Goal: Task Accomplishment & Management: Manage account settings

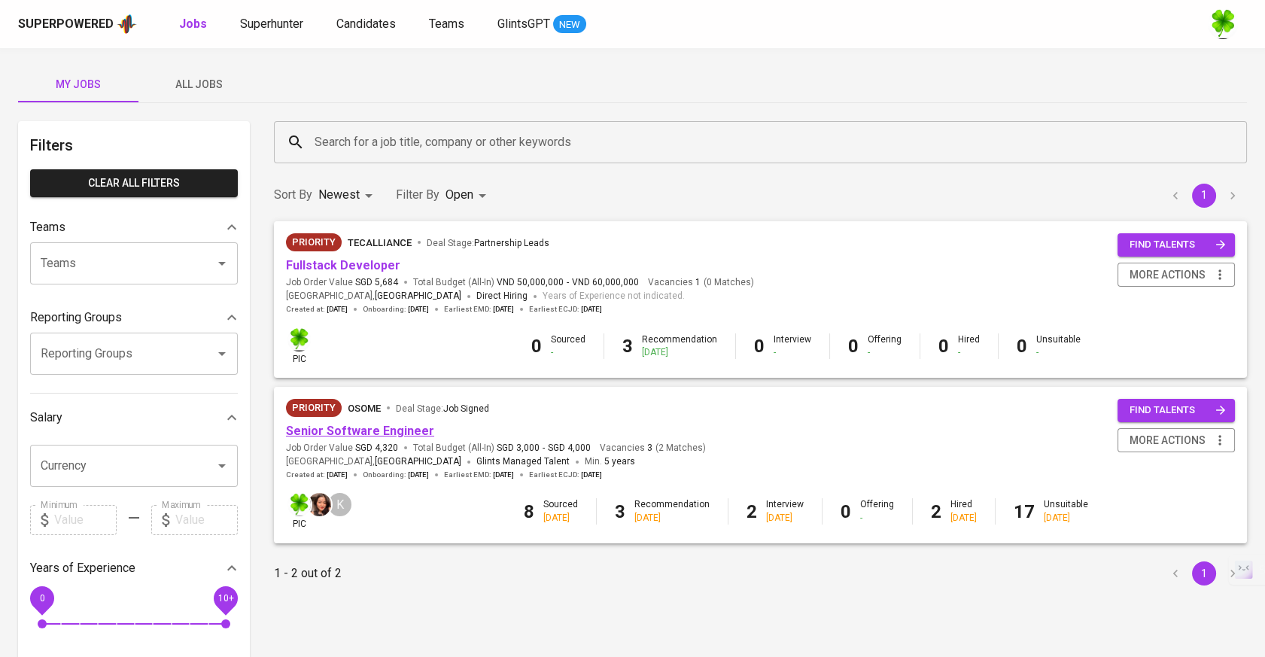
click at [388, 432] on link "Senior Software Engineer" at bounding box center [360, 431] width 148 height 14
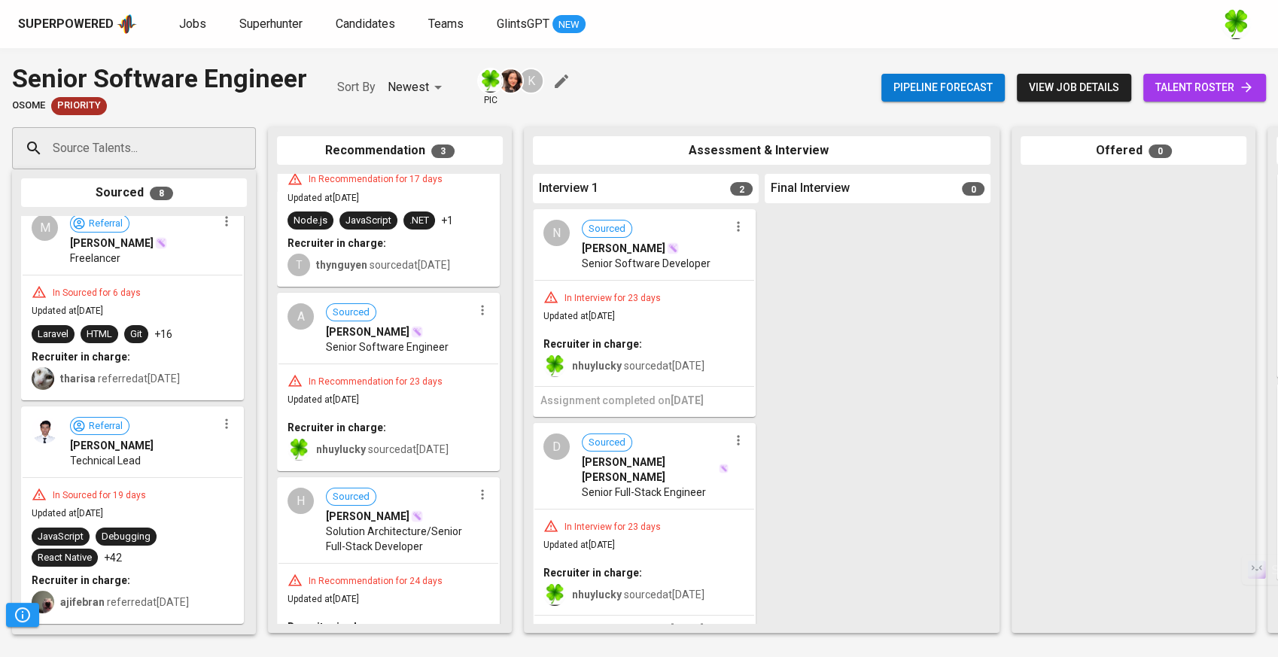
scroll to position [585, 0]
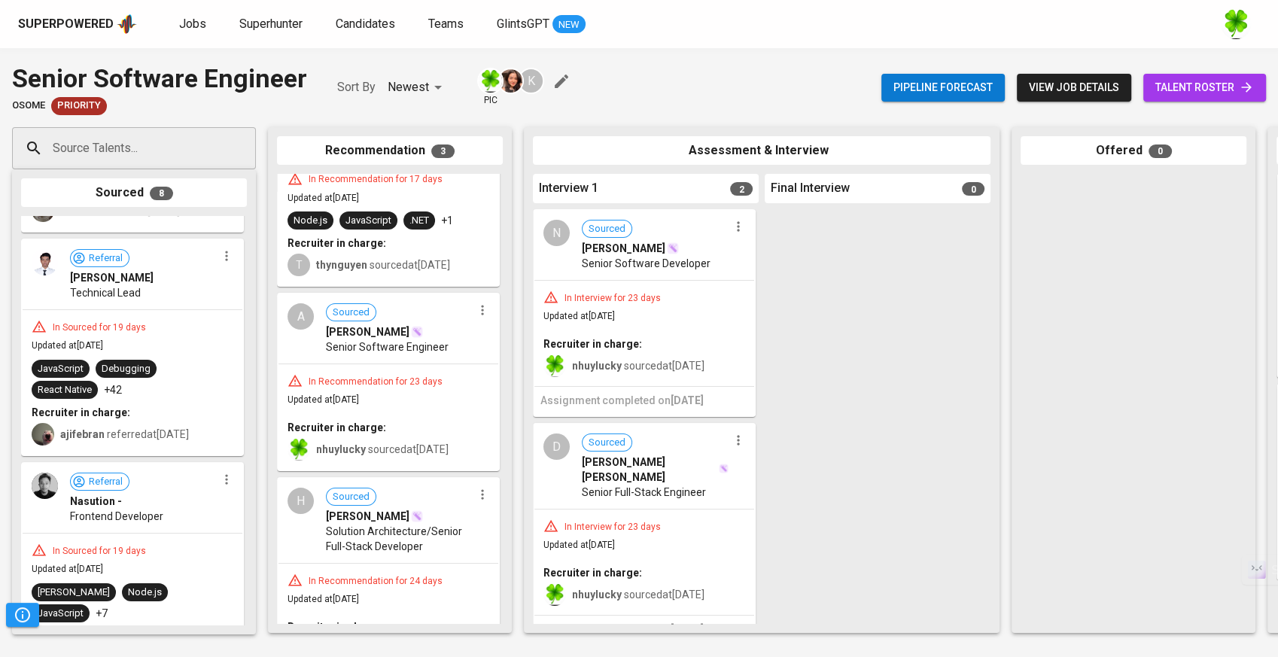
click at [196, 160] on input "Source Talents..." at bounding box center [128, 148] width 158 height 29
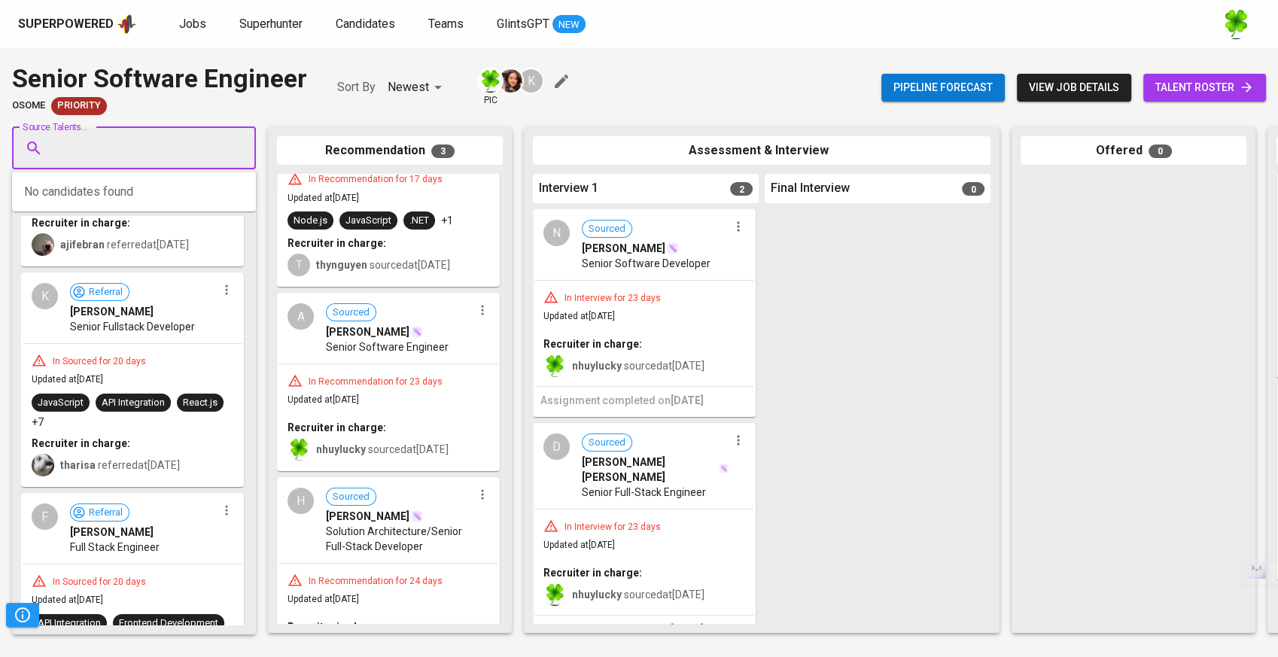
scroll to position [1270, 0]
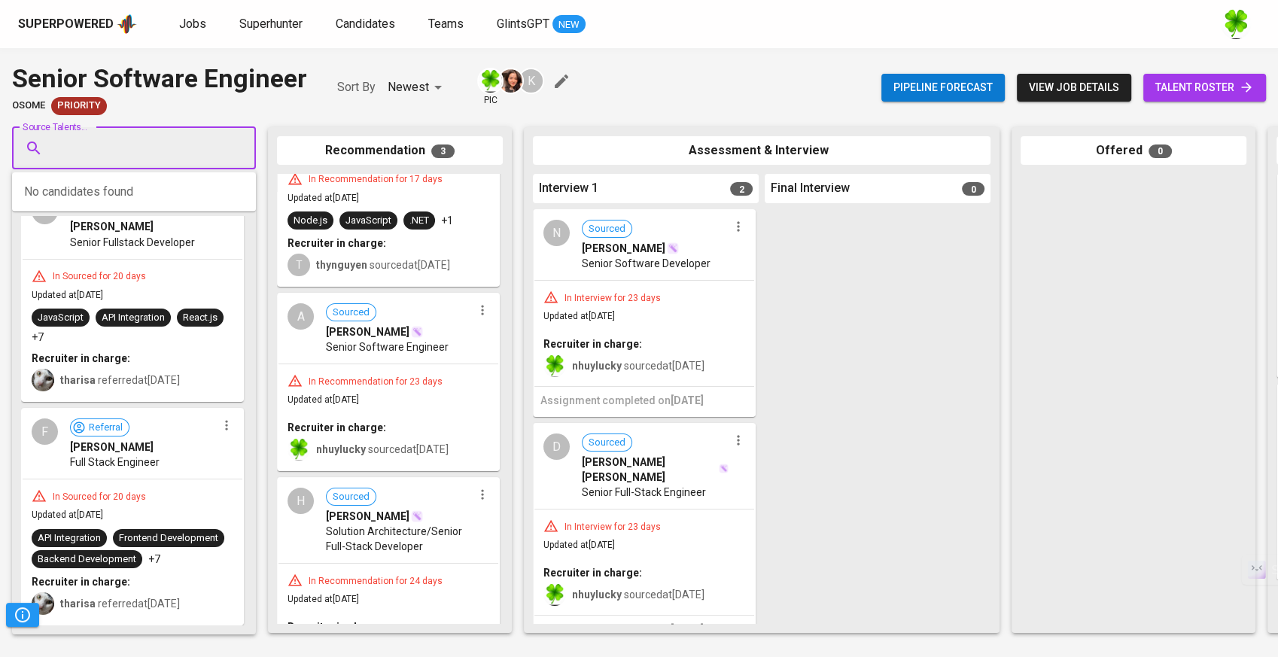
click at [219, 418] on icon "button" at bounding box center [226, 425] width 15 height 15
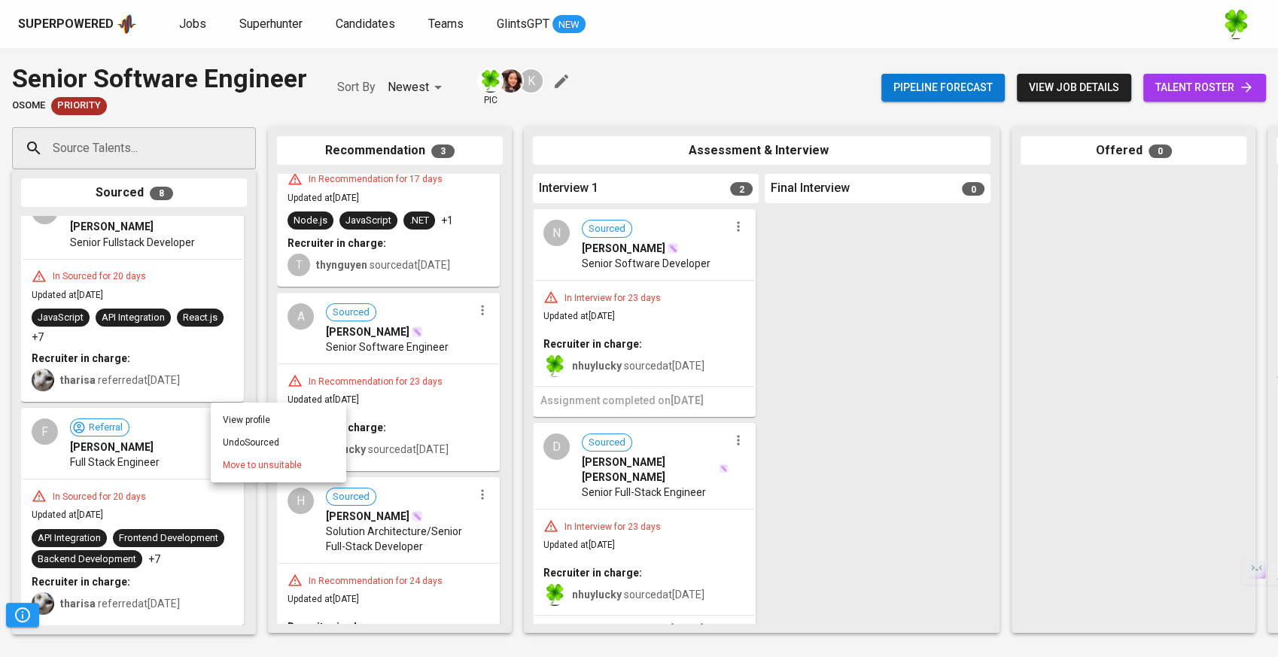
click at [133, 467] on div at bounding box center [639, 328] width 1278 height 657
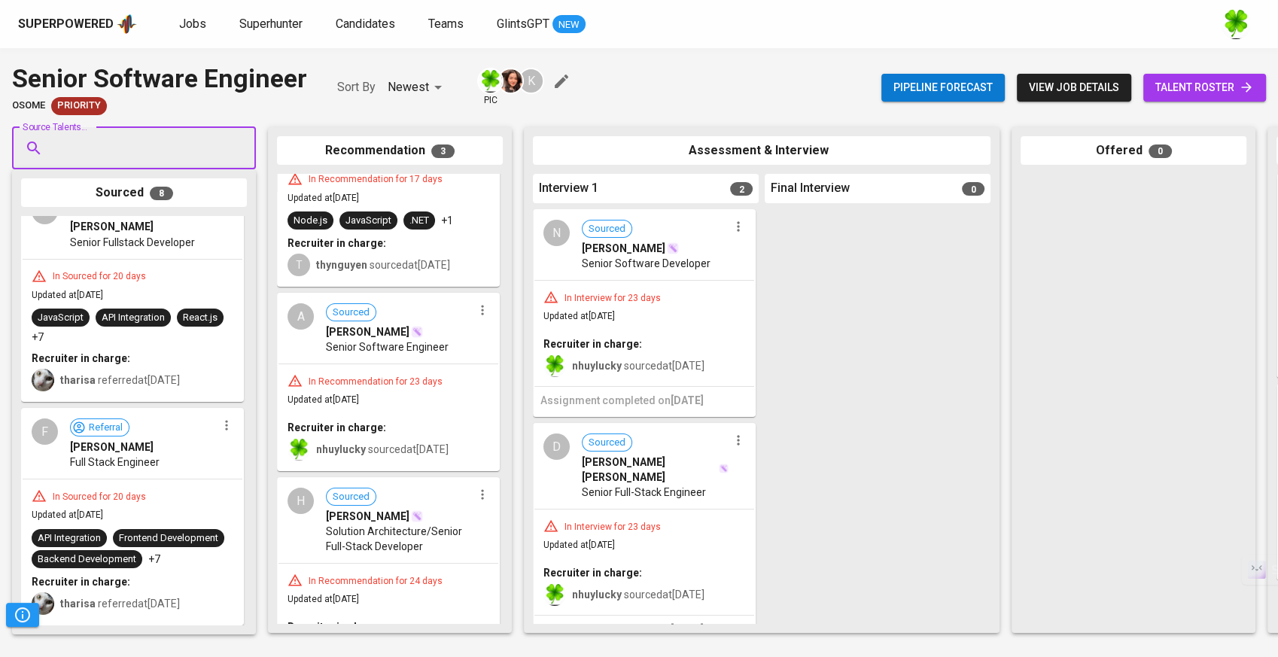
drag, startPoint x: 123, startPoint y: 460, endPoint x: 571, endPoint y: 430, distance: 448.8
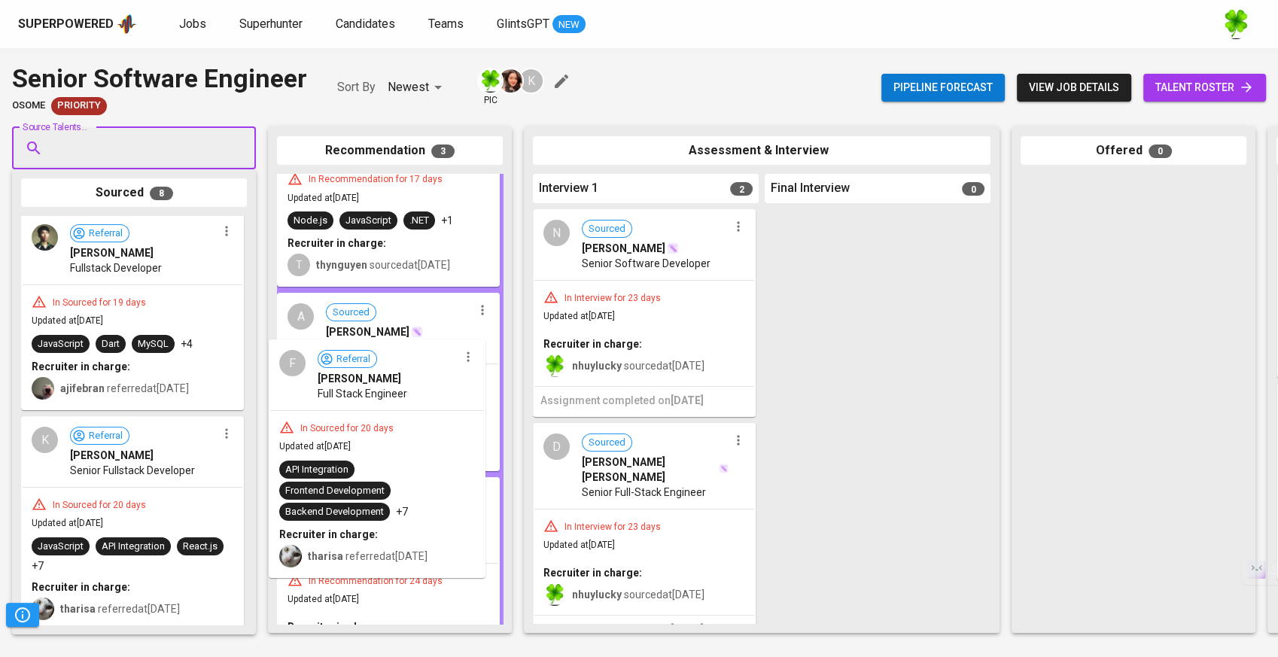
scroll to position [799, 0]
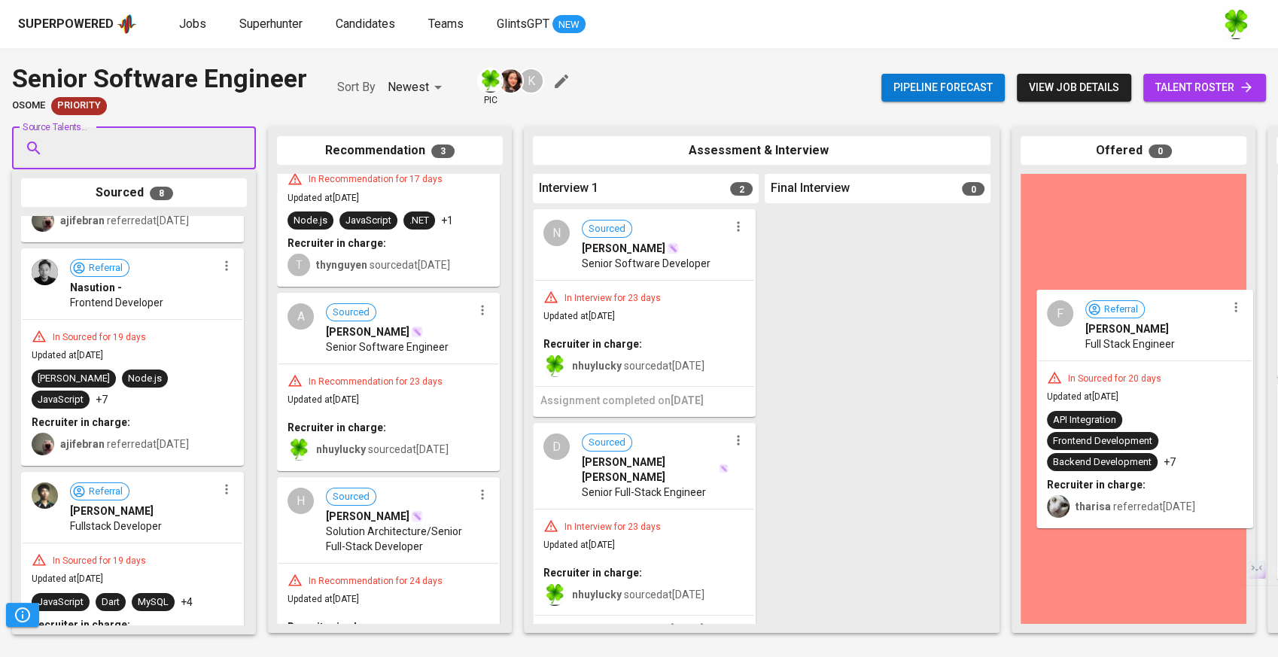
drag, startPoint x: 161, startPoint y: 454, endPoint x: 1187, endPoint y: 364, distance: 1029.7
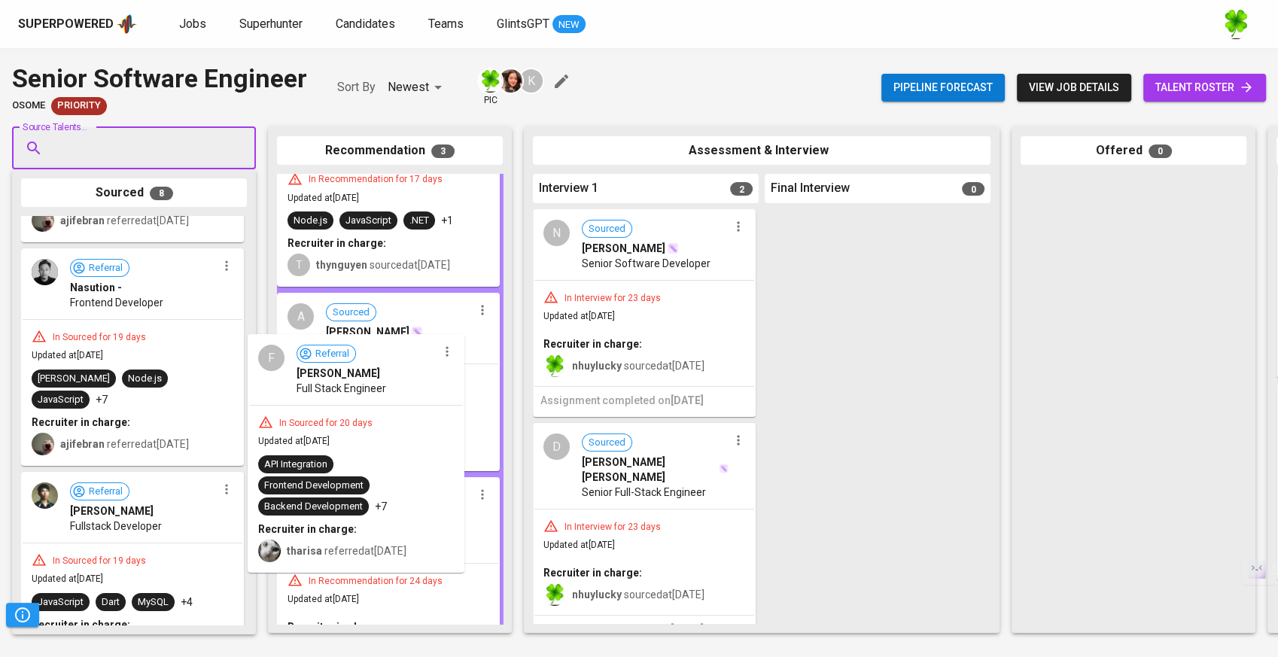
drag, startPoint x: 162, startPoint y: 462, endPoint x: 392, endPoint y: 420, distance: 234.1
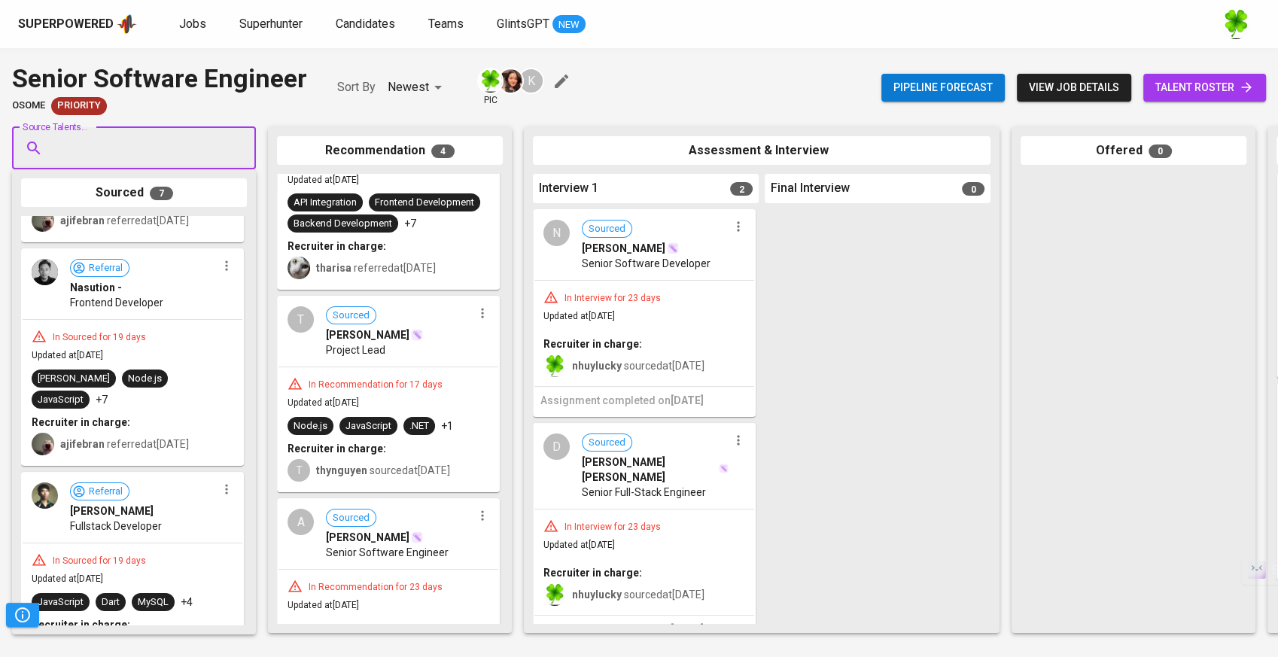
scroll to position [0, 0]
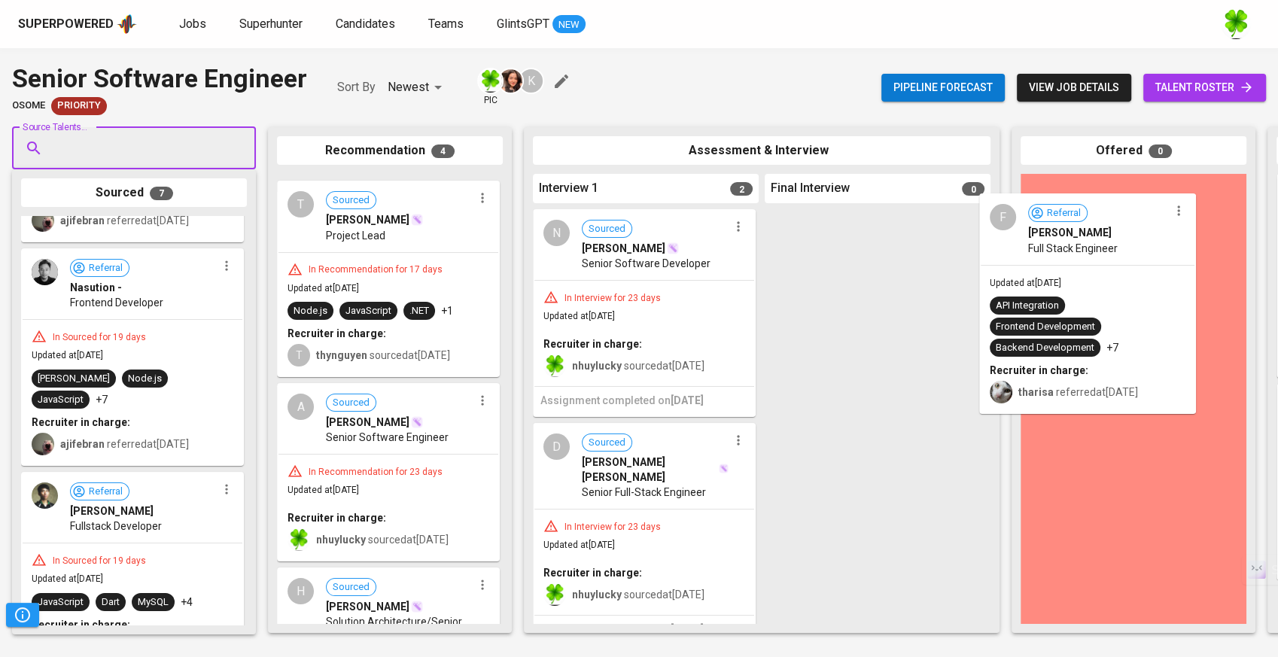
drag, startPoint x: 373, startPoint y: 272, endPoint x: 1084, endPoint y: 292, distance: 710.7
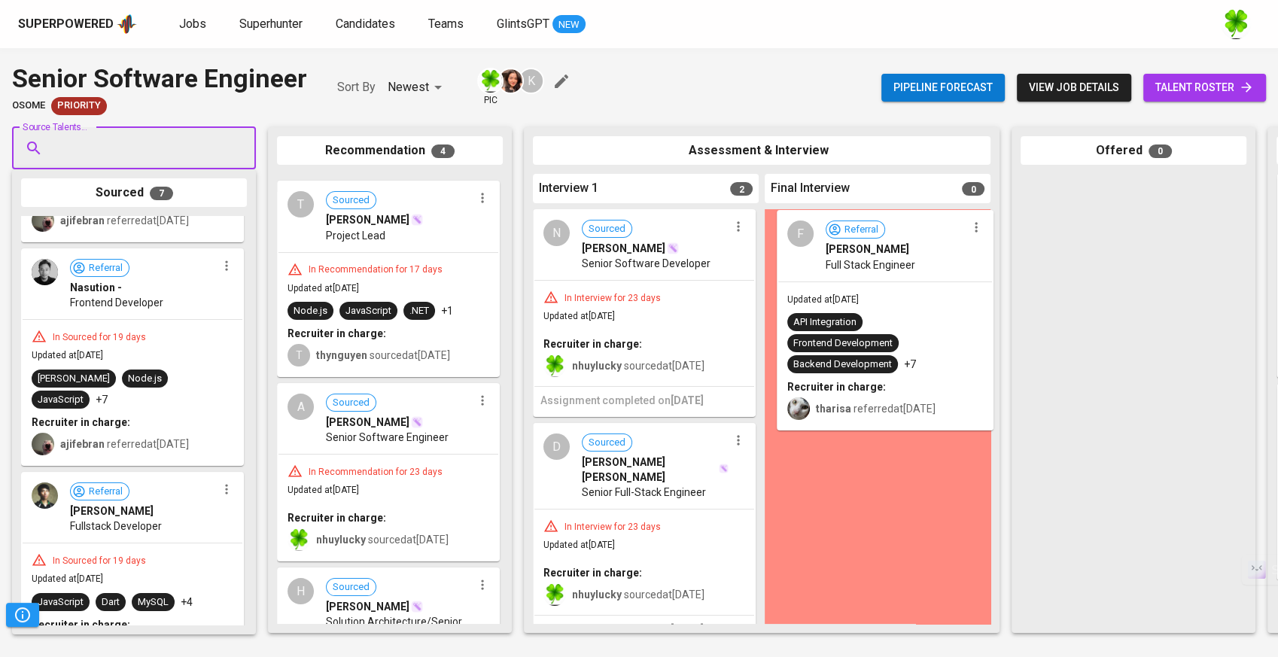
drag, startPoint x: 379, startPoint y: 310, endPoint x: 898, endPoint y: 345, distance: 519.7
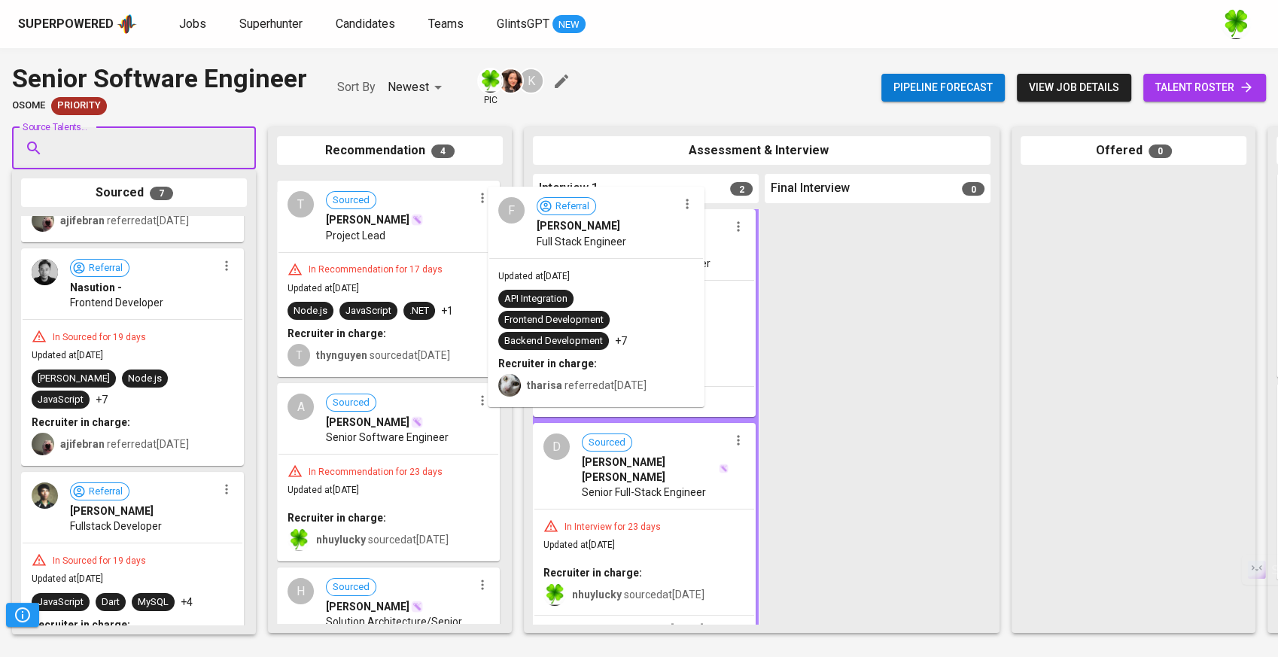
drag, startPoint x: 397, startPoint y: 282, endPoint x: 613, endPoint y: 297, distance: 216.5
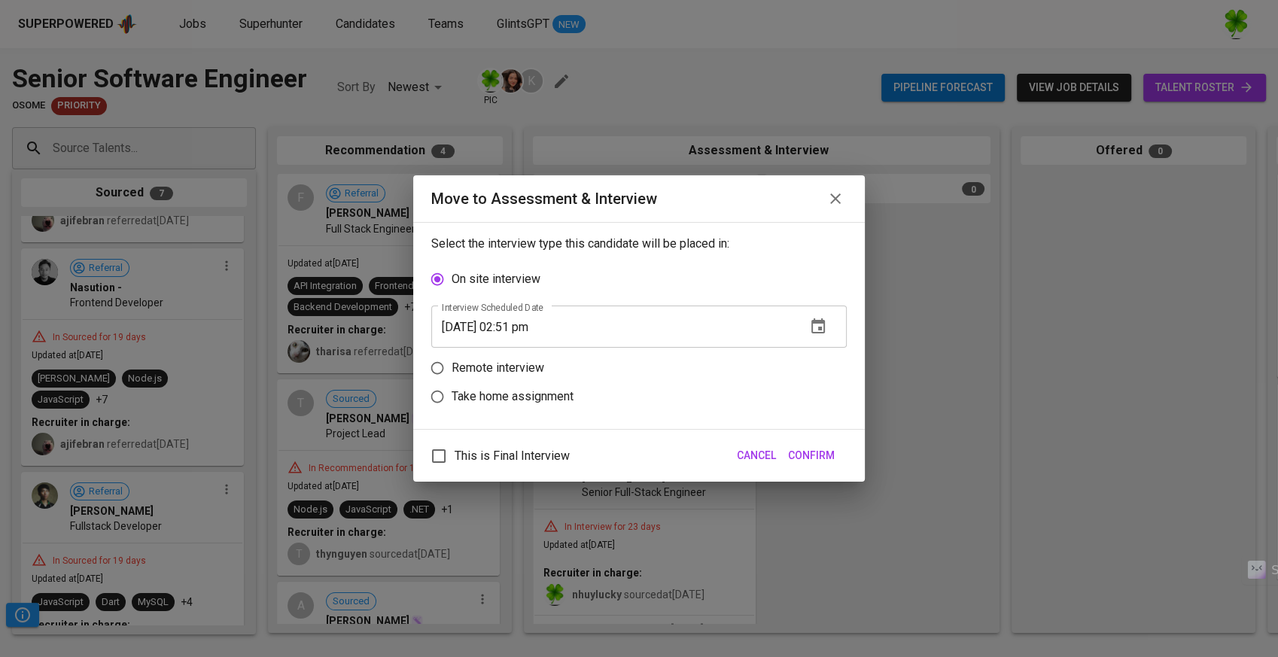
click at [525, 373] on p "Remote interview" at bounding box center [498, 368] width 93 height 18
click at [452, 373] on input "Remote interview" at bounding box center [437, 368] width 29 height 29
radio input "true"
click at [523, 454] on span "This is Final Interview" at bounding box center [512, 456] width 115 height 18
click at [455, 454] on input "This is Final Interview" at bounding box center [439, 456] width 32 height 32
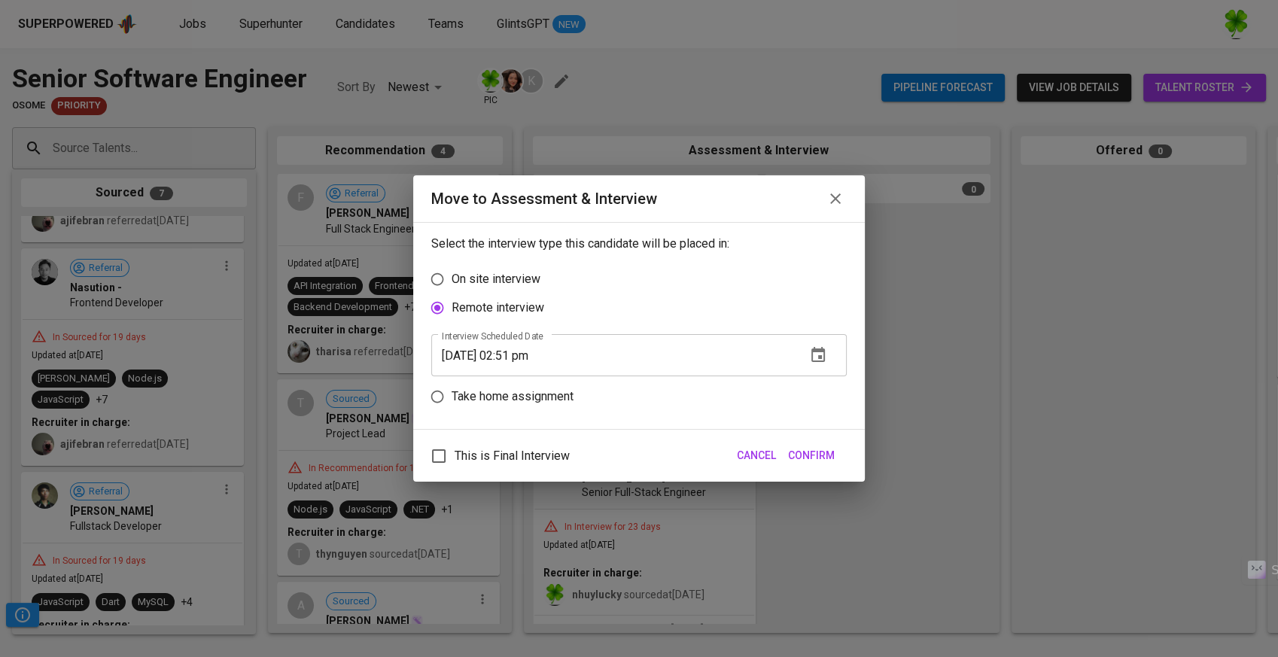
checkbox input "true"
click at [821, 453] on span "Confirm" at bounding box center [811, 455] width 47 height 19
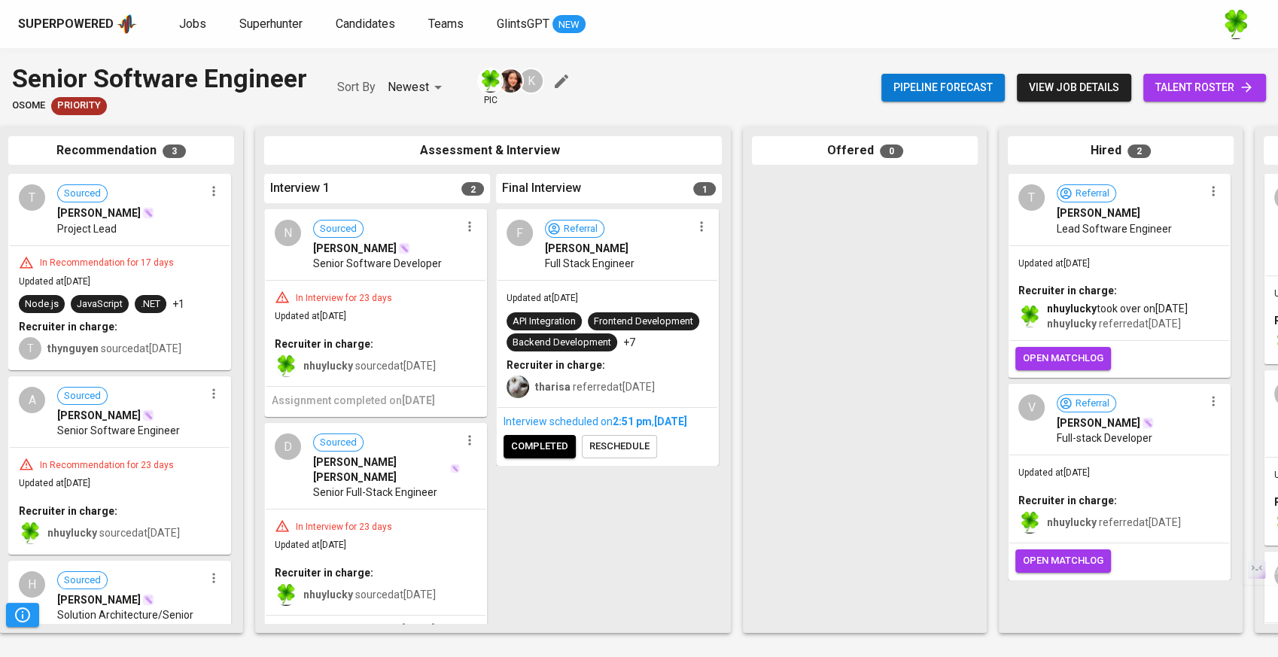
scroll to position [0, 306]
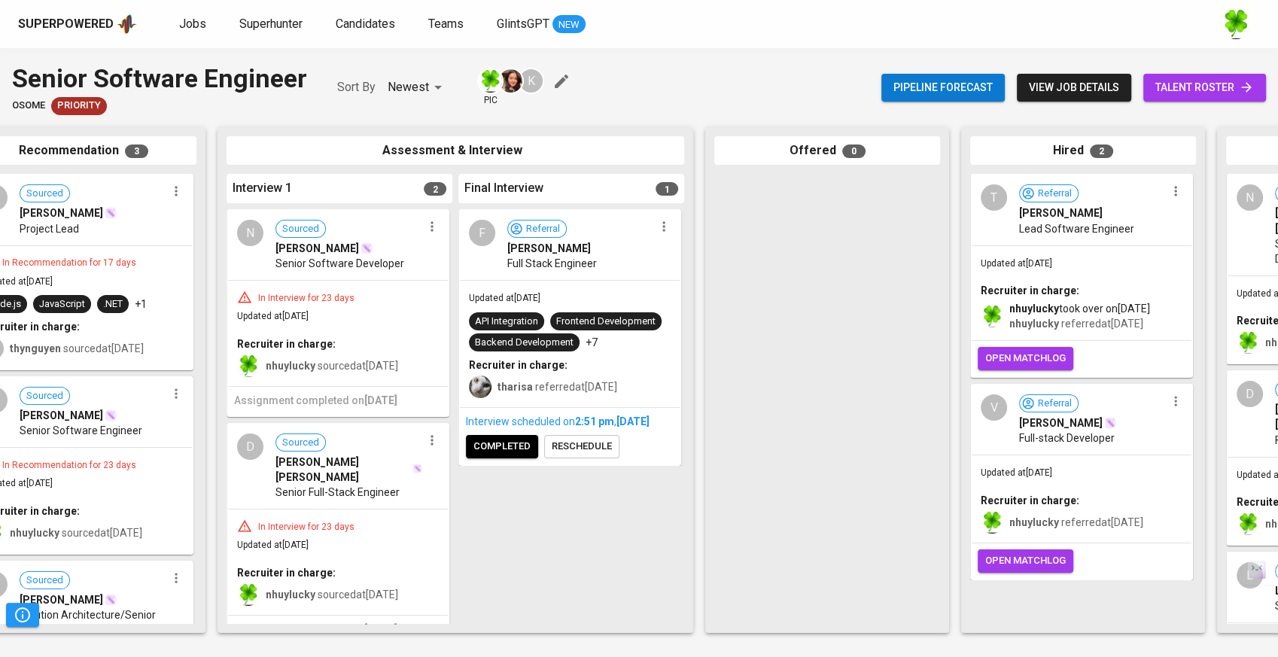
click at [494, 455] on span "completed" at bounding box center [501, 446] width 57 height 17
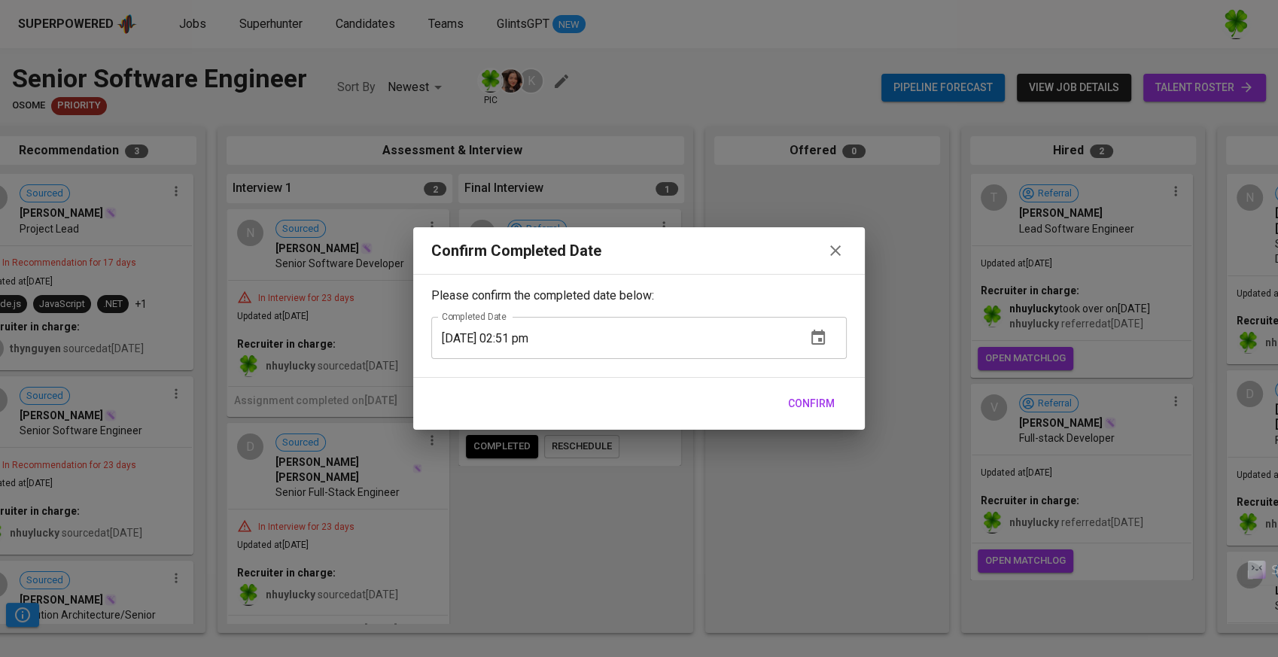
click at [825, 397] on span "Confirm" at bounding box center [811, 403] width 47 height 19
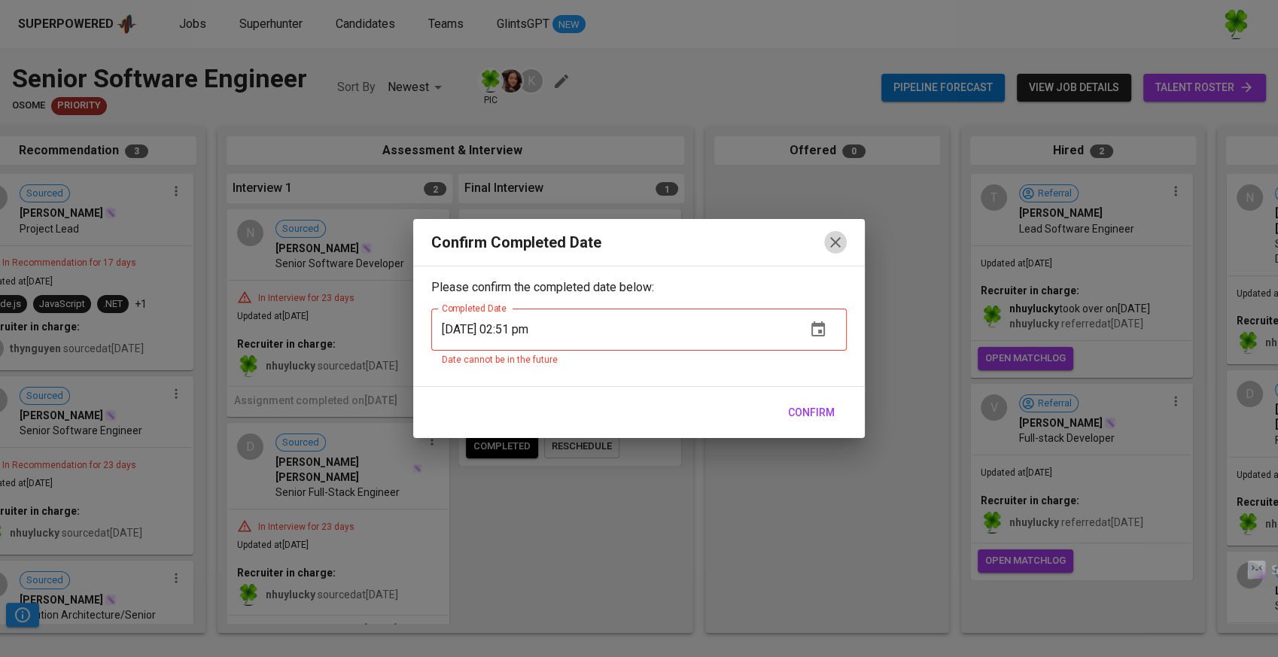
drag, startPoint x: 832, startPoint y: 240, endPoint x: 814, endPoint y: 250, distance: 21.2
click at [833, 240] on icon "button" at bounding box center [835, 242] width 18 height 18
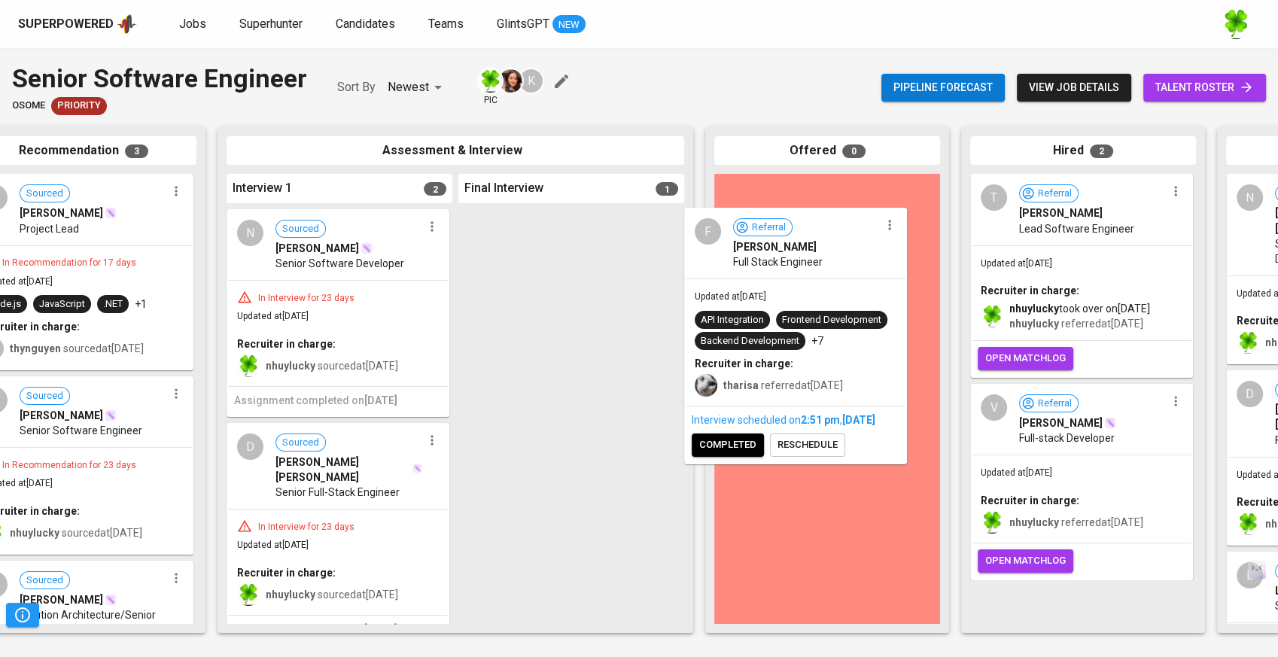
drag, startPoint x: 569, startPoint y: 273, endPoint x: 820, endPoint y: 271, distance: 251.4
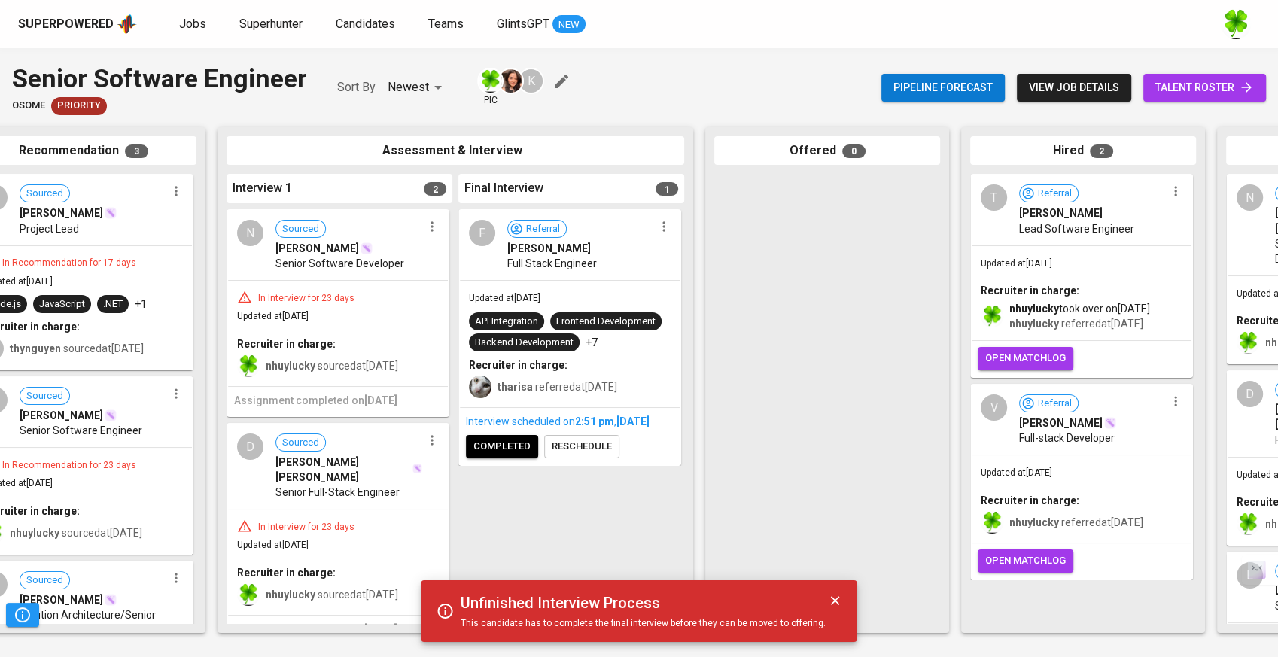
click at [525, 455] on span "completed" at bounding box center [501, 446] width 57 height 17
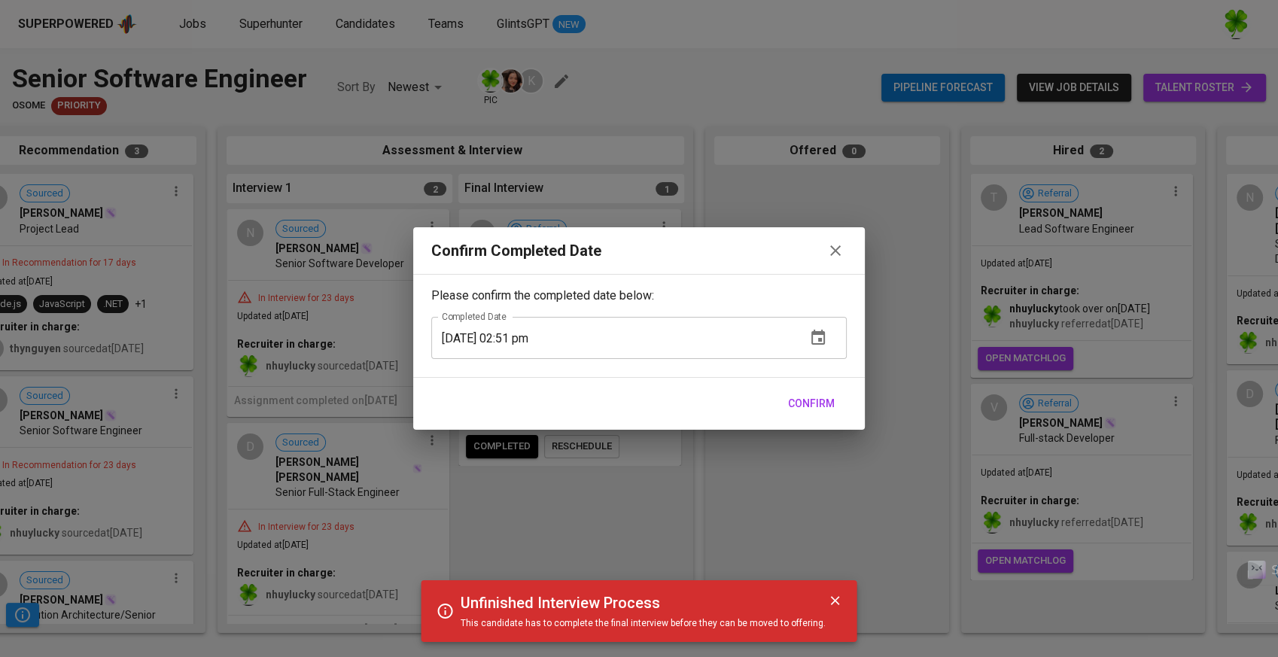
click at [814, 410] on span "Confirm" at bounding box center [811, 403] width 47 height 19
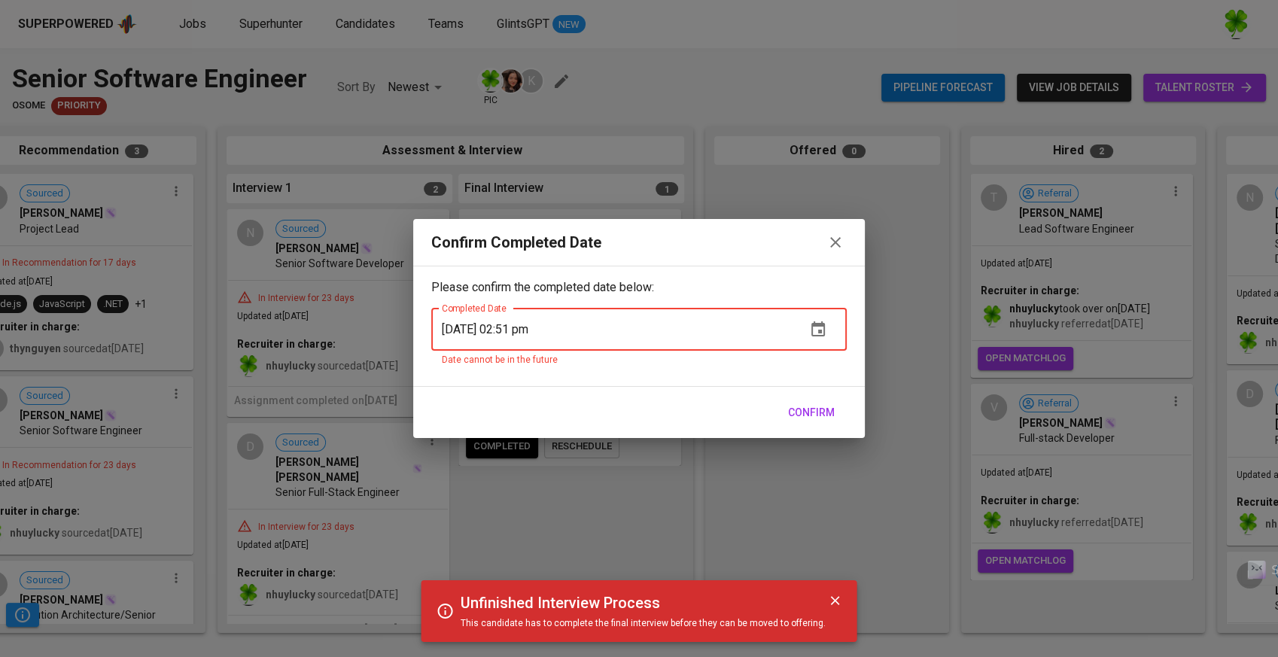
click at [811, 330] on icon "button" at bounding box center [818, 330] width 18 height 18
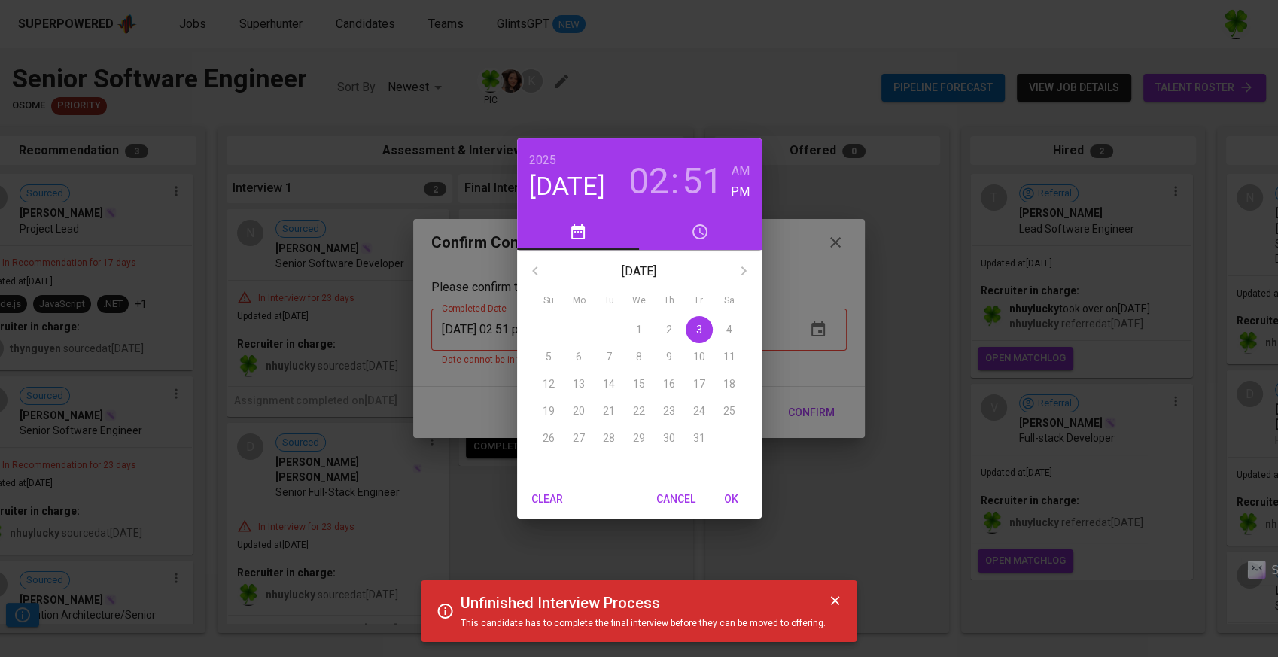
click at [701, 179] on h3 "51" at bounding box center [702, 181] width 41 height 42
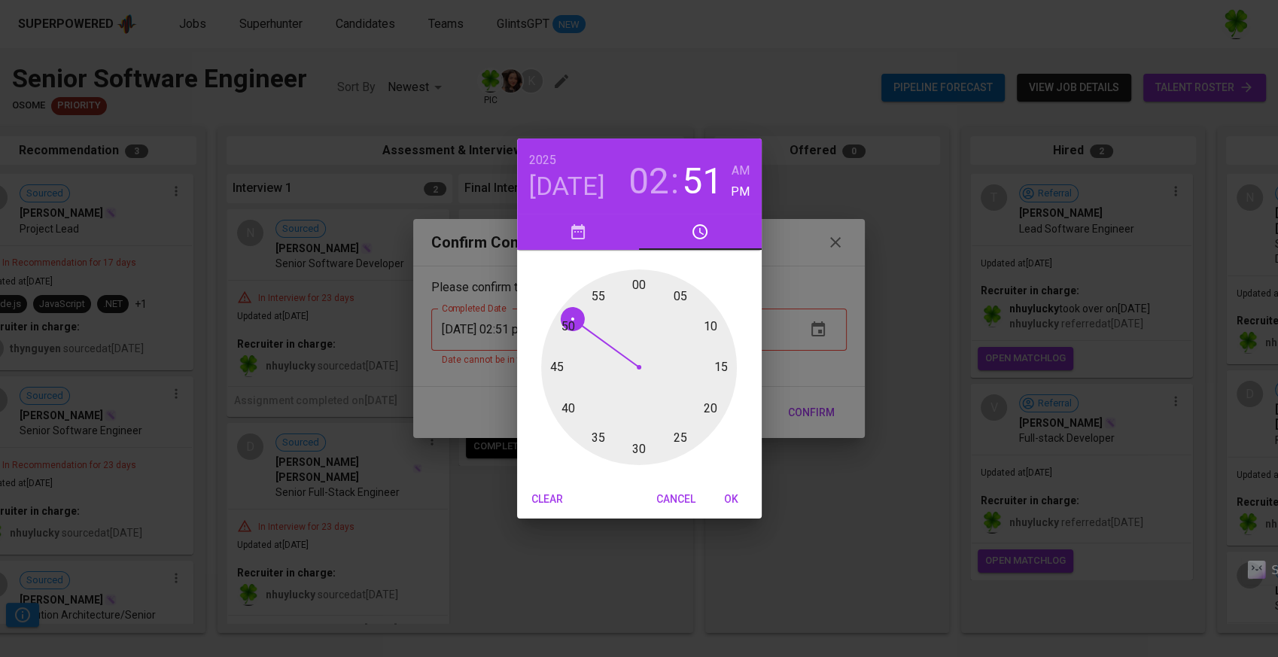
click at [634, 286] on div at bounding box center [639, 367] width 196 height 196
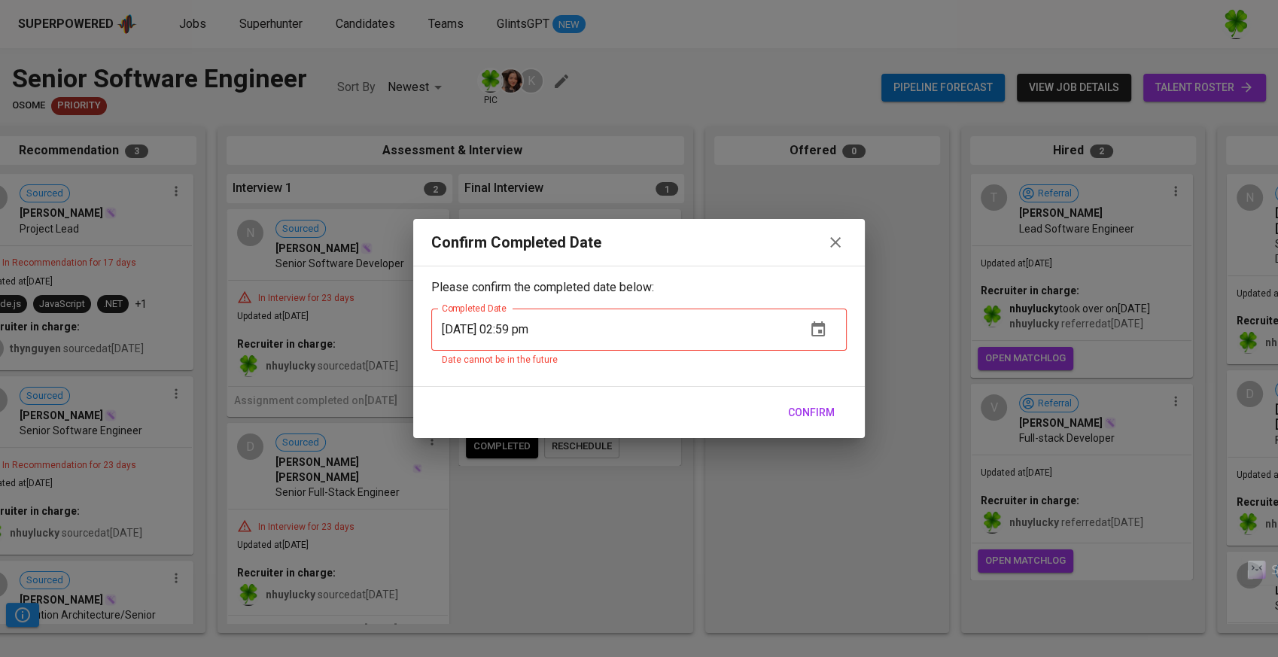
click at [817, 333] on icon "button" at bounding box center [818, 330] width 18 height 18
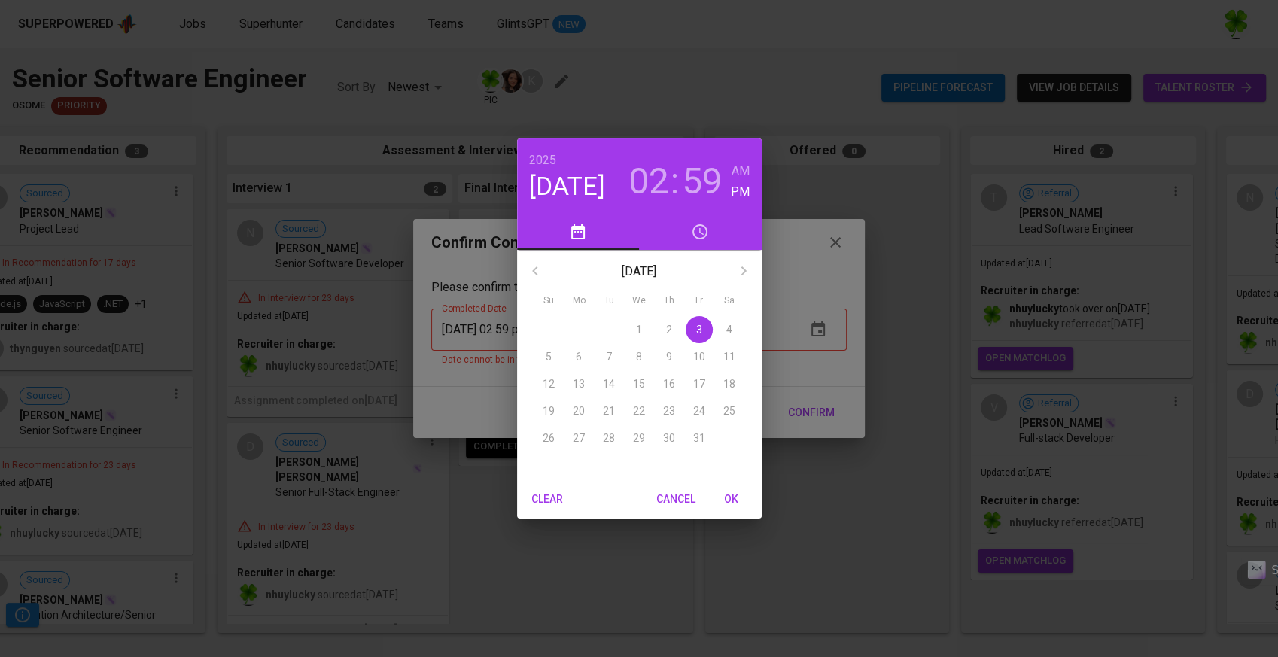
click at [730, 502] on span "OK" at bounding box center [731, 499] width 36 height 19
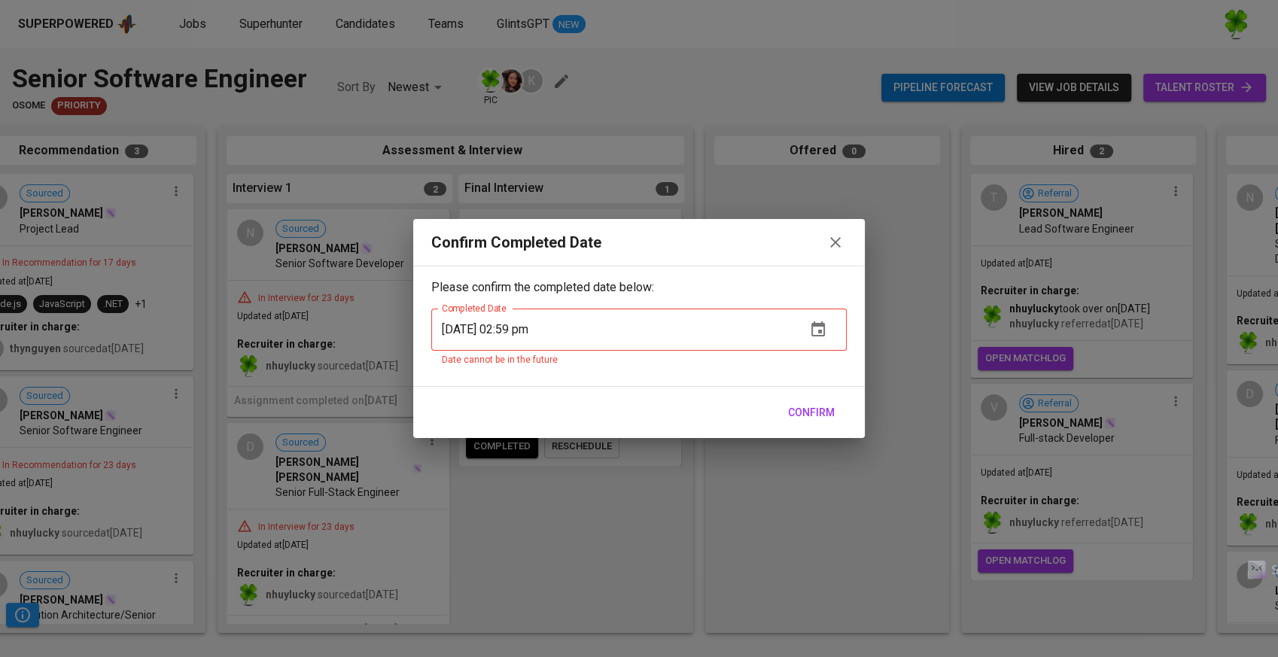
click at [822, 335] on icon "button" at bounding box center [818, 328] width 14 height 15
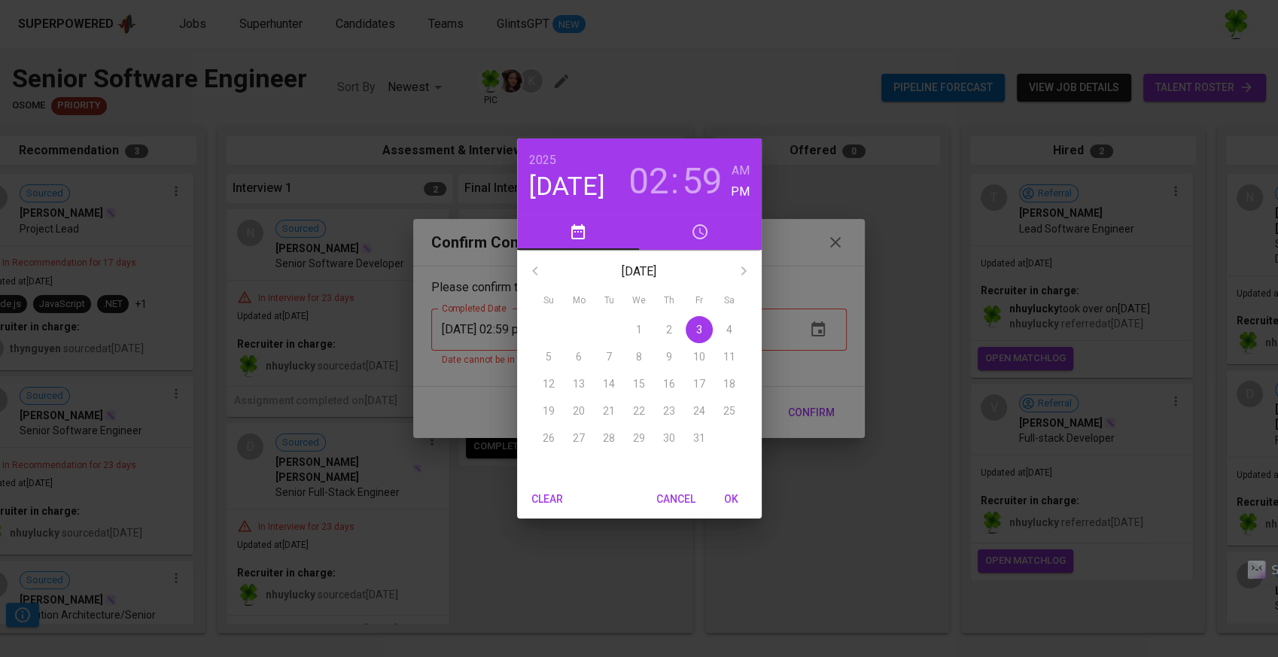
click at [632, 184] on h3 "02" at bounding box center [648, 181] width 41 height 42
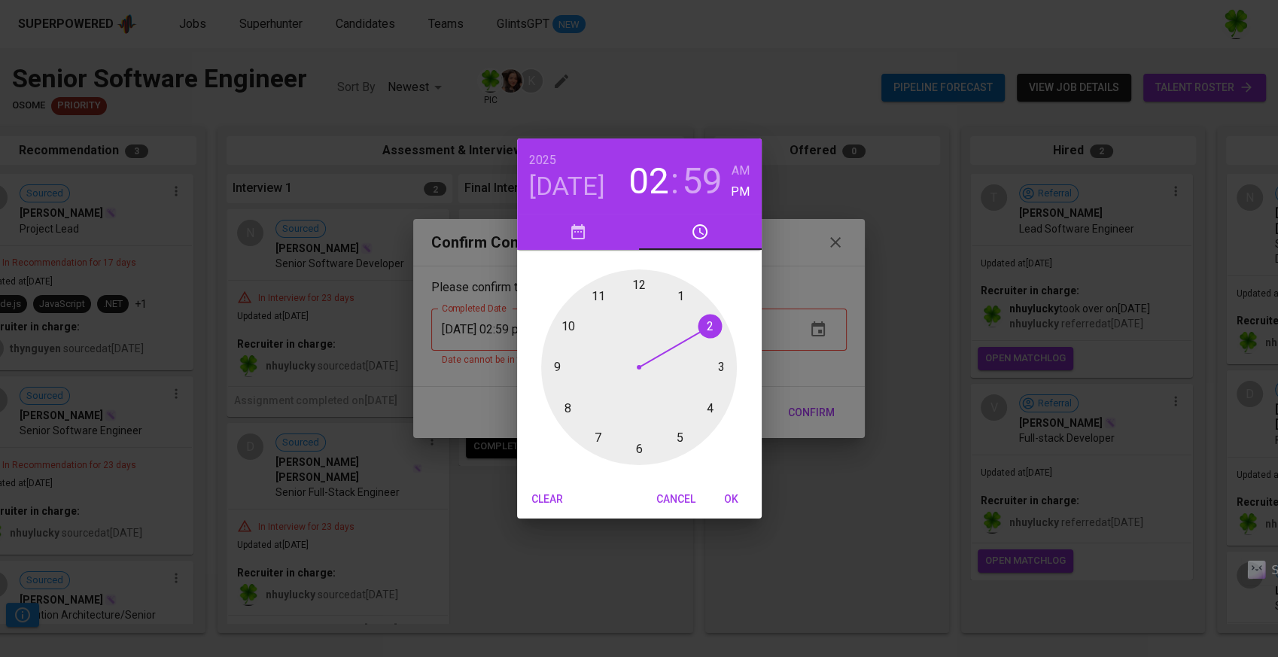
click at [642, 288] on div at bounding box center [639, 367] width 196 height 196
click at [729, 497] on span "OK" at bounding box center [731, 499] width 36 height 19
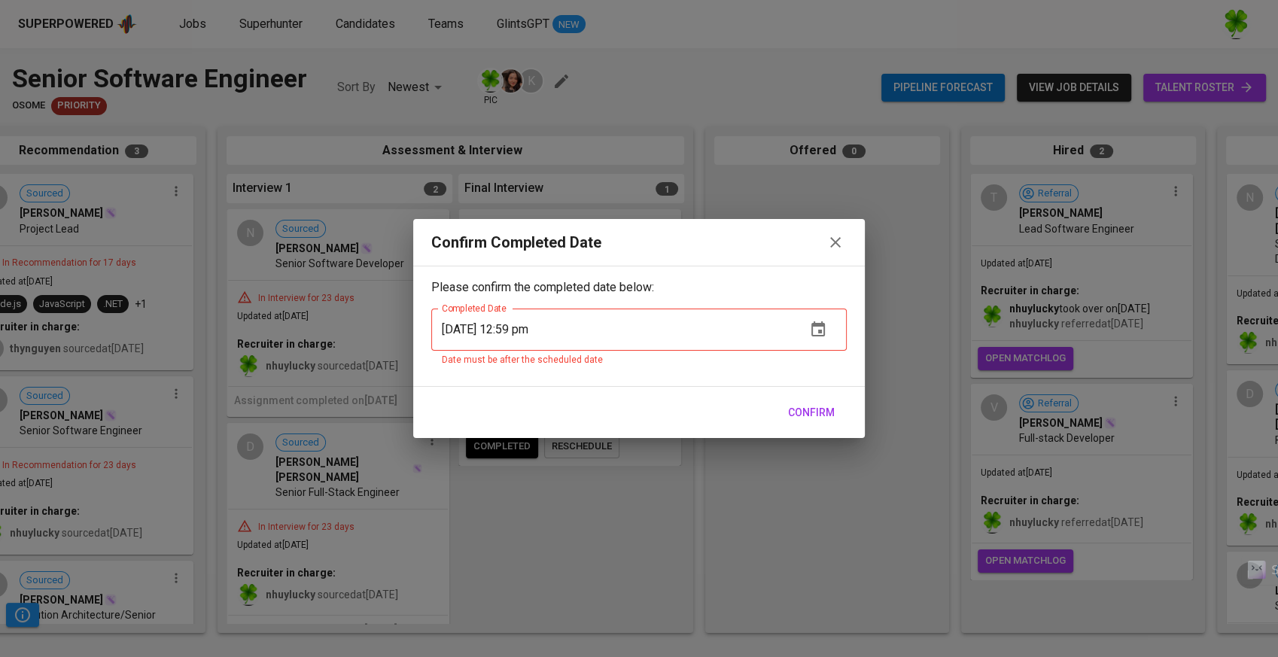
click at [818, 406] on span "Confirm" at bounding box center [811, 412] width 47 height 19
click at [790, 427] on div "Confirm" at bounding box center [639, 413] width 452 height 52
click at [800, 418] on span "Confirm" at bounding box center [811, 412] width 47 height 19
click at [810, 332] on icon "button" at bounding box center [818, 330] width 18 height 18
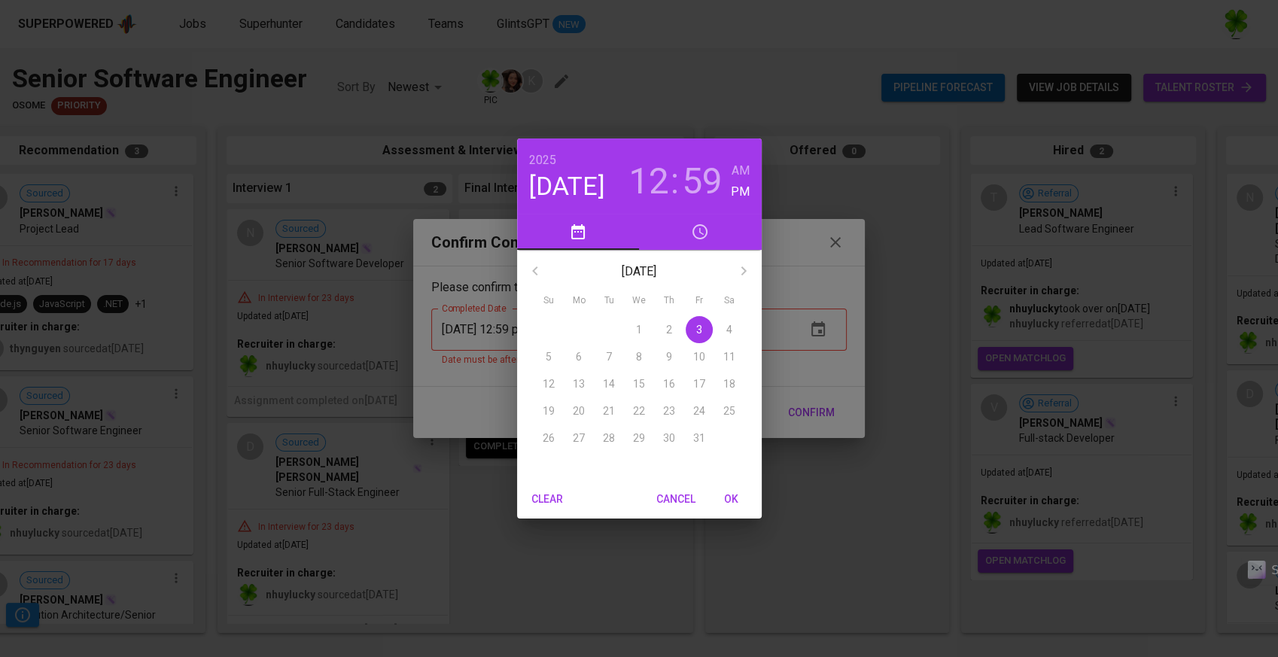
click at [744, 172] on h6 "AM" at bounding box center [741, 170] width 18 height 21
click at [739, 193] on h6 "PM" at bounding box center [740, 191] width 19 height 21
click at [719, 184] on h3 "59" at bounding box center [702, 181] width 41 height 42
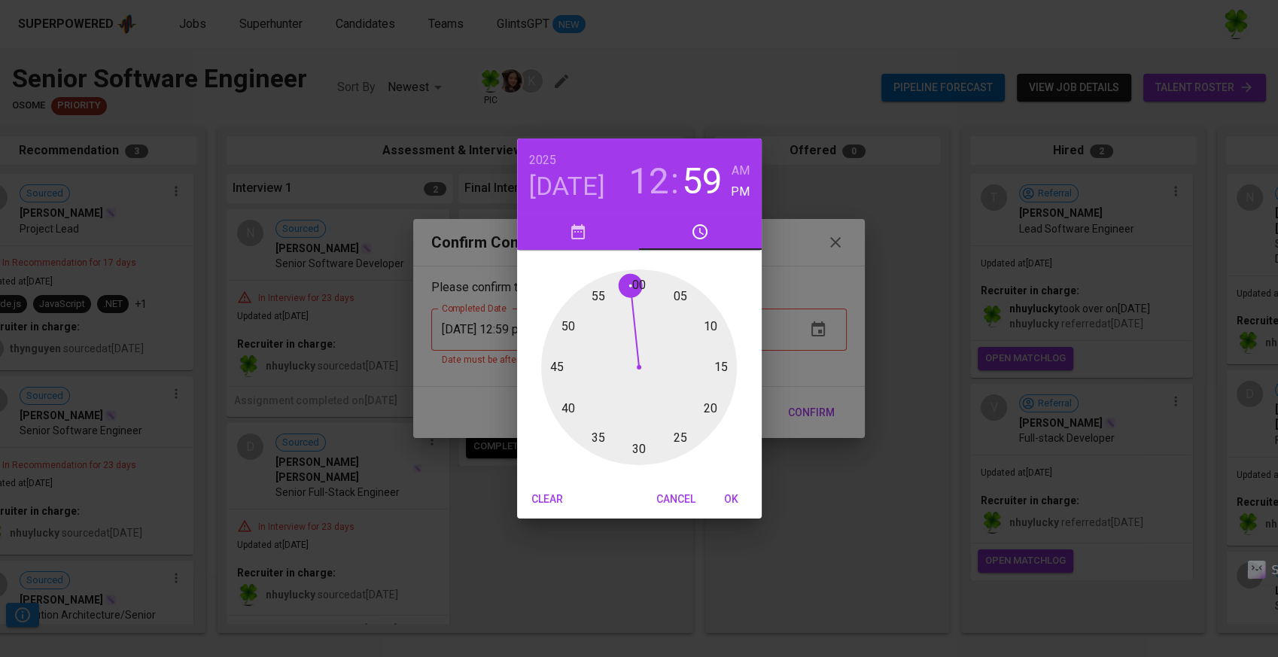
click at [643, 283] on div at bounding box center [639, 367] width 196 height 196
type input "10/03/2025 12:00 pm"
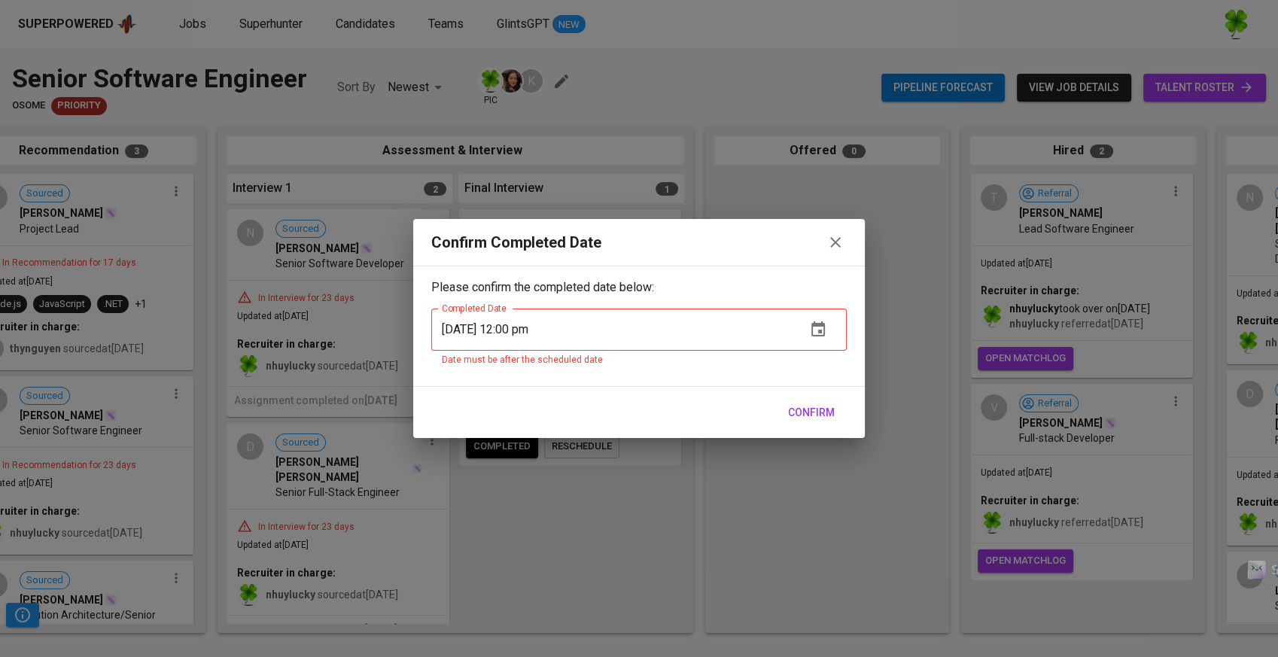
click at [811, 407] on span "Confirm" at bounding box center [811, 412] width 47 height 19
click at [810, 242] on div "Confirm Completed Date" at bounding box center [638, 242] width 415 height 23
click at [820, 238] on div "Confirm Completed Date" at bounding box center [638, 242] width 415 height 23
click at [828, 241] on button "button" at bounding box center [835, 242] width 23 height 23
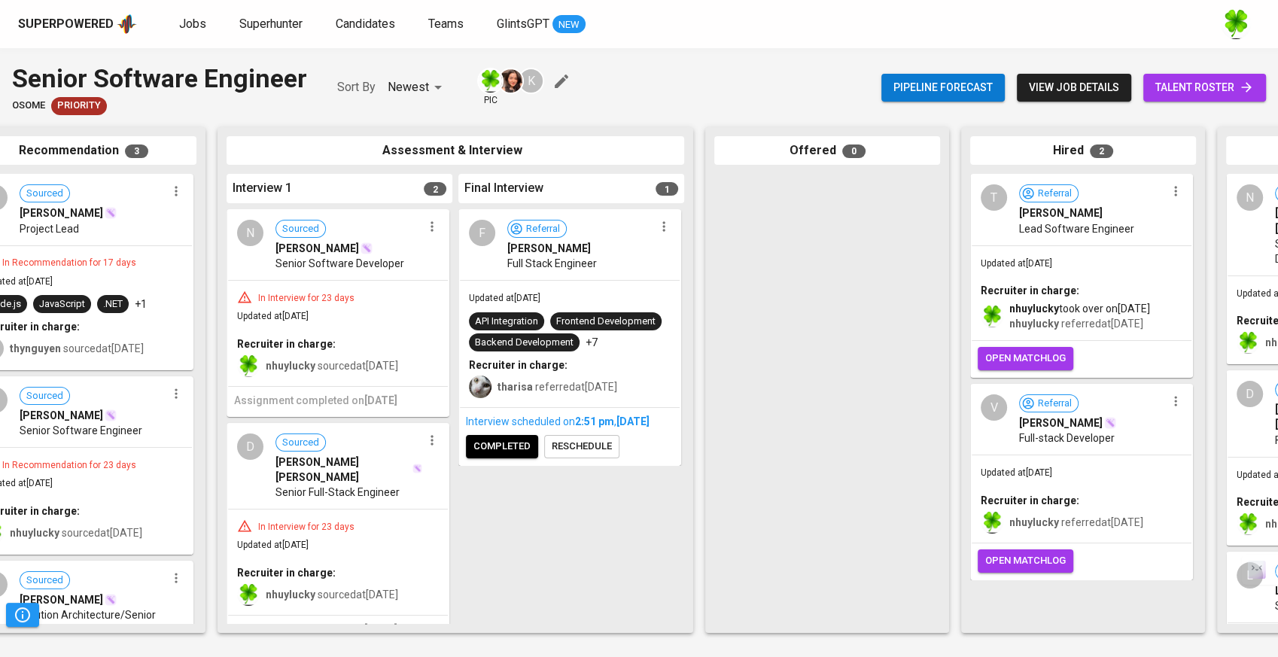
click at [637, 376] on div "tharisa referred at Sep 12, 2025" at bounding box center [570, 386] width 202 height 26
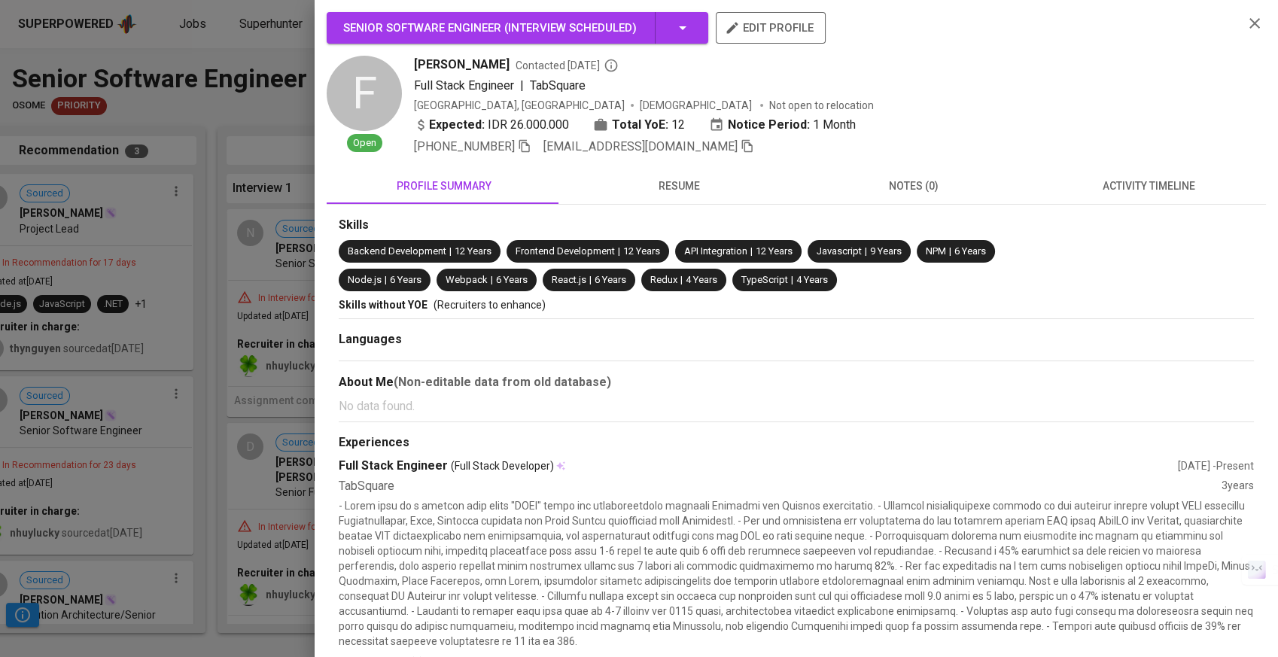
click at [269, 309] on div at bounding box center [639, 328] width 1278 height 657
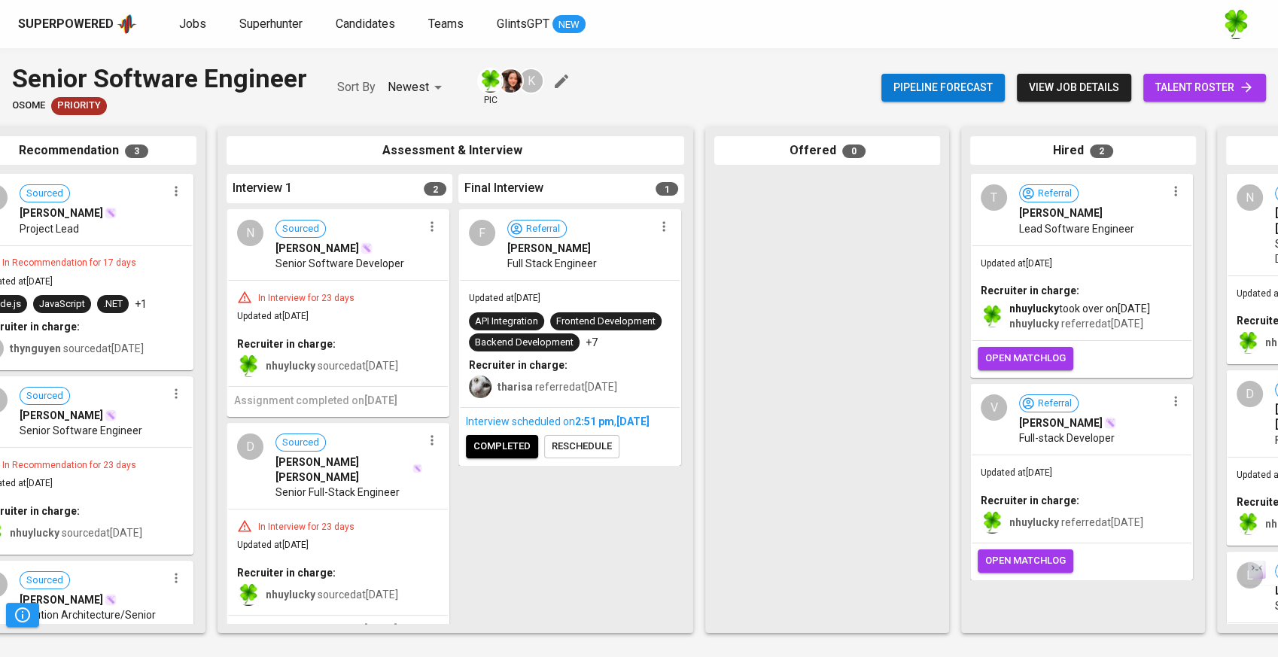
click at [665, 224] on icon "button" at bounding box center [663, 226] width 15 height 15
click at [603, 446] on div at bounding box center [639, 328] width 1278 height 657
click at [602, 455] on span "reschedule" at bounding box center [582, 446] width 60 height 17
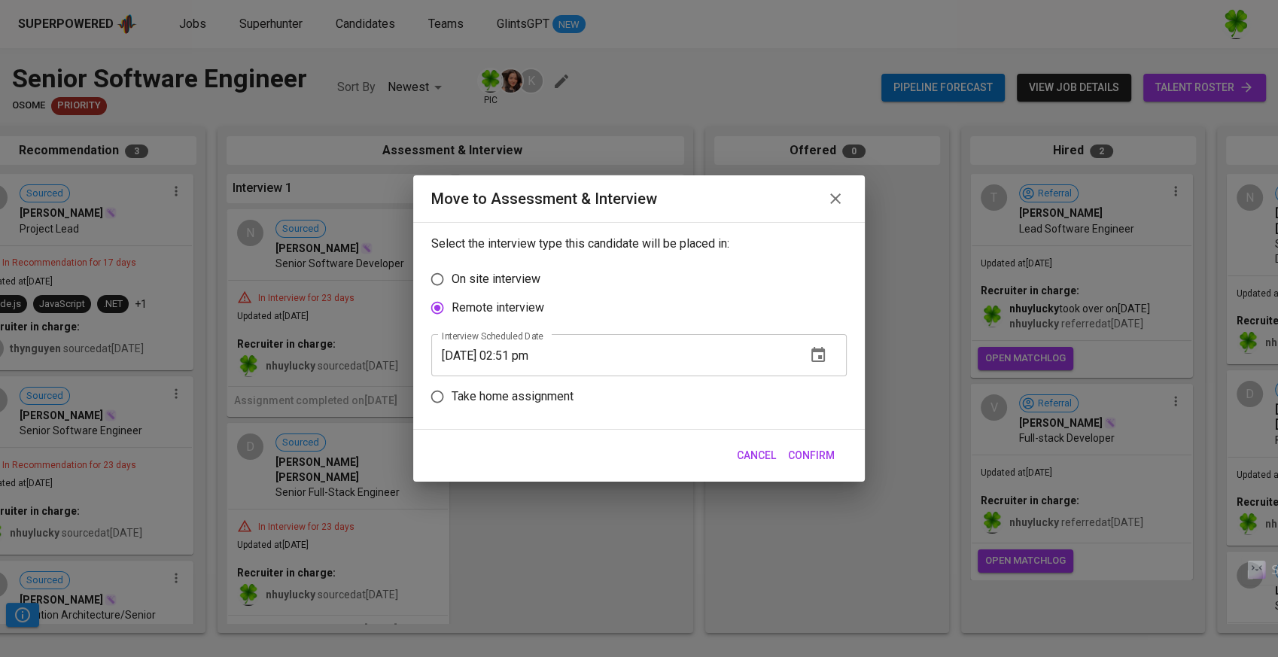
click at [522, 353] on input "10/03/2025 02:51 pm" at bounding box center [612, 355] width 363 height 42
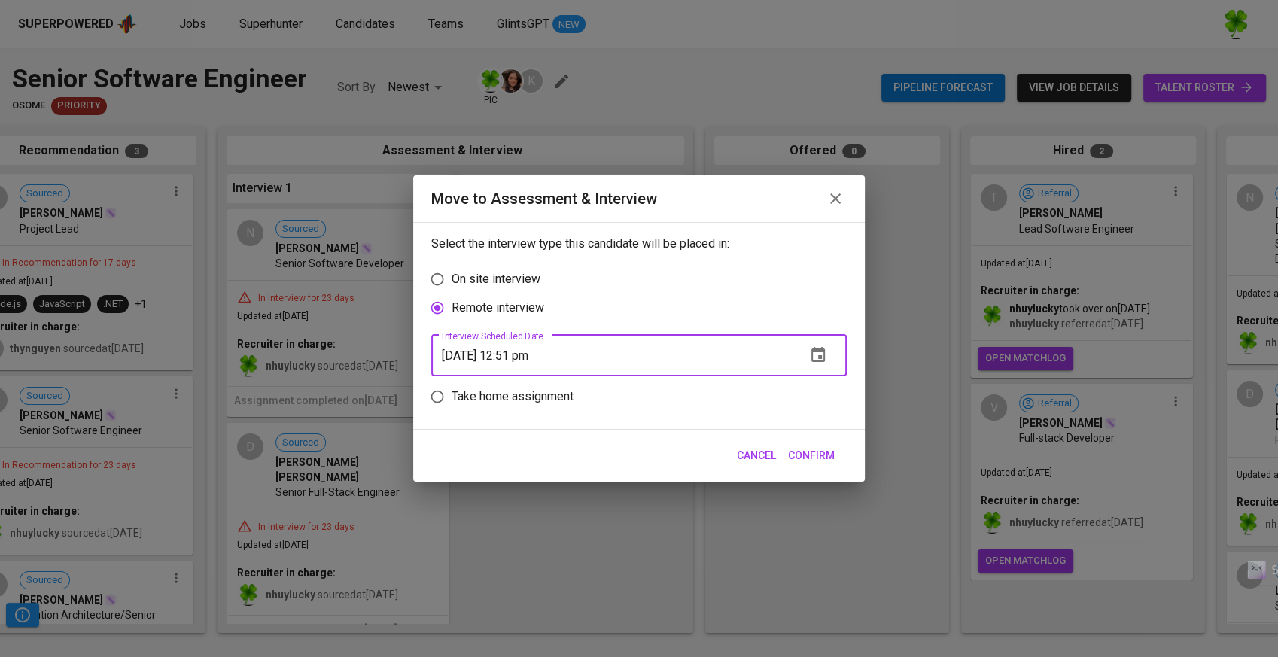
click at [807, 452] on span "Confirm" at bounding box center [811, 455] width 47 height 19
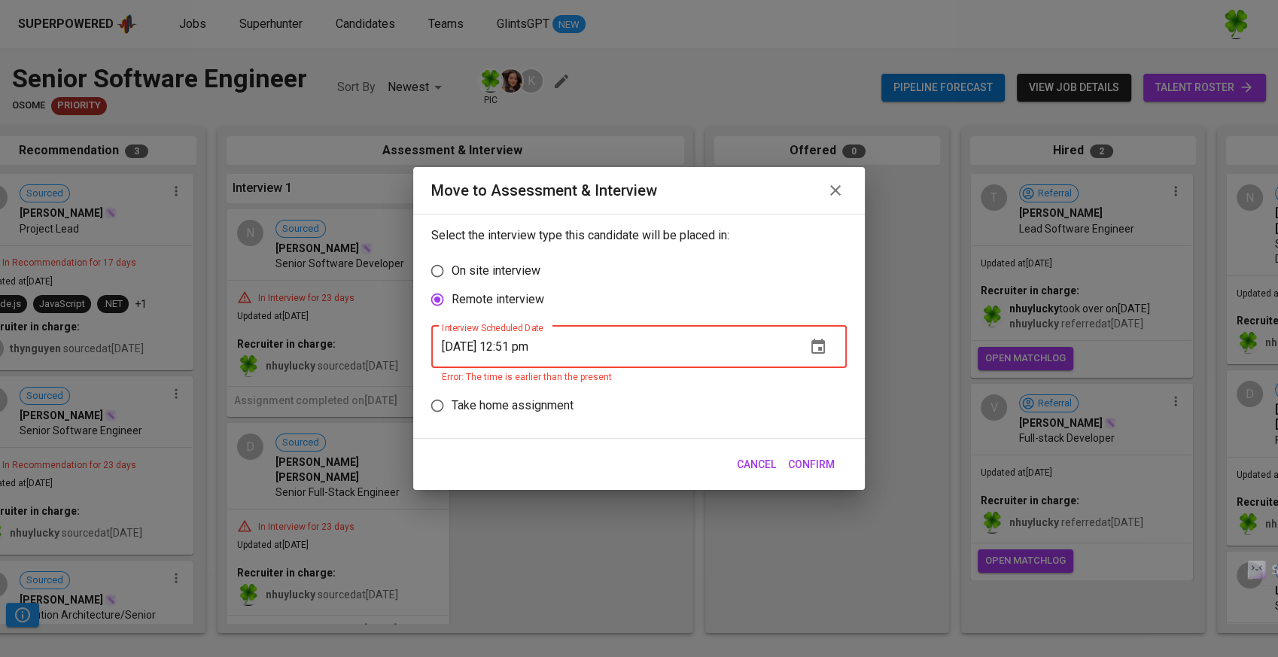
click at [549, 347] on input "10/03/2025 12:51 pm" at bounding box center [612, 347] width 363 height 42
click at [561, 347] on input "10/03/2025 12:51 pm" at bounding box center [612, 347] width 363 height 42
click at [569, 346] on input "10/03/2025 12:51 pm" at bounding box center [612, 347] width 363 height 42
click at [825, 354] on icon "button" at bounding box center [818, 347] width 18 height 18
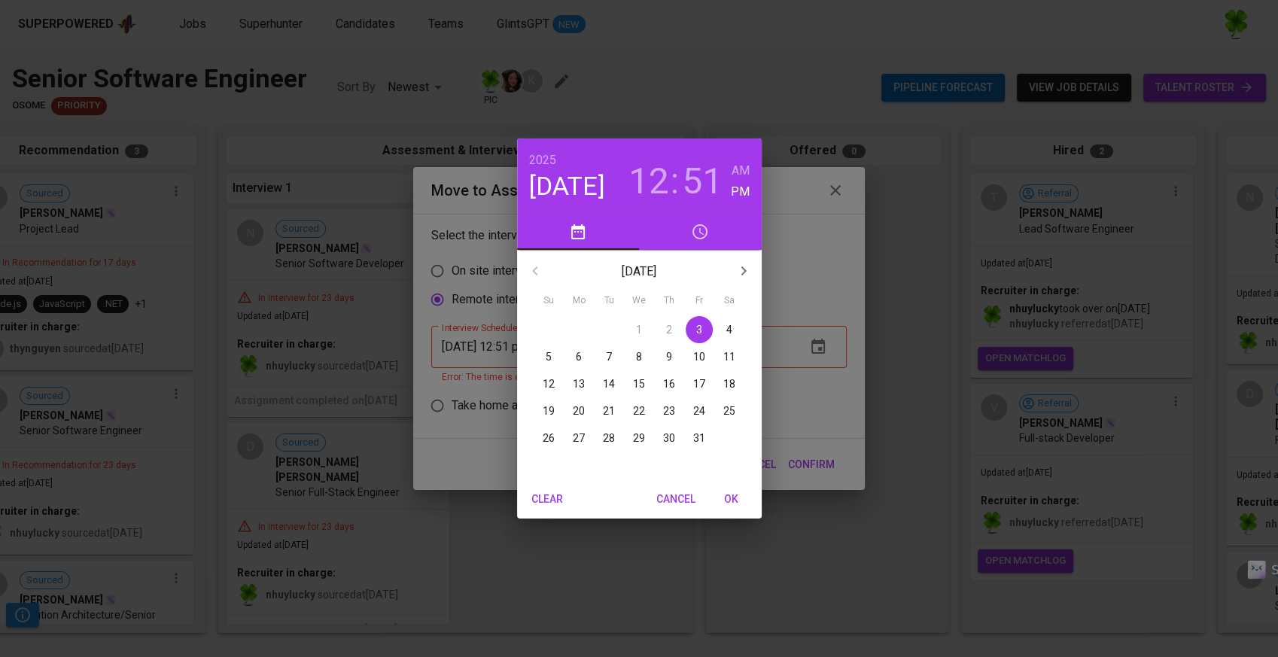
click at [802, 423] on div "2025 Oct 3 12 : 51 AM PM October 2025 Su Mo Tu We Th Fr Sa 28 29 30 1 2 3 4 5 6…" at bounding box center [639, 328] width 1278 height 657
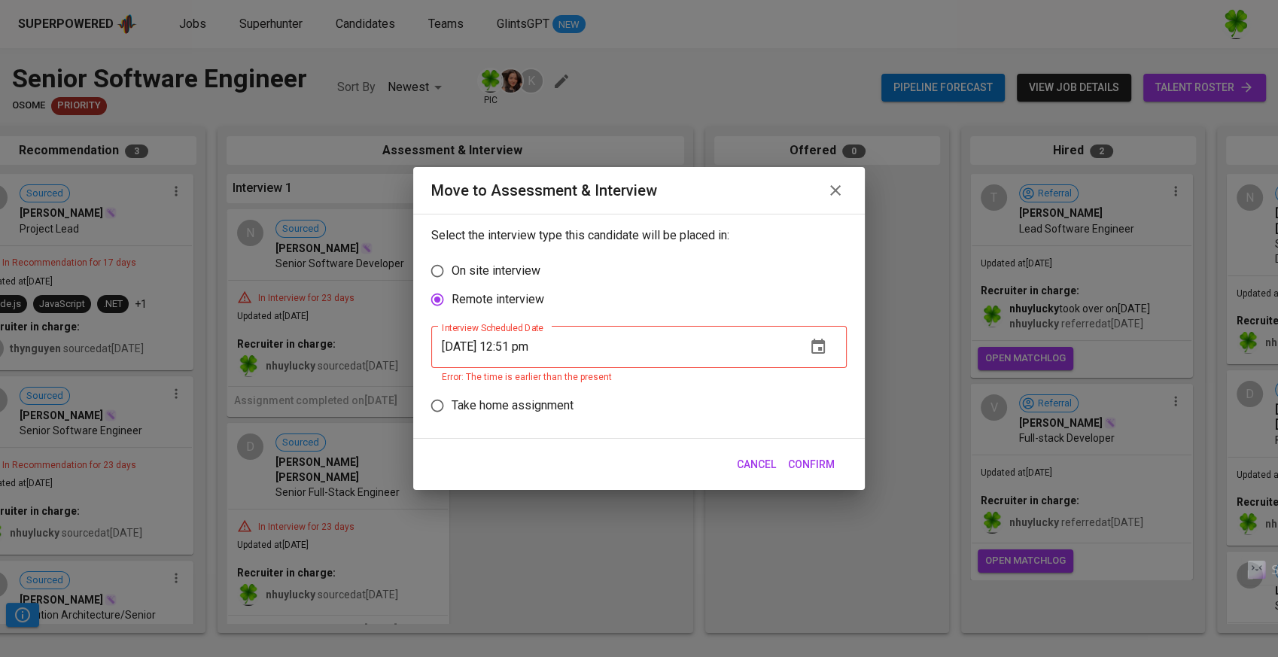
click at [519, 351] on input "10/03/2025 12:51 pm" at bounding box center [612, 347] width 363 height 42
click at [542, 346] on input "10/03/2025 15:25 1m" at bounding box center [612, 347] width 363 height 42
click at [547, 349] on input "10/03/2025 15:25 1m" at bounding box center [612, 347] width 363 height 42
click at [811, 345] on icon "button" at bounding box center [818, 347] width 18 height 18
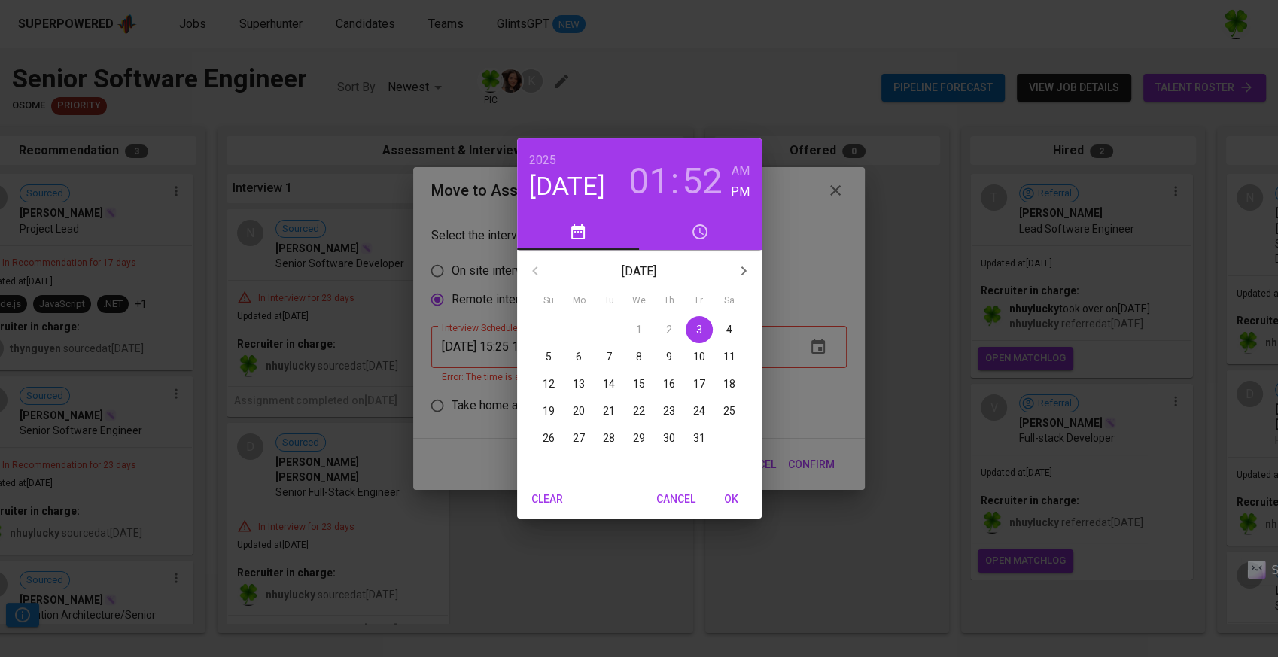
click at [736, 504] on span "OK" at bounding box center [731, 499] width 36 height 19
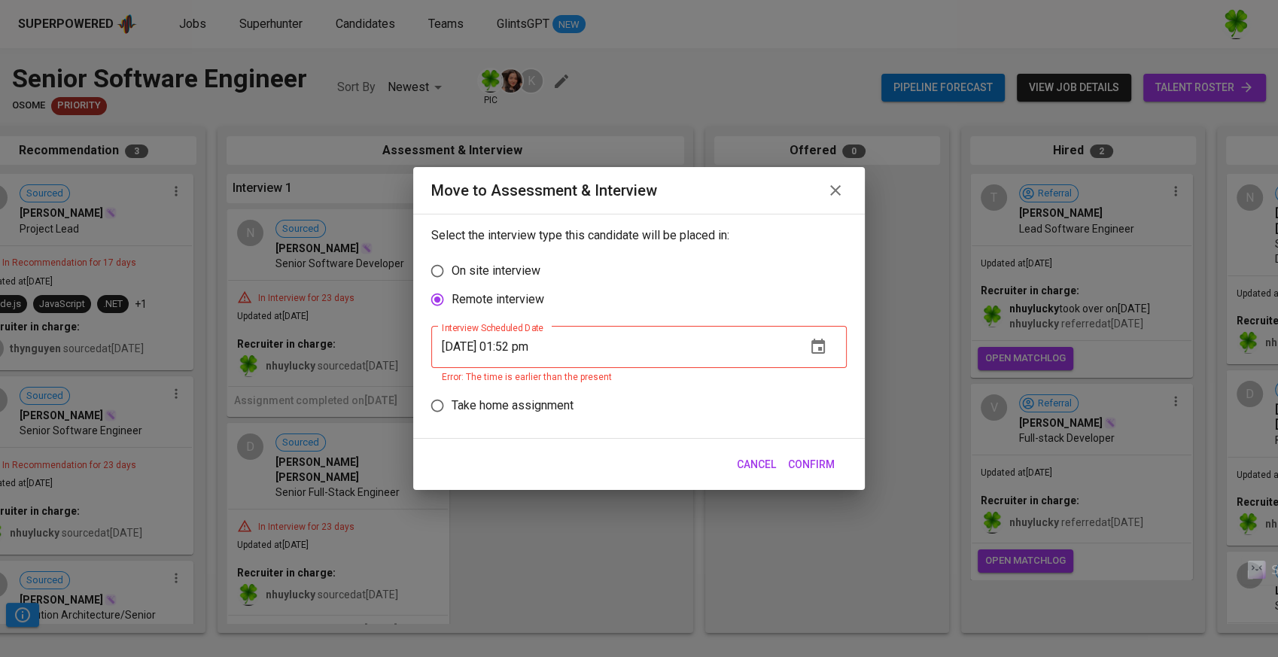
click at [830, 464] on span "Confirm" at bounding box center [811, 464] width 47 height 19
click at [803, 458] on span "Confirm" at bounding box center [811, 464] width 47 height 19
click at [589, 339] on input "10/03/2025 01:52 pm" at bounding box center [612, 347] width 363 height 42
click at [541, 346] on input "10/03/2025 01:52 pm" at bounding box center [612, 347] width 363 height 42
click at [537, 347] on input "10/03/2025 01:52 pm" at bounding box center [612, 347] width 363 height 42
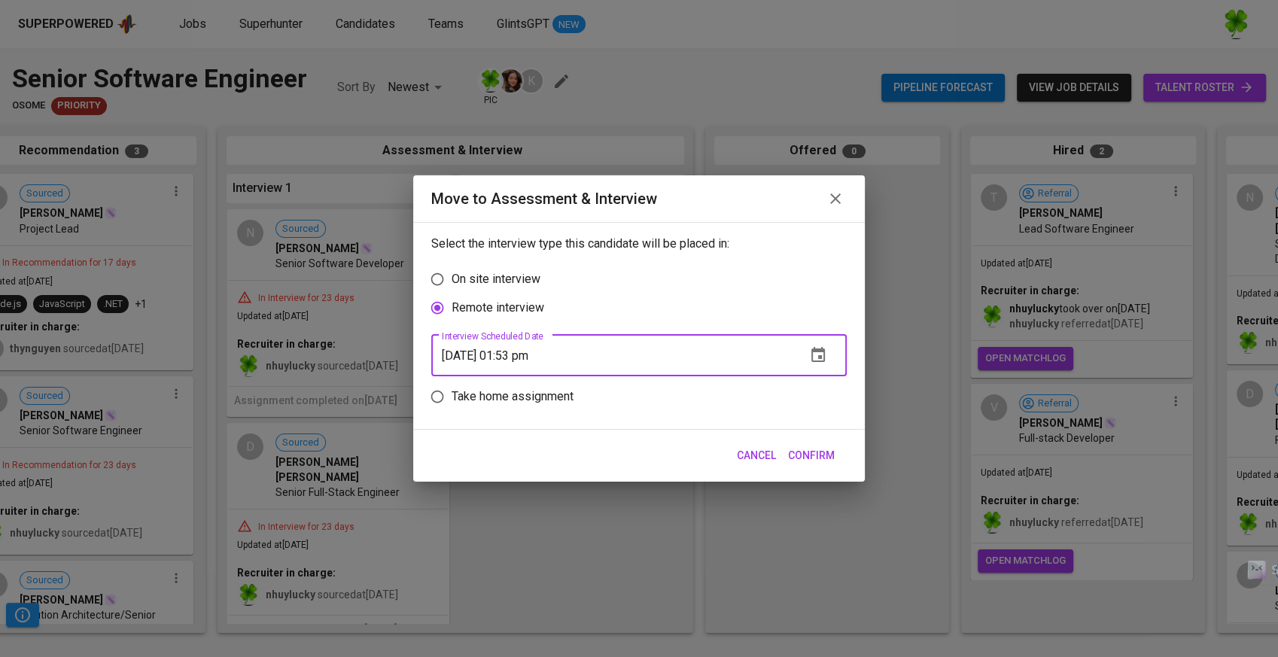
type input "10/03/2025 01:53 pm"
click at [799, 452] on span "Confirm" at bounding box center [811, 455] width 47 height 19
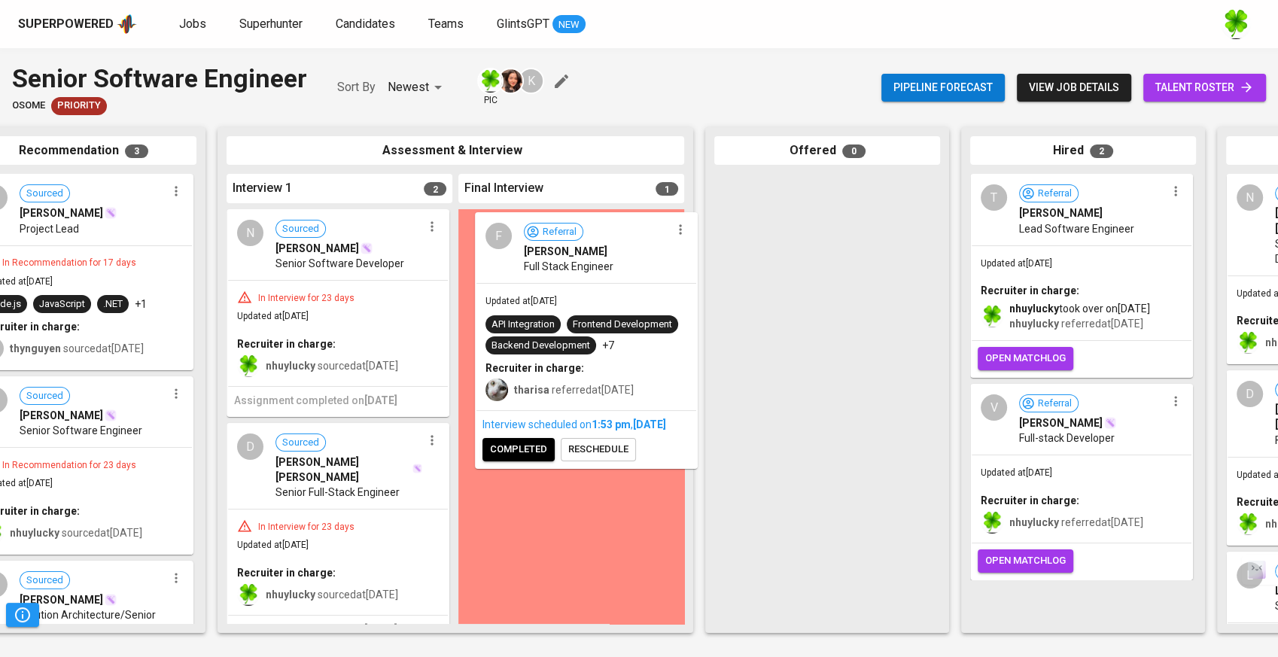
drag, startPoint x: 617, startPoint y: 287, endPoint x: 638, endPoint y: 291, distance: 21.3
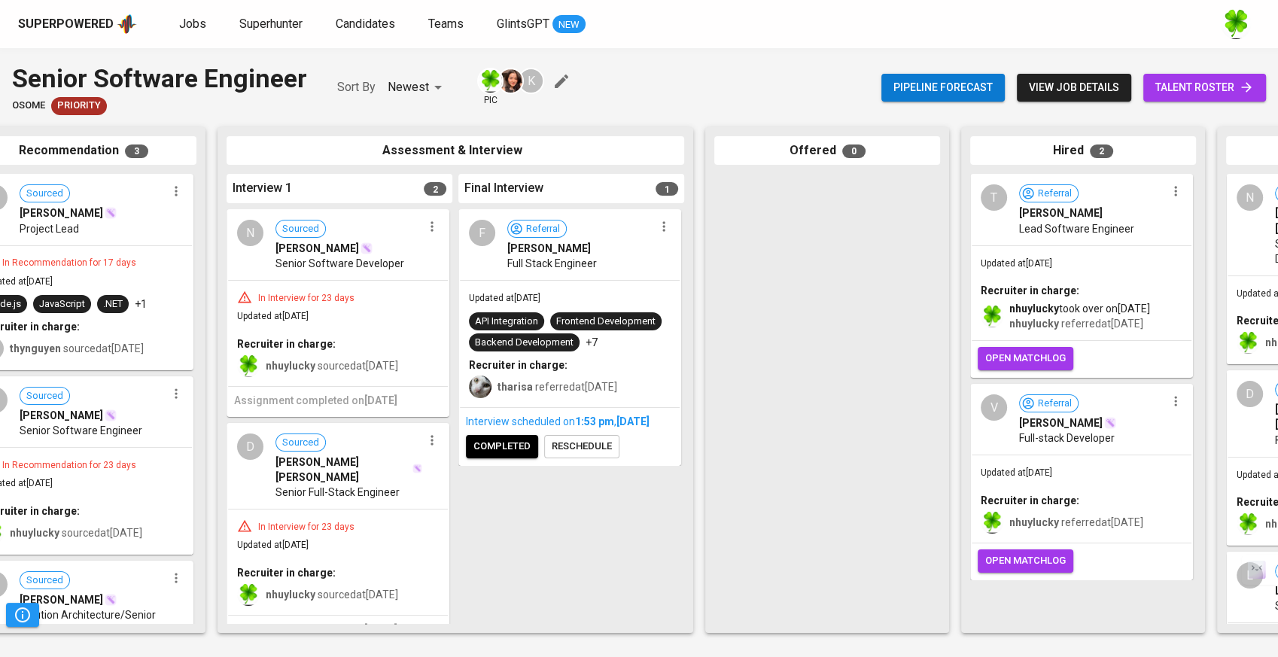
click at [526, 455] on span "completed" at bounding box center [501, 446] width 57 height 17
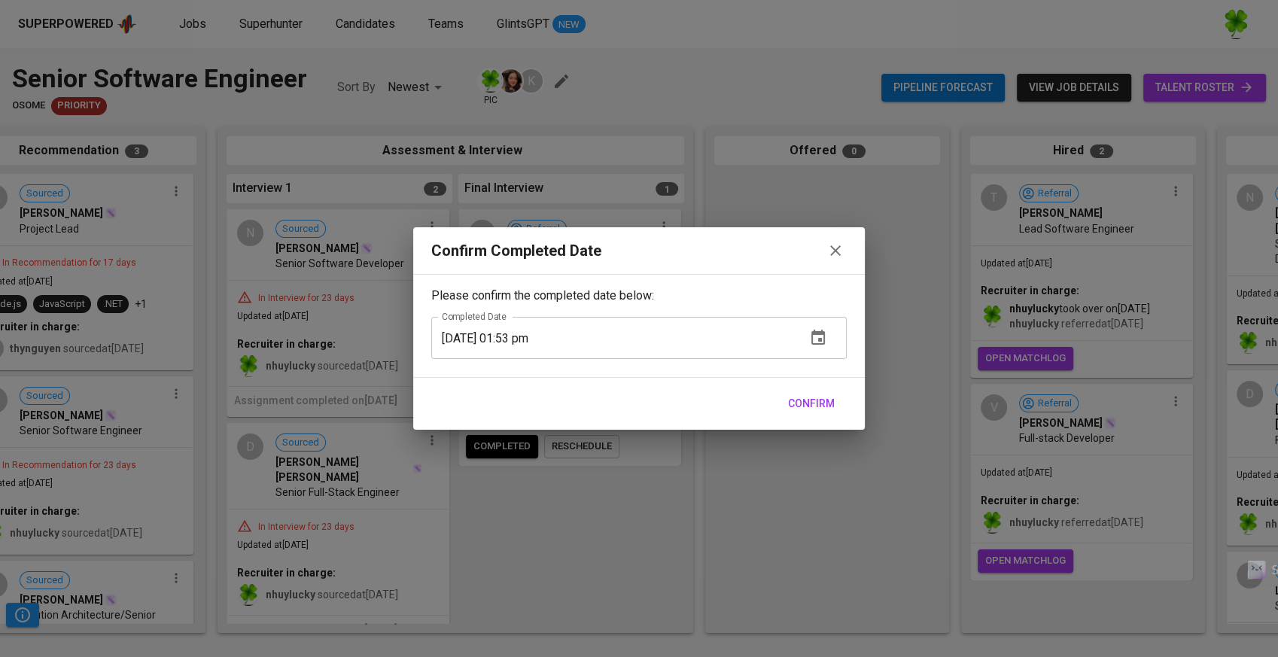
click at [795, 407] on span "Confirm" at bounding box center [811, 403] width 47 height 19
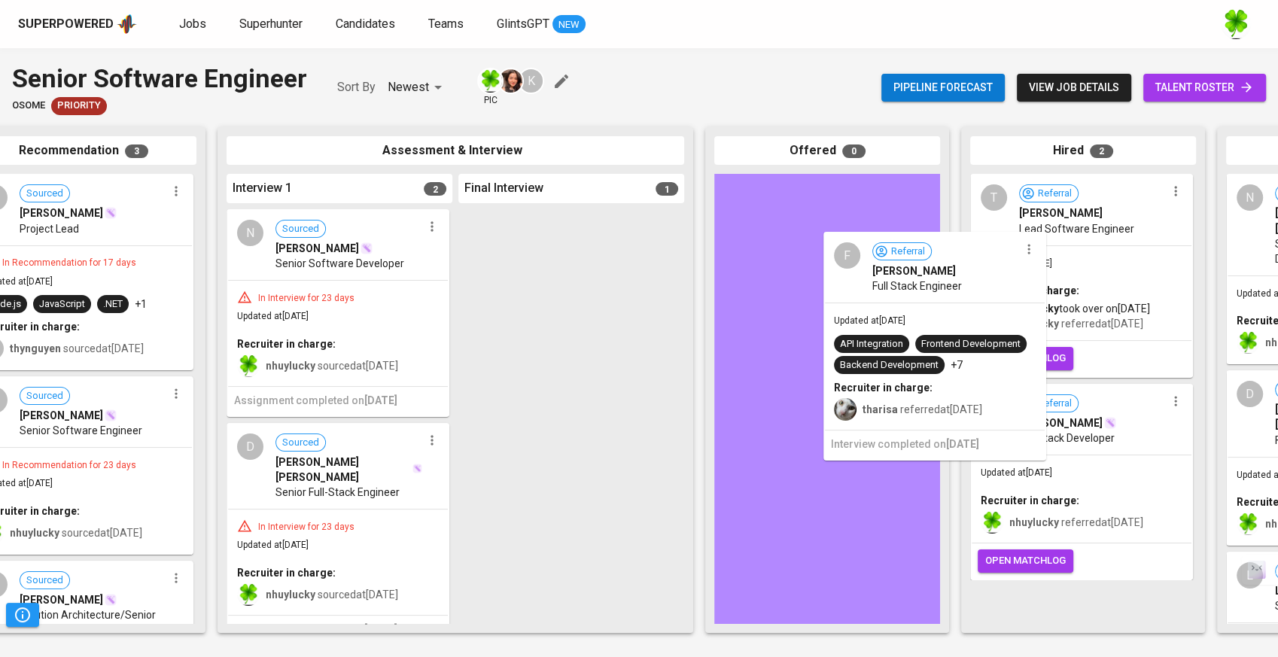
drag, startPoint x: 639, startPoint y: 294, endPoint x: 922, endPoint y: 315, distance: 283.8
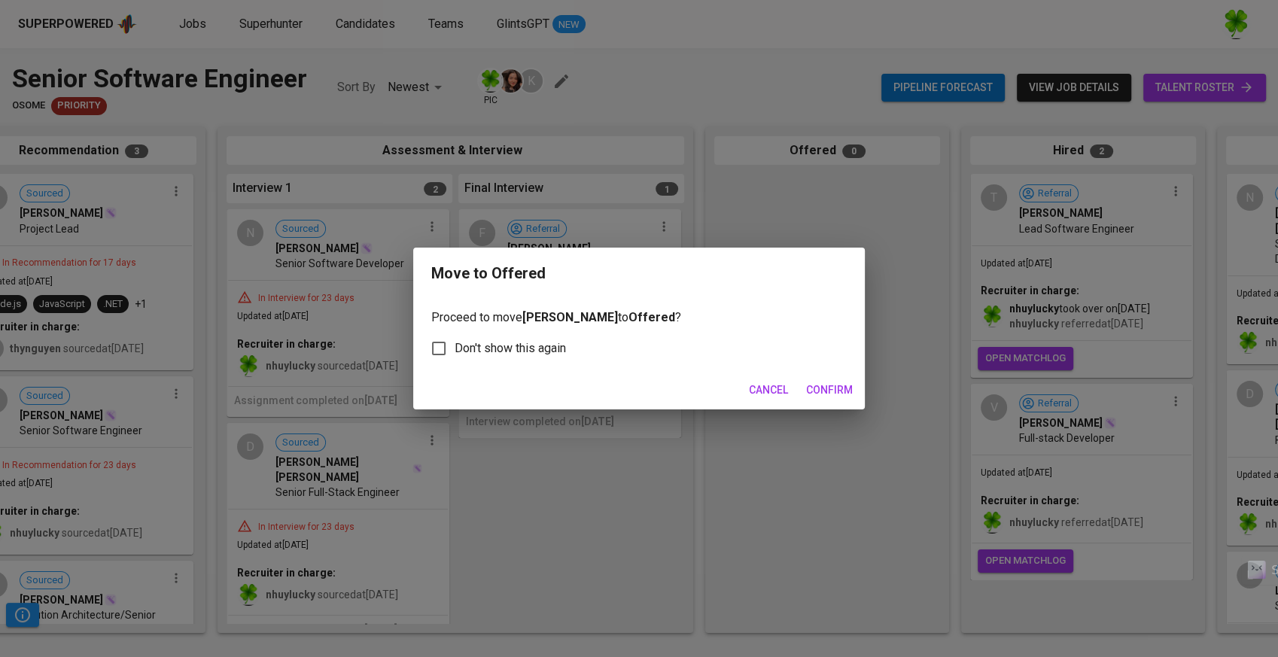
click at [813, 380] on button "Confirm" at bounding box center [829, 390] width 59 height 28
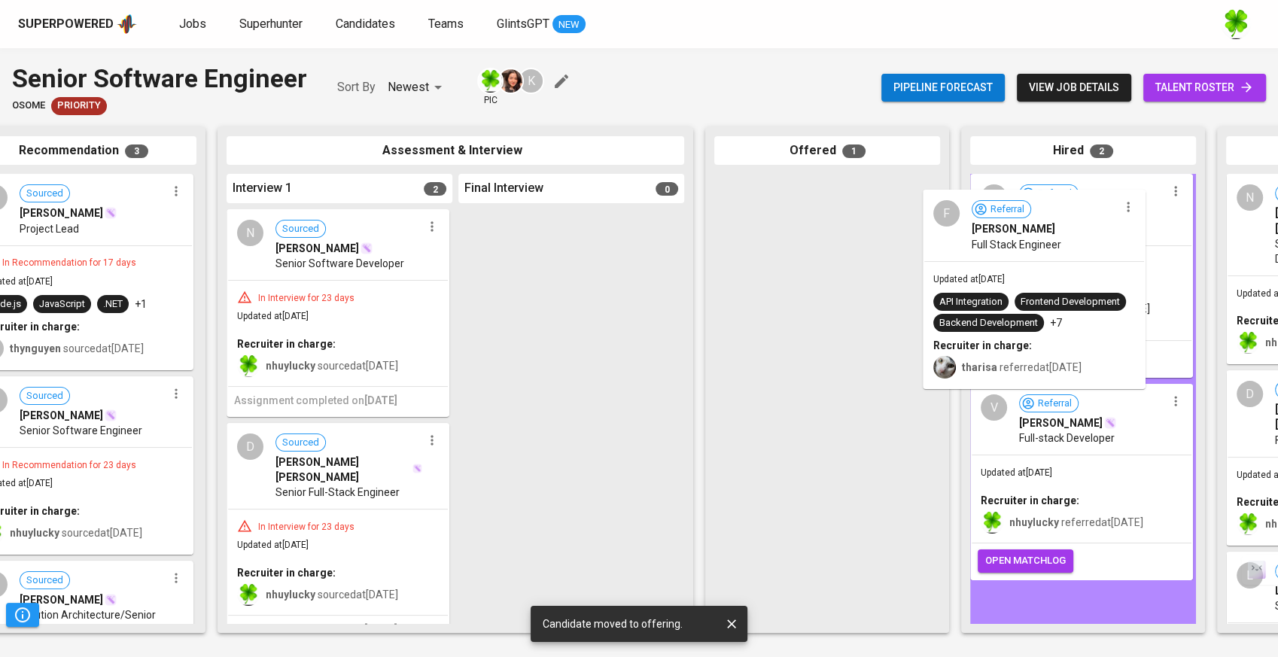
drag, startPoint x: 883, startPoint y: 246, endPoint x: 1097, endPoint y: 261, distance: 214.3
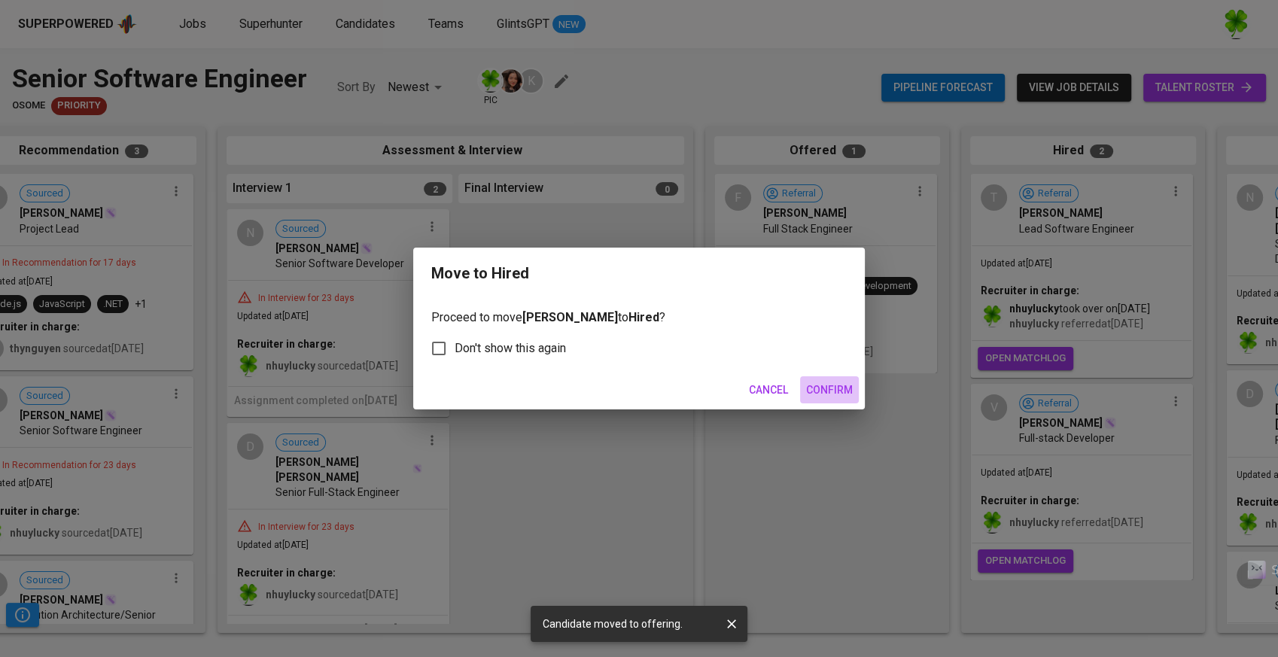
click at [839, 382] on span "Confirm" at bounding box center [829, 390] width 47 height 19
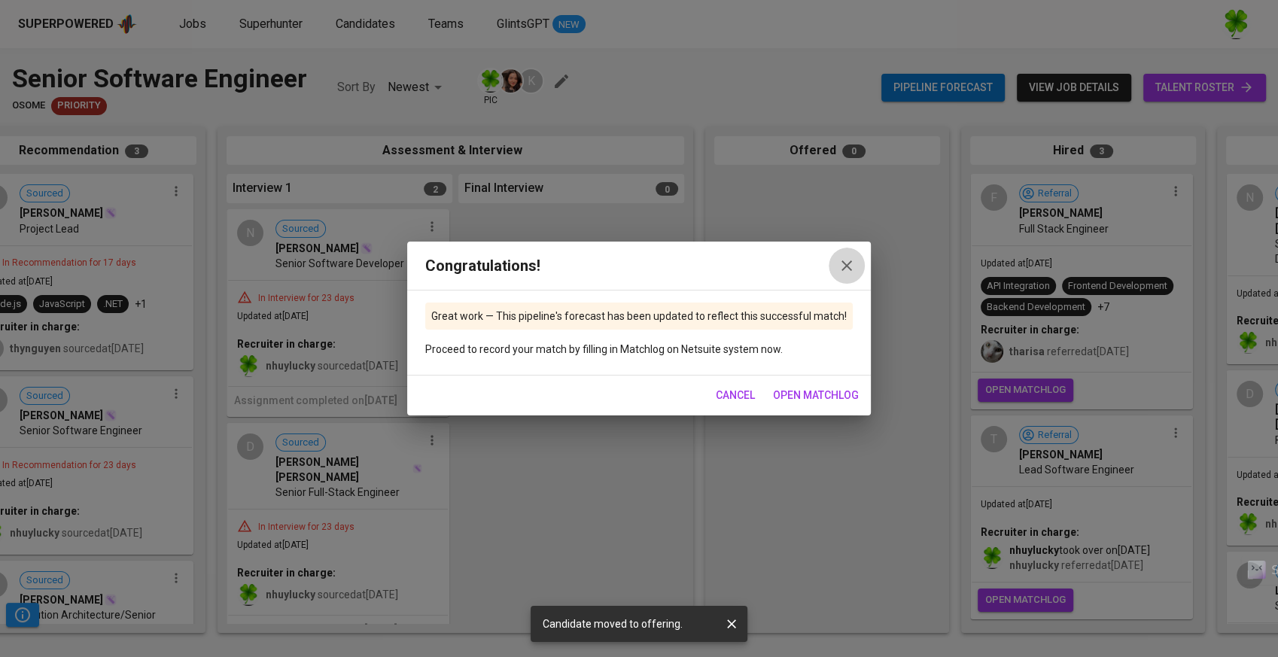
click at [838, 269] on icon "button" at bounding box center [847, 266] width 18 height 18
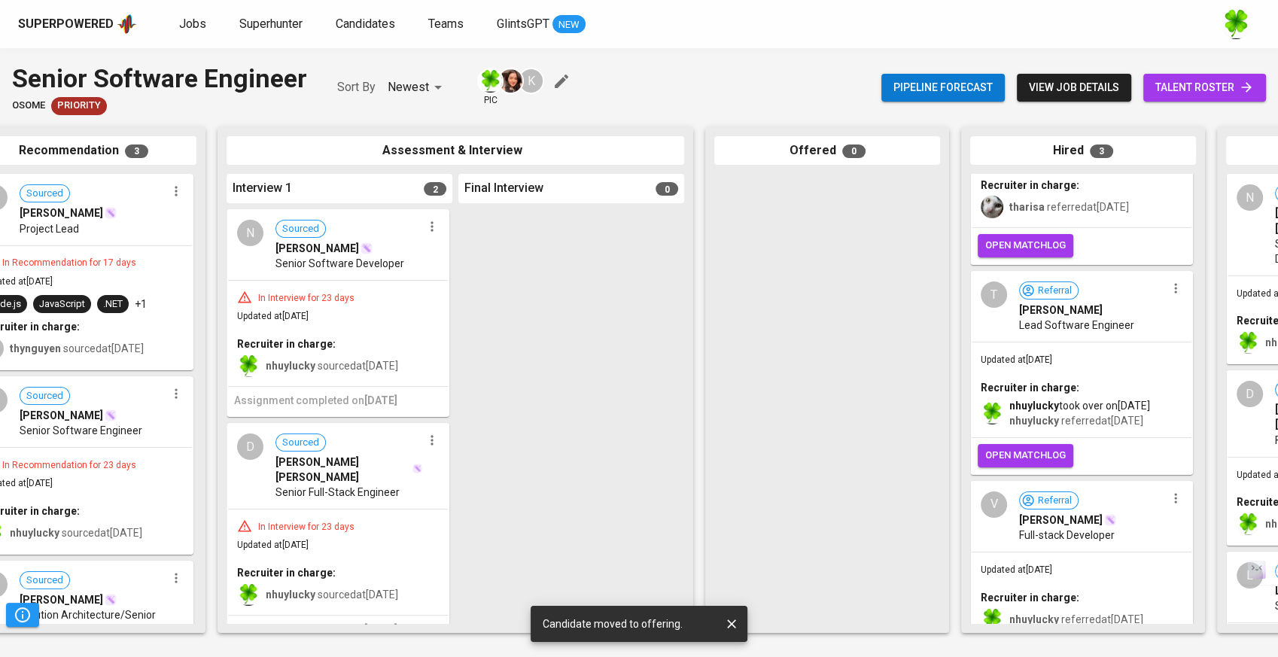
scroll to position [0, 0]
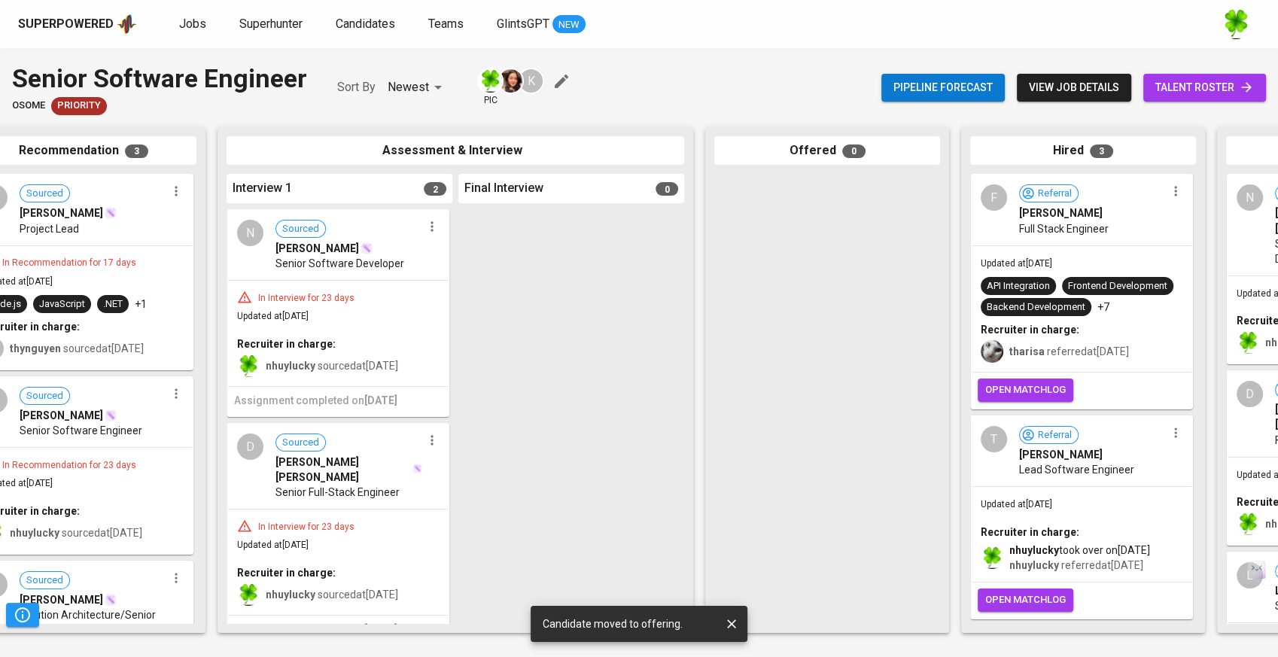
click at [1097, 256] on div "Updated at Oct 03, 2025 API Integration Frontend Development Backend Developmen…" at bounding box center [1082, 309] width 220 height 126
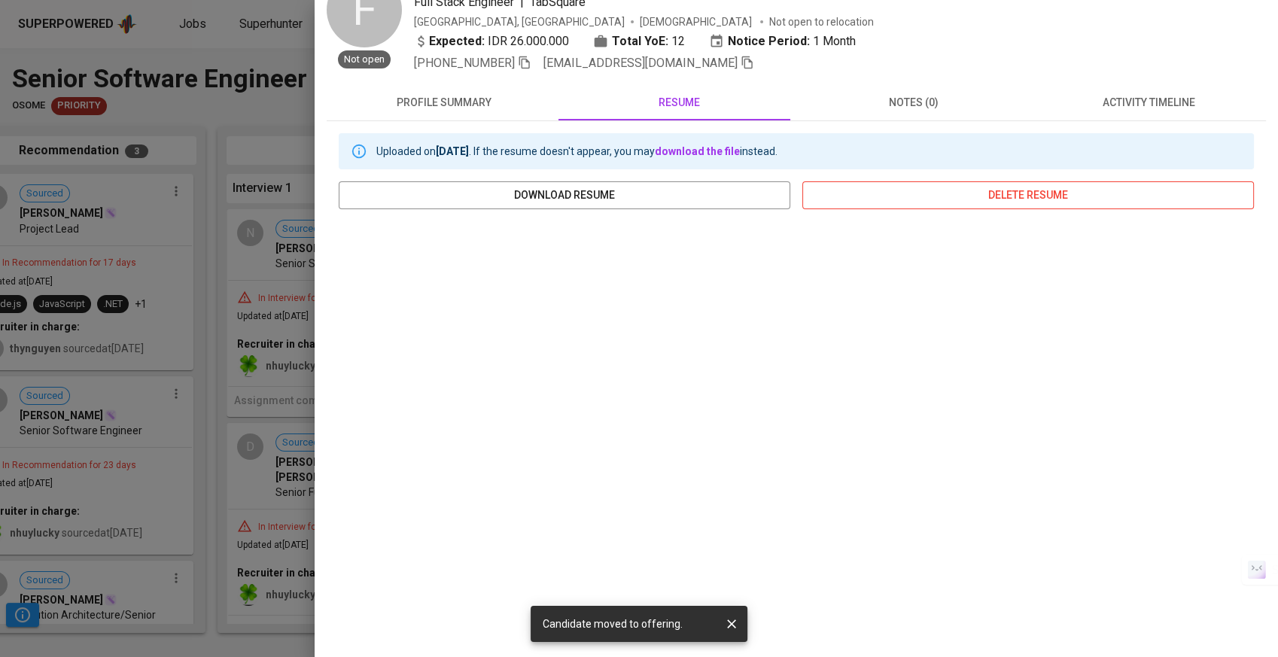
scroll to position [123, 0]
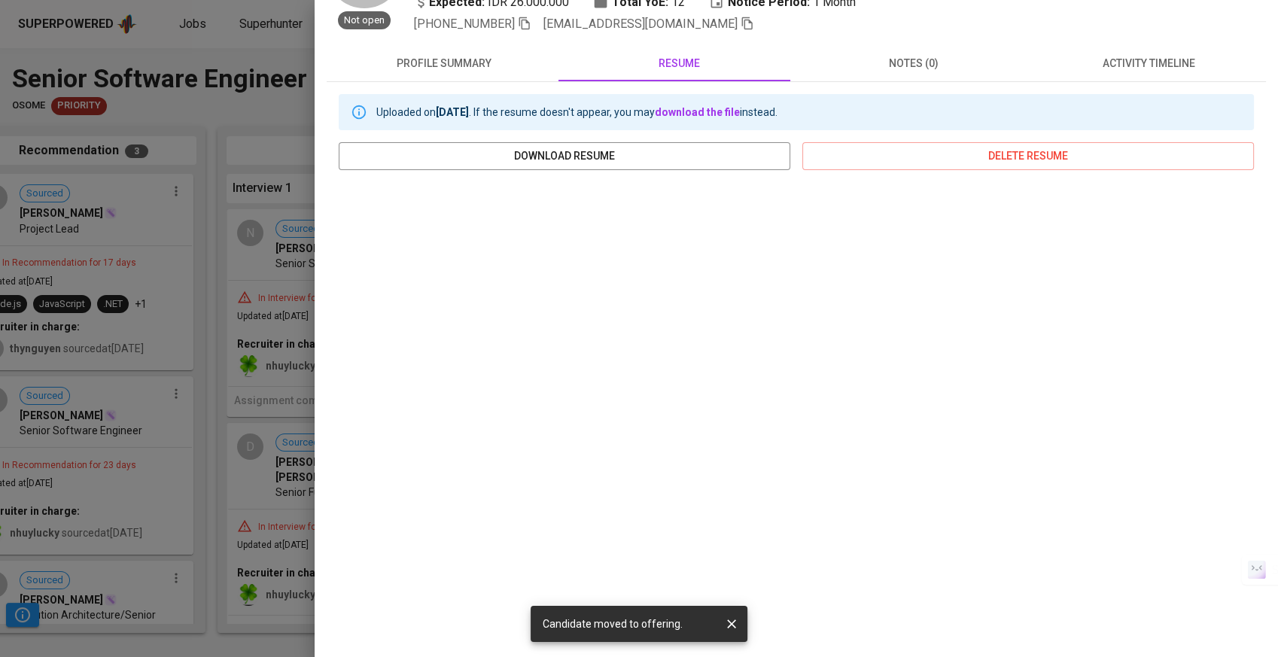
click at [270, 329] on div at bounding box center [639, 328] width 1278 height 657
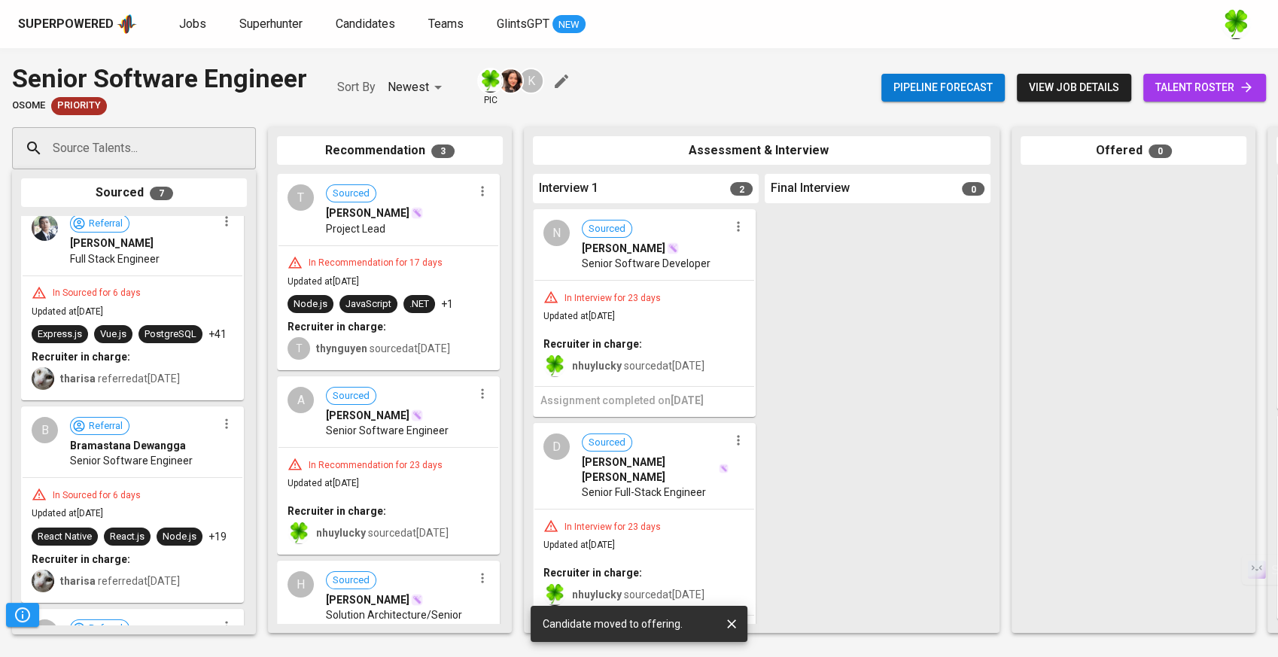
scroll to position [0, 0]
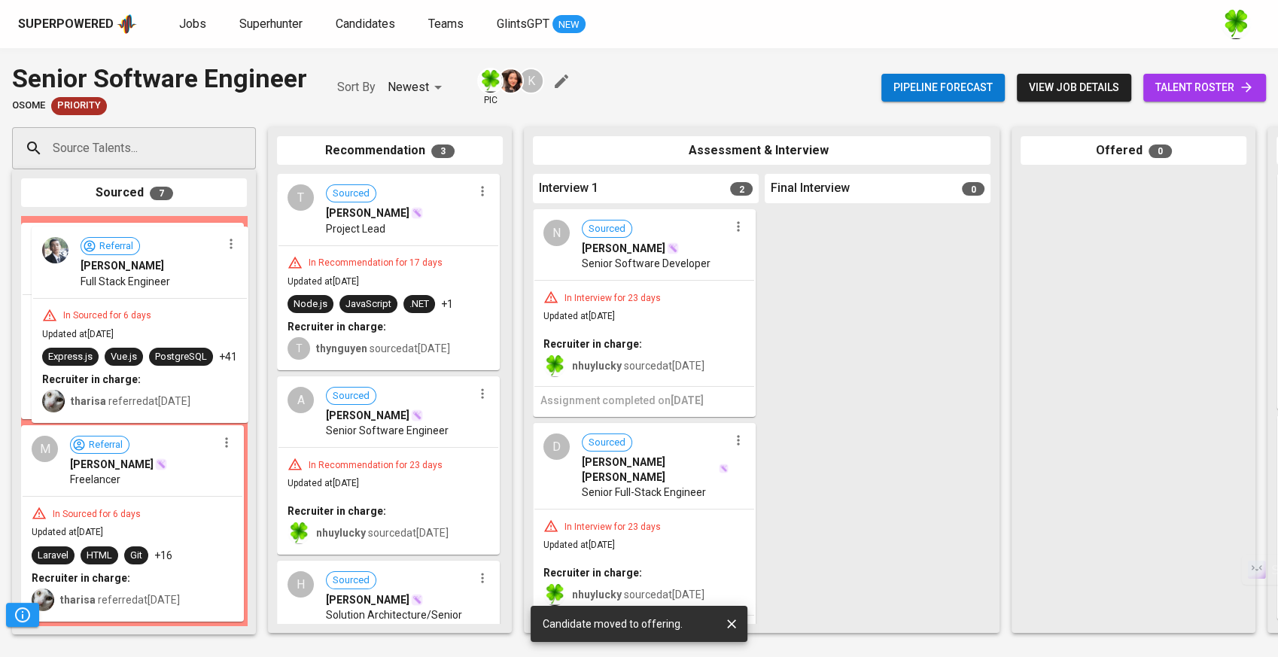
drag, startPoint x: 328, startPoint y: 292, endPoint x: 175, endPoint y: 312, distance: 154.1
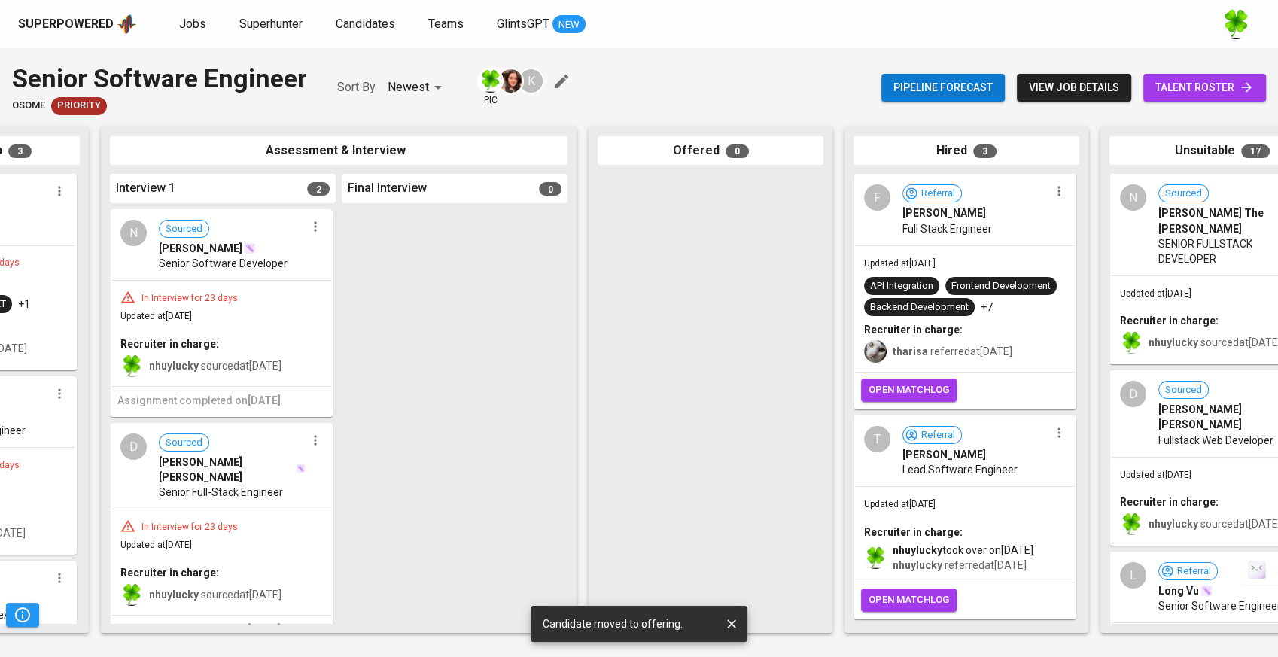
scroll to position [0, 494]
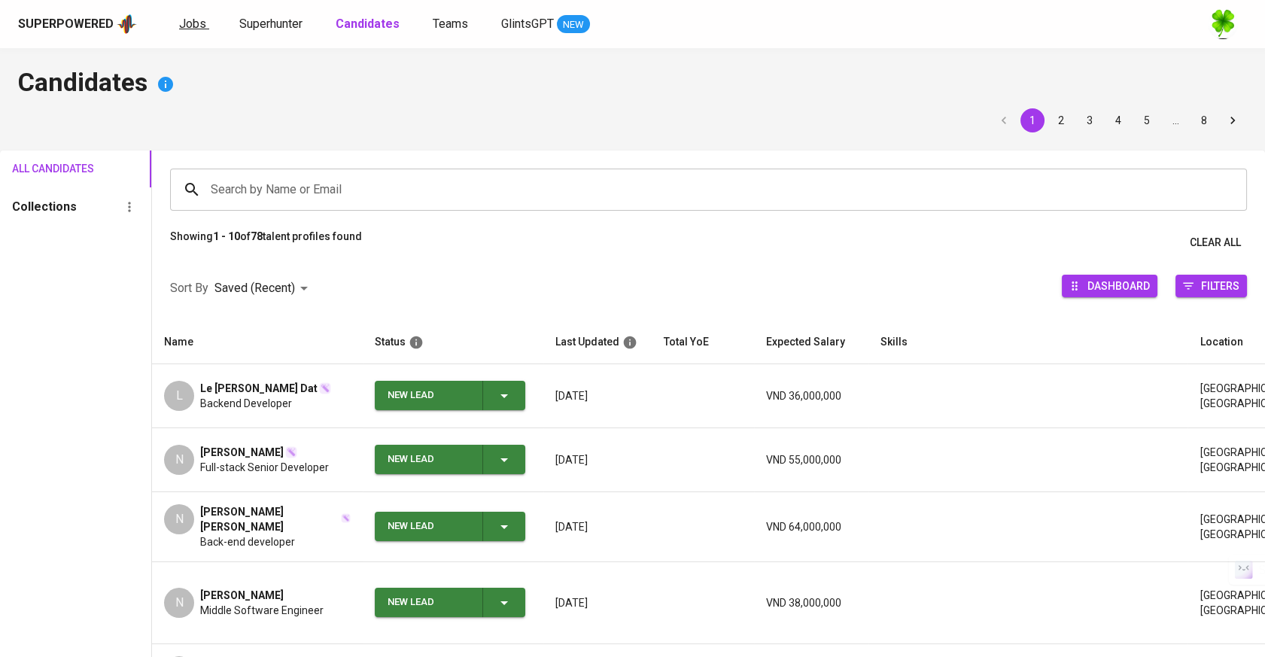
click at [203, 29] on link "Jobs" at bounding box center [194, 24] width 30 height 19
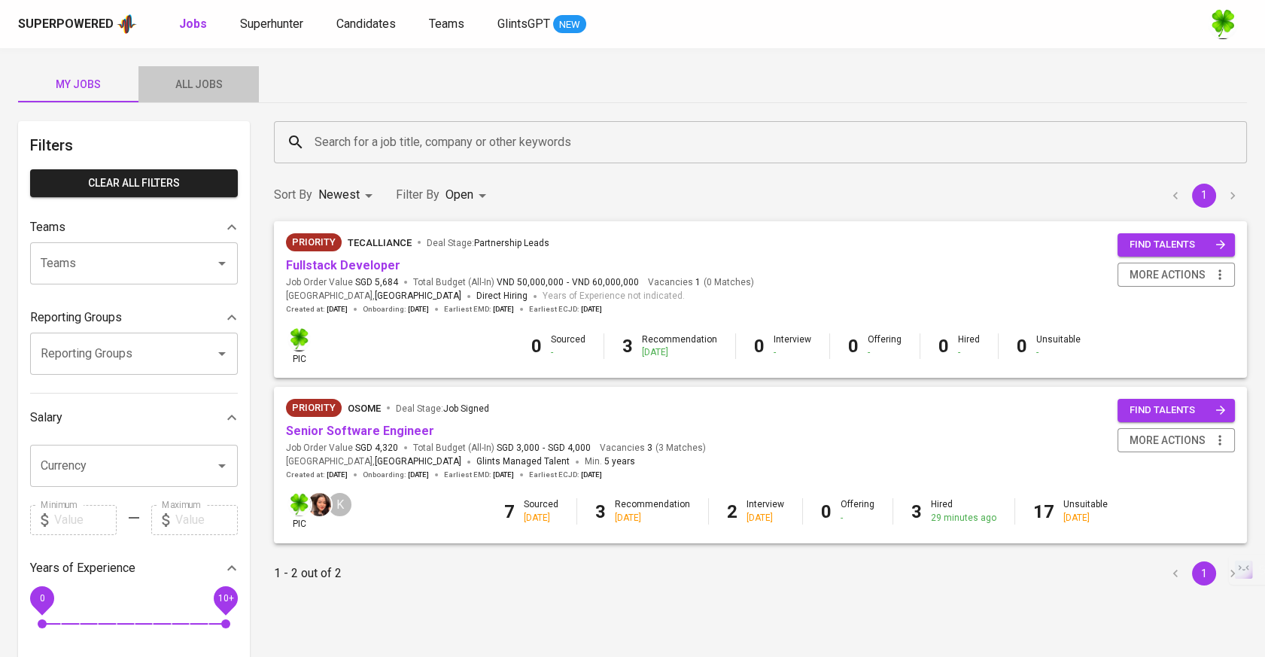
click at [229, 87] on span "All Jobs" at bounding box center [199, 84] width 102 height 19
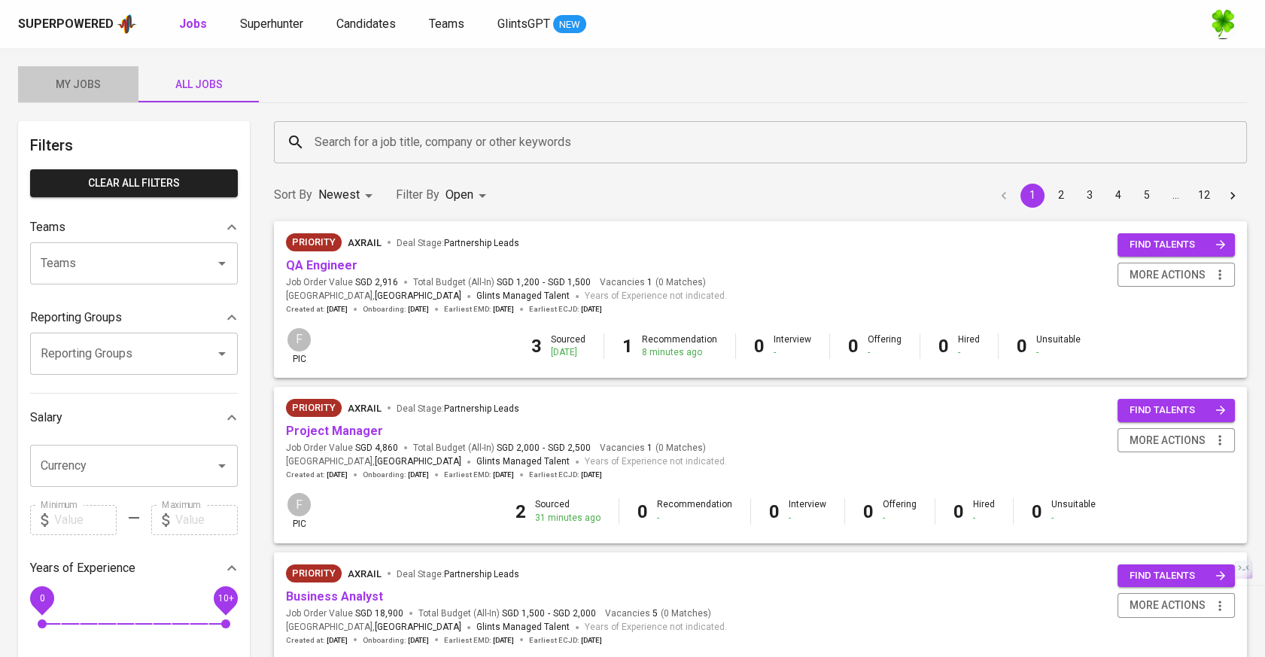
click at [65, 80] on span "My Jobs" at bounding box center [78, 84] width 102 height 19
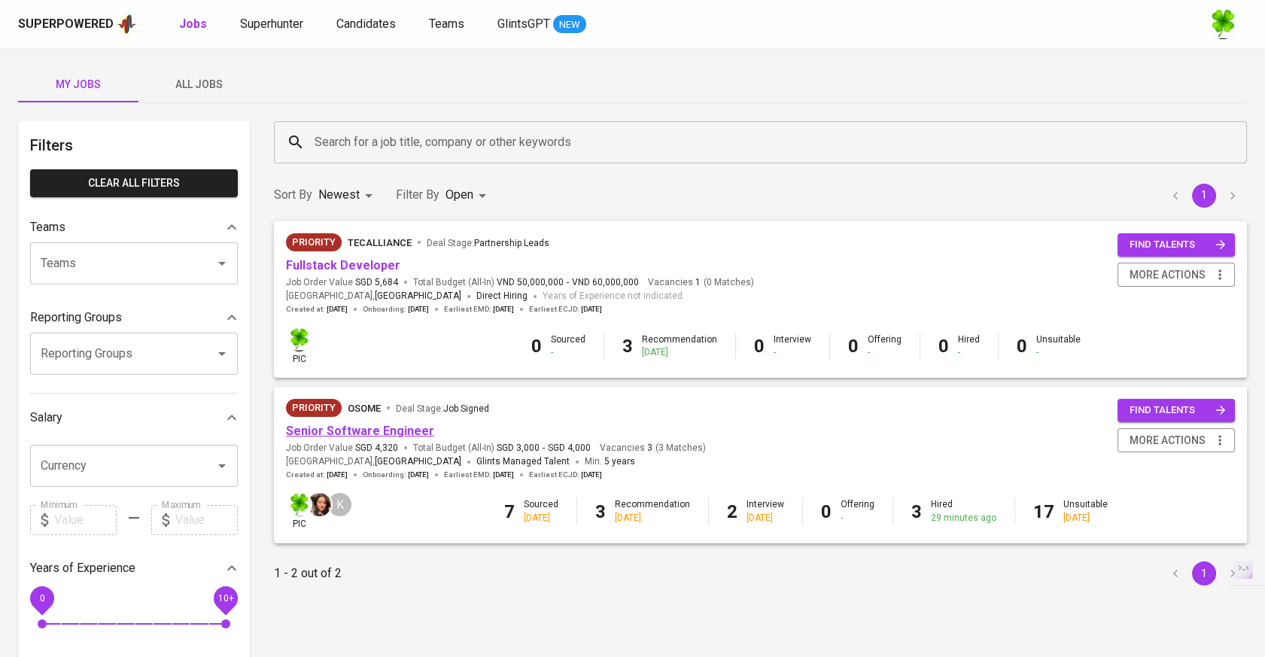
click at [367, 437] on link "Senior Software Engineer" at bounding box center [360, 431] width 148 height 14
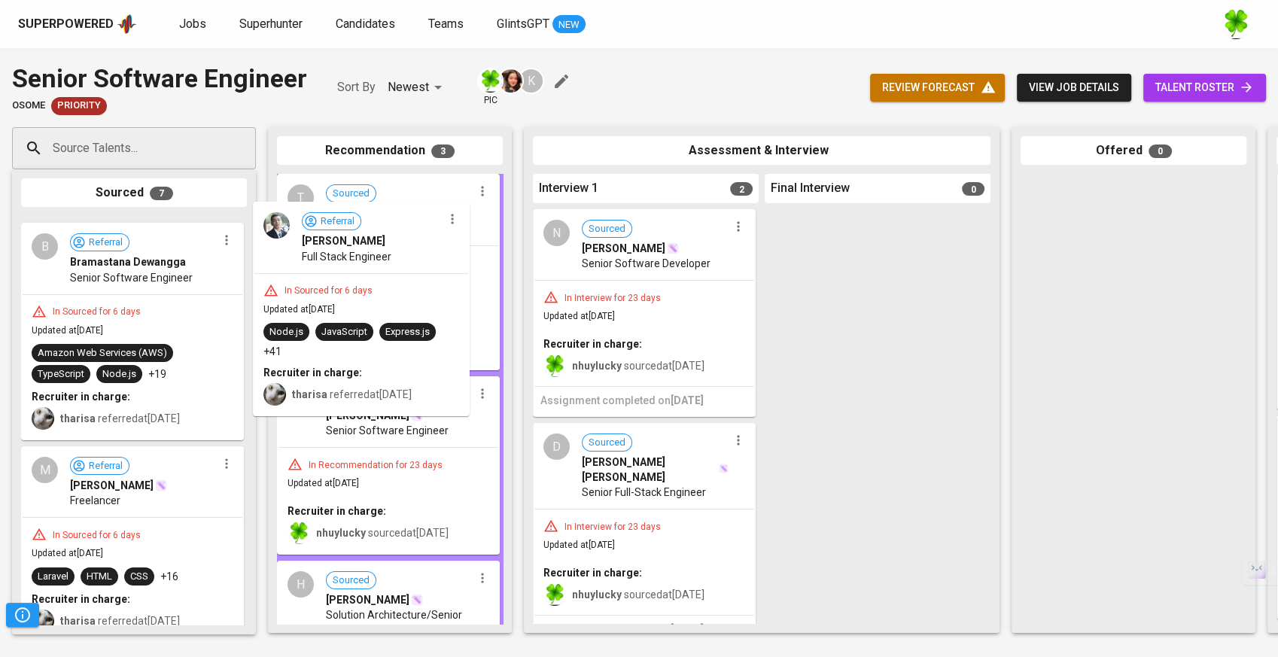
drag, startPoint x: 143, startPoint y: 291, endPoint x: 379, endPoint y: 275, distance: 236.8
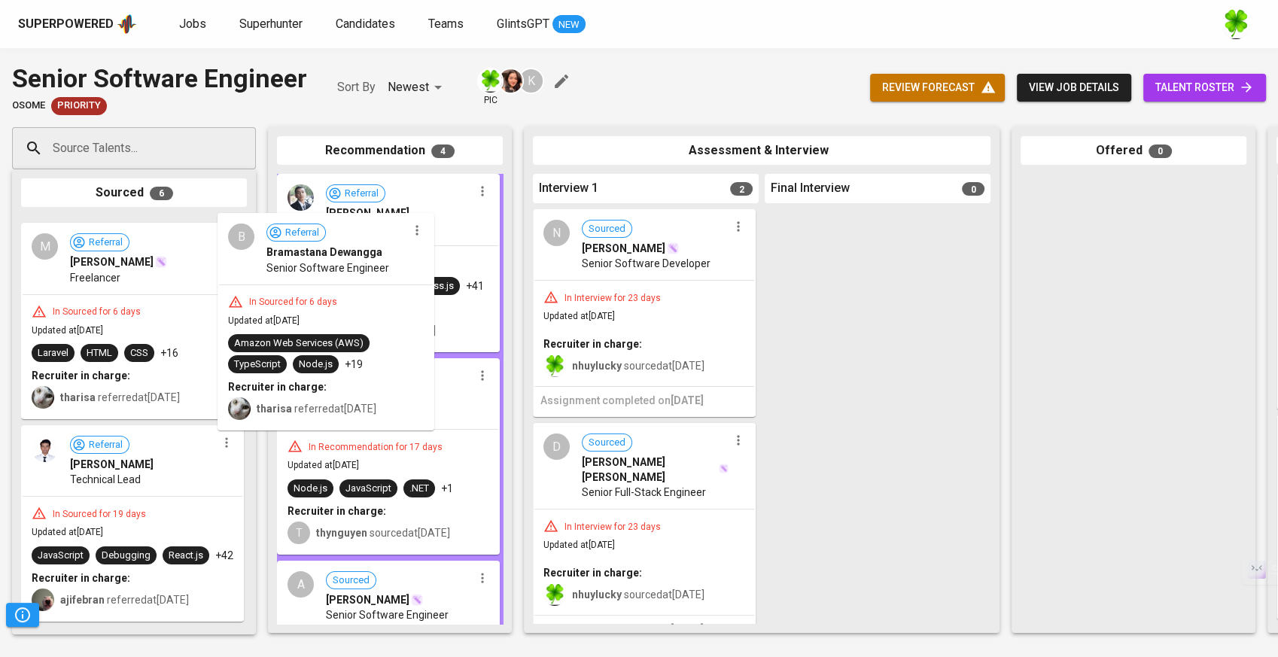
drag, startPoint x: 171, startPoint y: 296, endPoint x: 395, endPoint y: 292, distance: 224.3
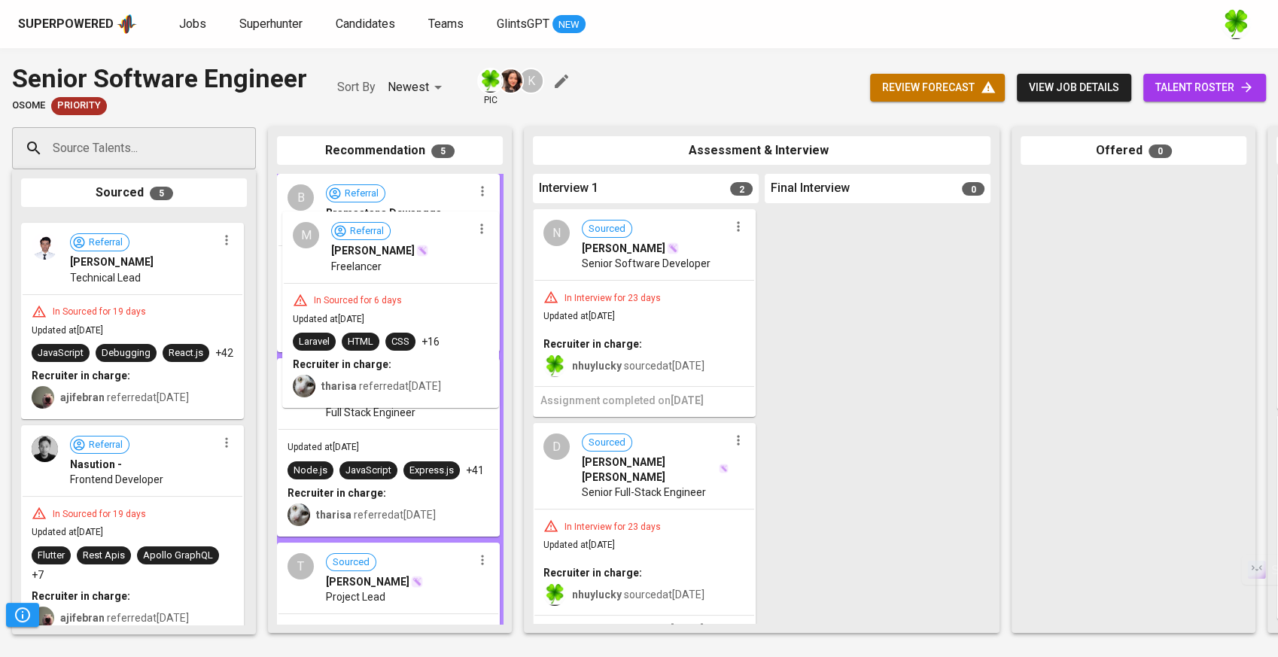
drag, startPoint x: 108, startPoint y: 306, endPoint x: 391, endPoint y: 300, distance: 282.3
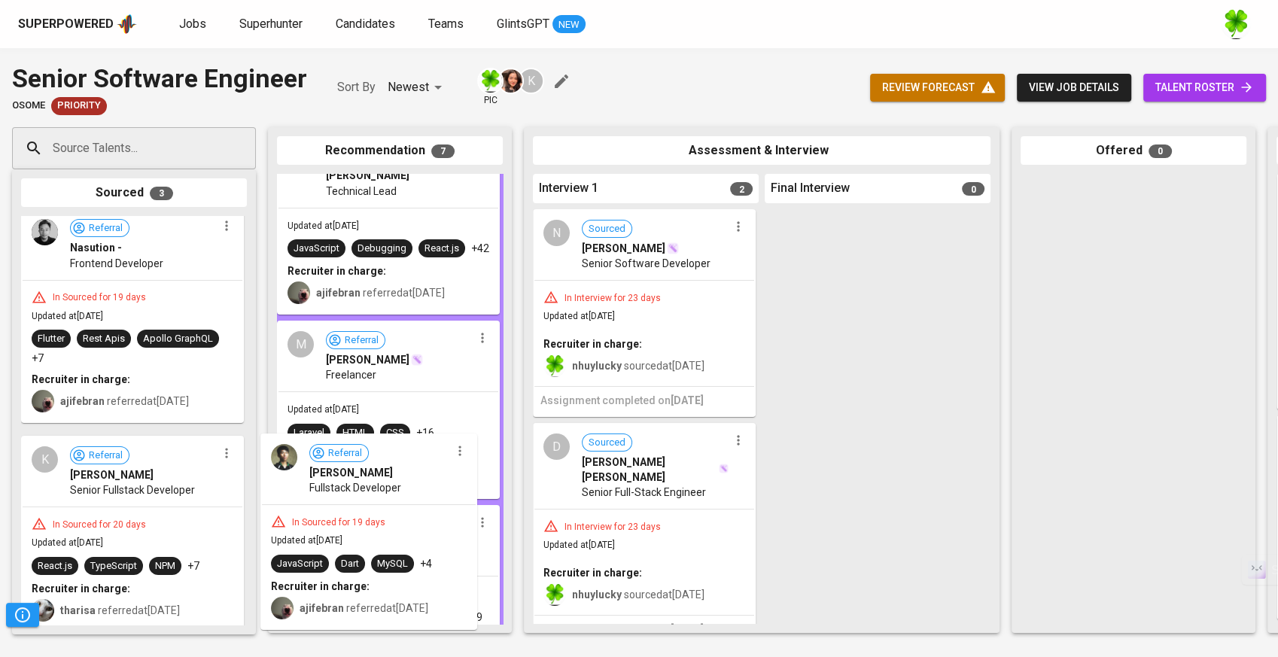
scroll to position [84, 0]
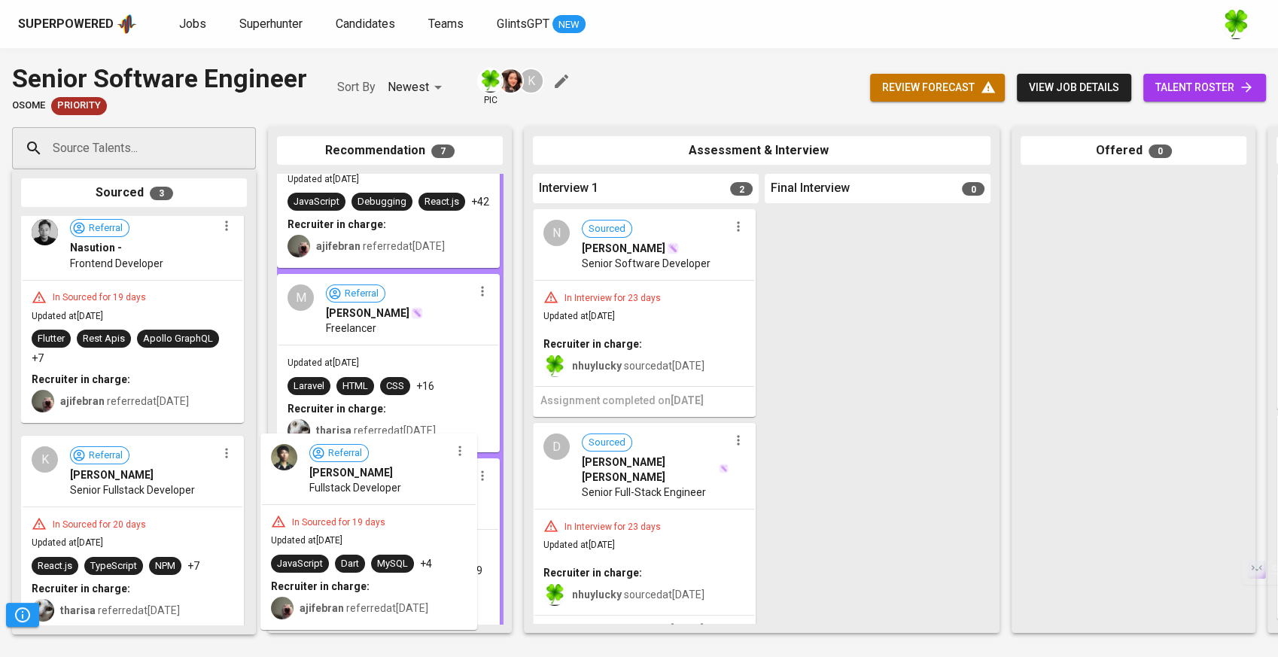
drag, startPoint x: 124, startPoint y: 294, endPoint x: 383, endPoint y: 288, distance: 258.9
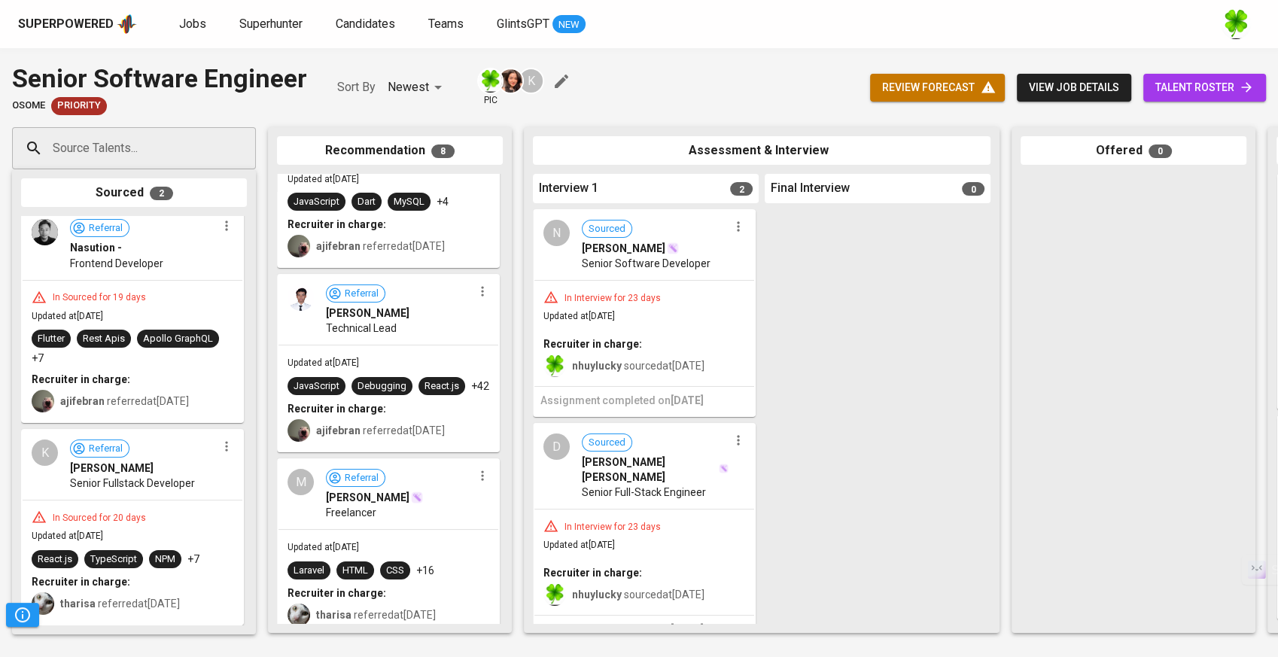
drag, startPoint x: 121, startPoint y: 302, endPoint x: 307, endPoint y: 303, distance: 185.9
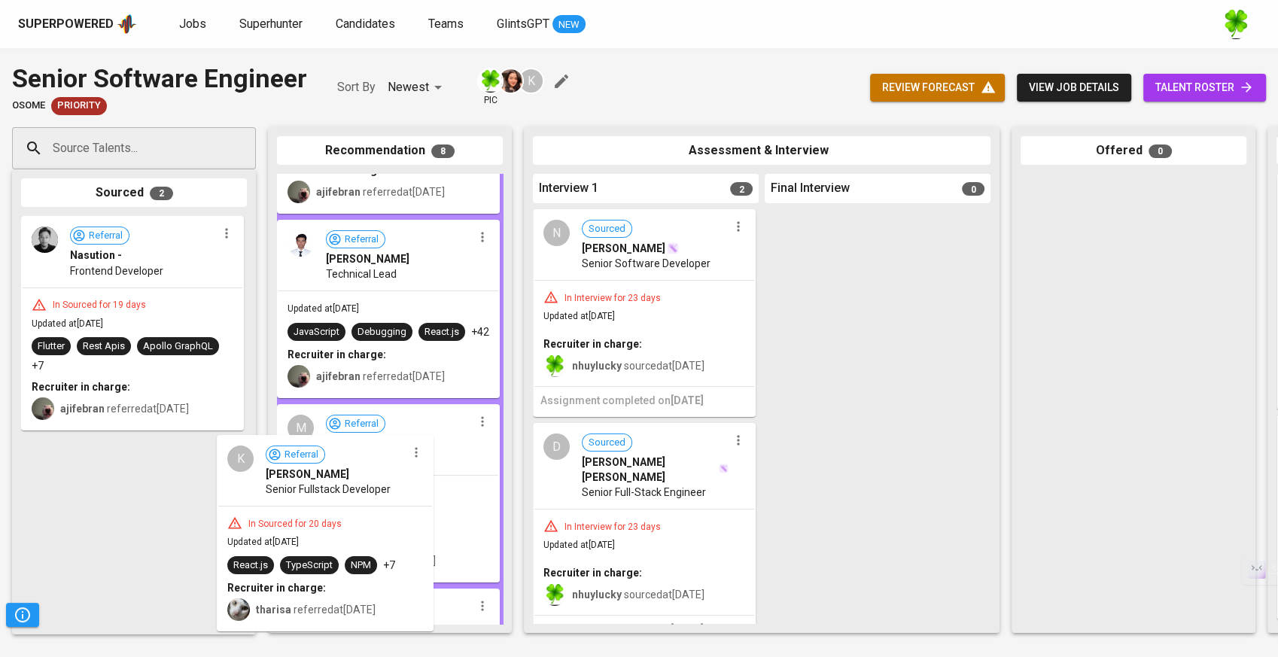
scroll to position [162, 0]
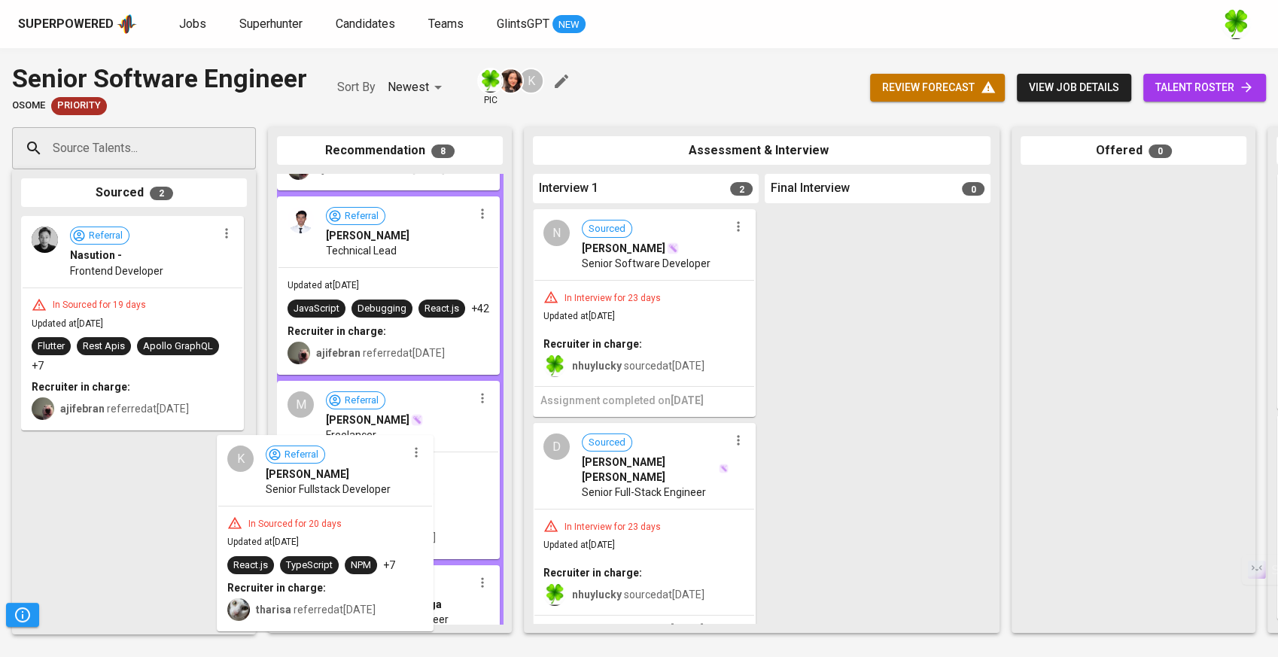
drag, startPoint x: 141, startPoint y: 308, endPoint x: 346, endPoint y: 308, distance: 204.7
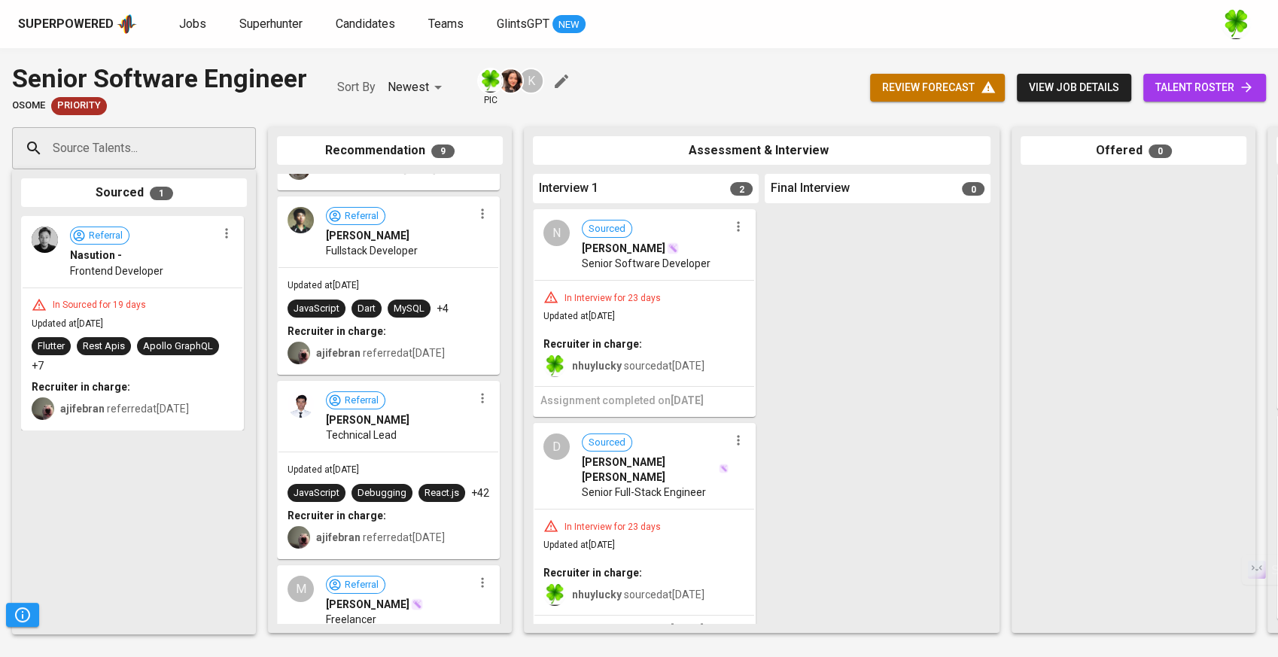
scroll to position [172, 0]
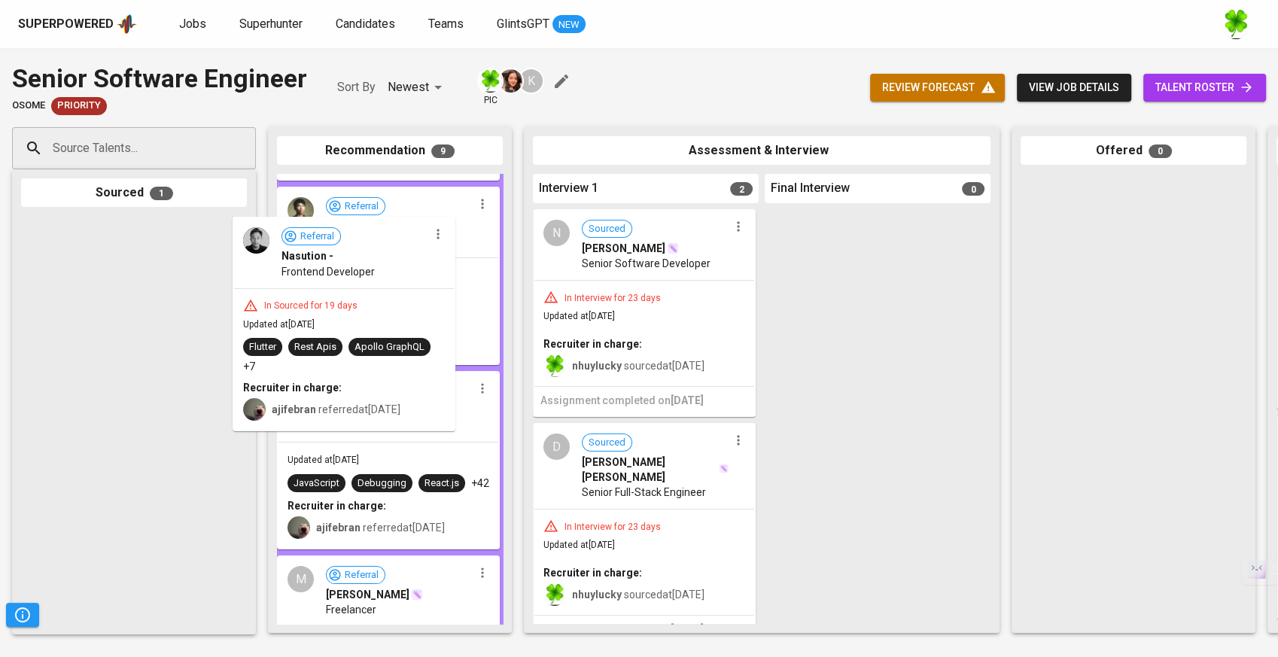
drag, startPoint x: 132, startPoint y: 310, endPoint x: 363, endPoint y: 311, distance: 230.3
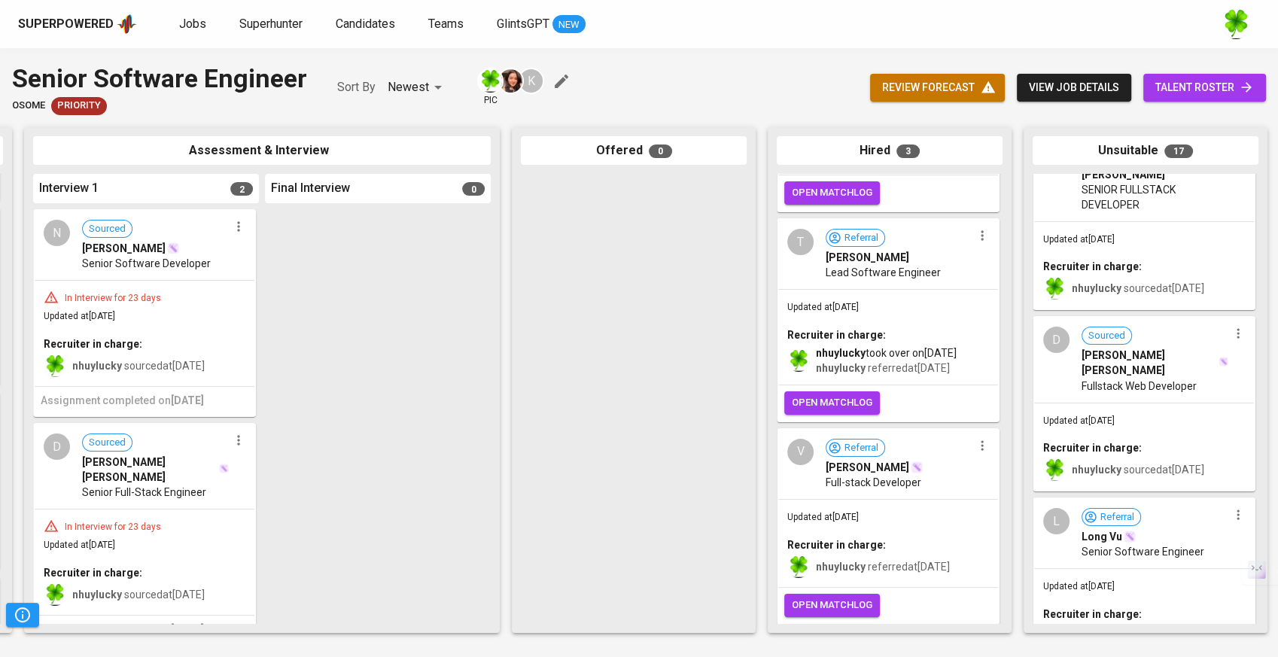
scroll to position [0, 0]
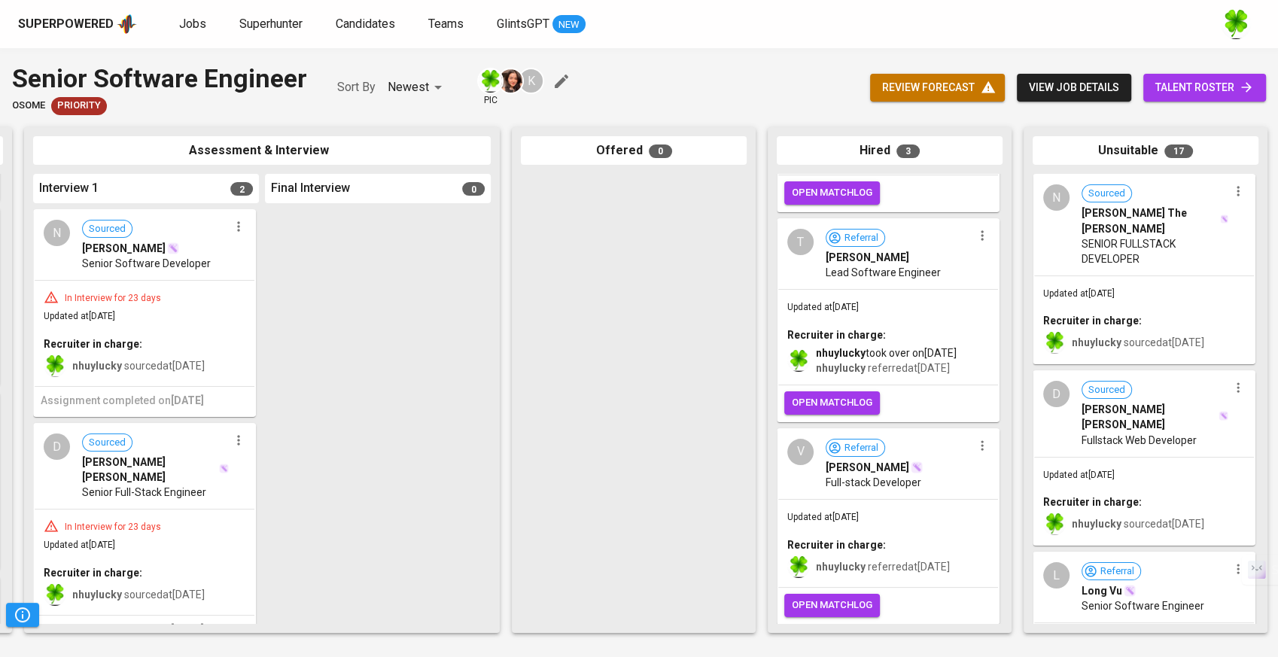
click at [75, 30] on div "Superpowered" at bounding box center [66, 24] width 96 height 17
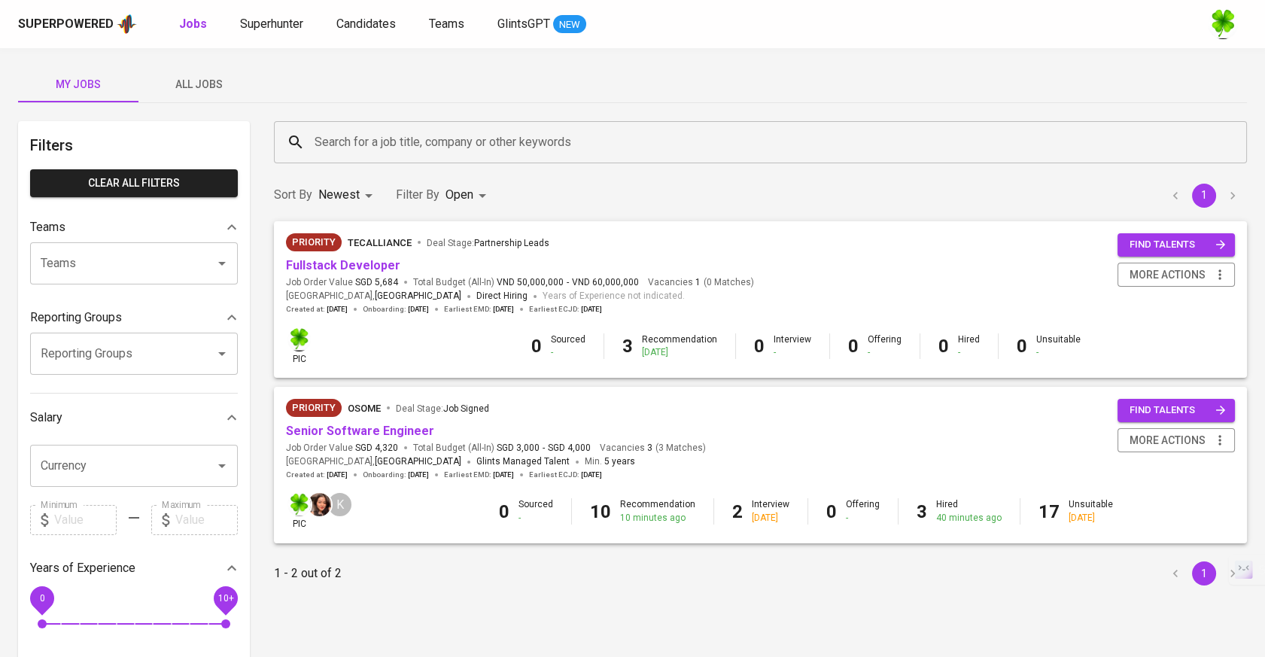
click at [215, 84] on span "All Jobs" at bounding box center [199, 84] width 102 height 19
click at [418, 142] on input "Search for a job title, company or other keywords" at bounding box center [764, 142] width 907 height 29
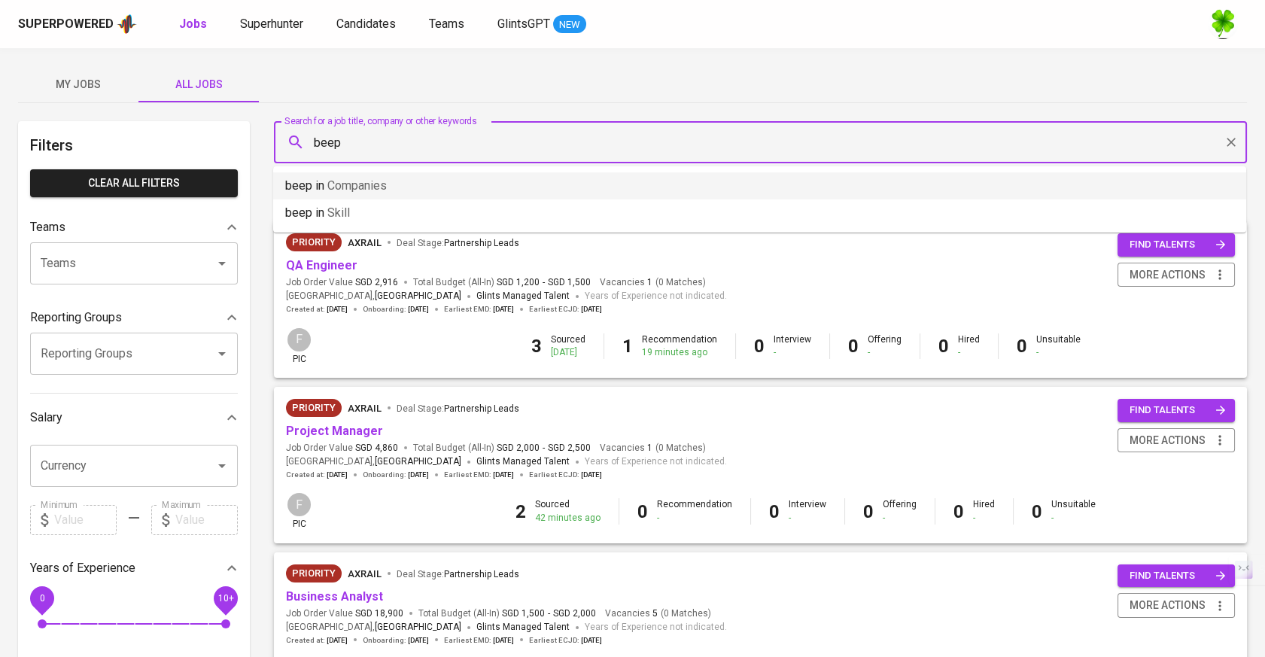
type input "beep"
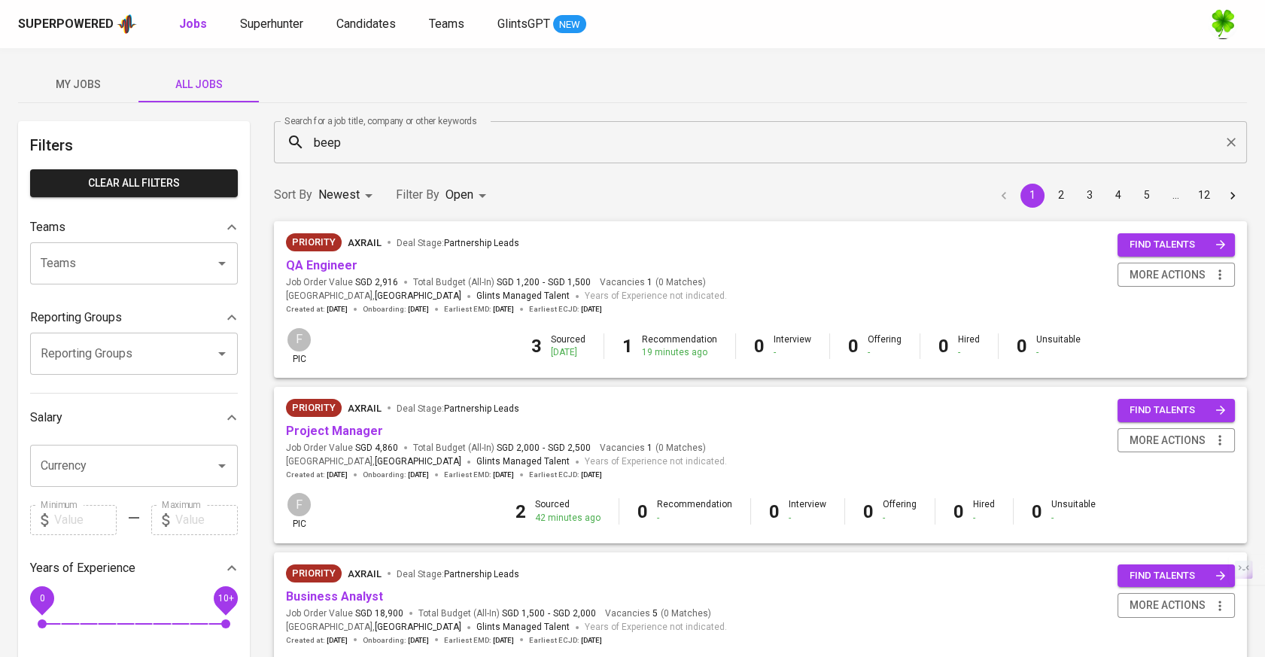
click at [441, 148] on input "beep" at bounding box center [764, 142] width 907 height 29
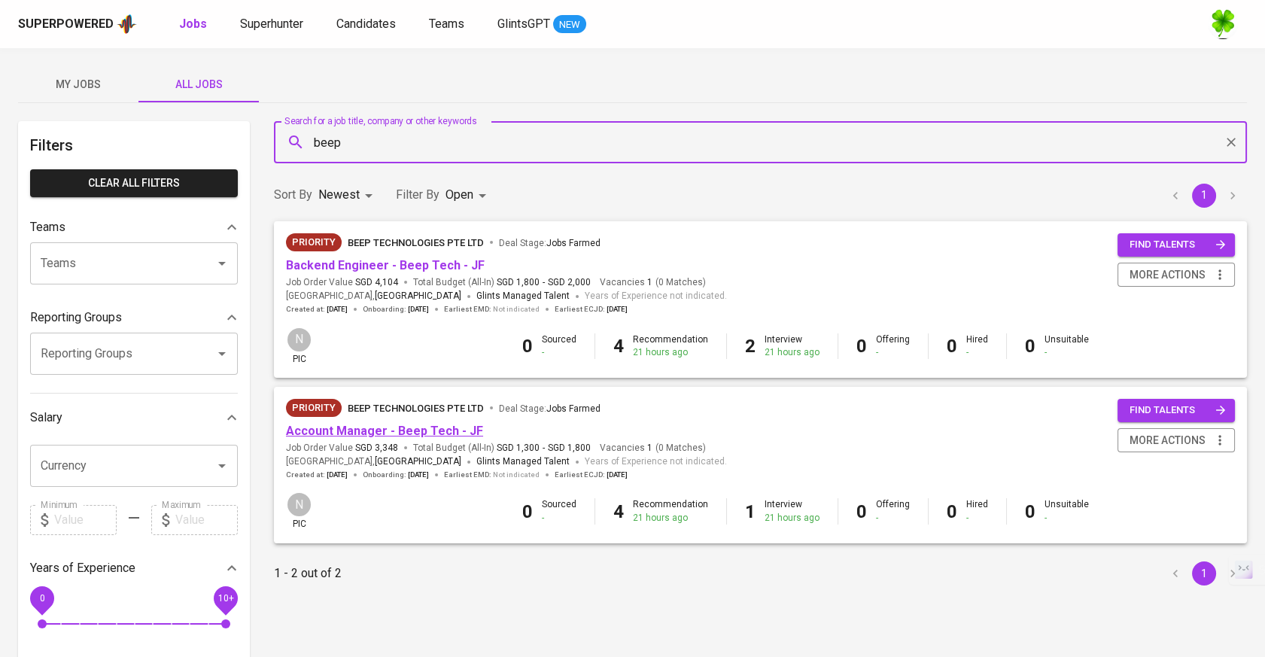
click at [430, 427] on link "Account Manager - Beep Tech - JF" at bounding box center [384, 431] width 197 height 14
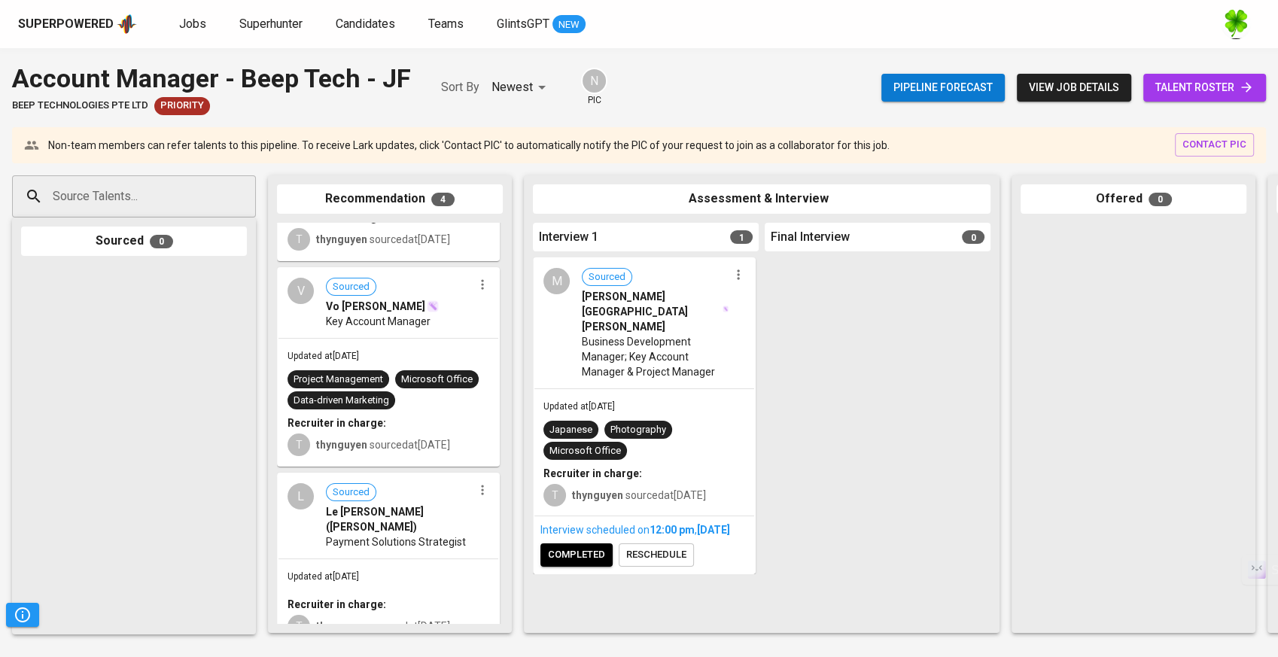
scroll to position [281, 0]
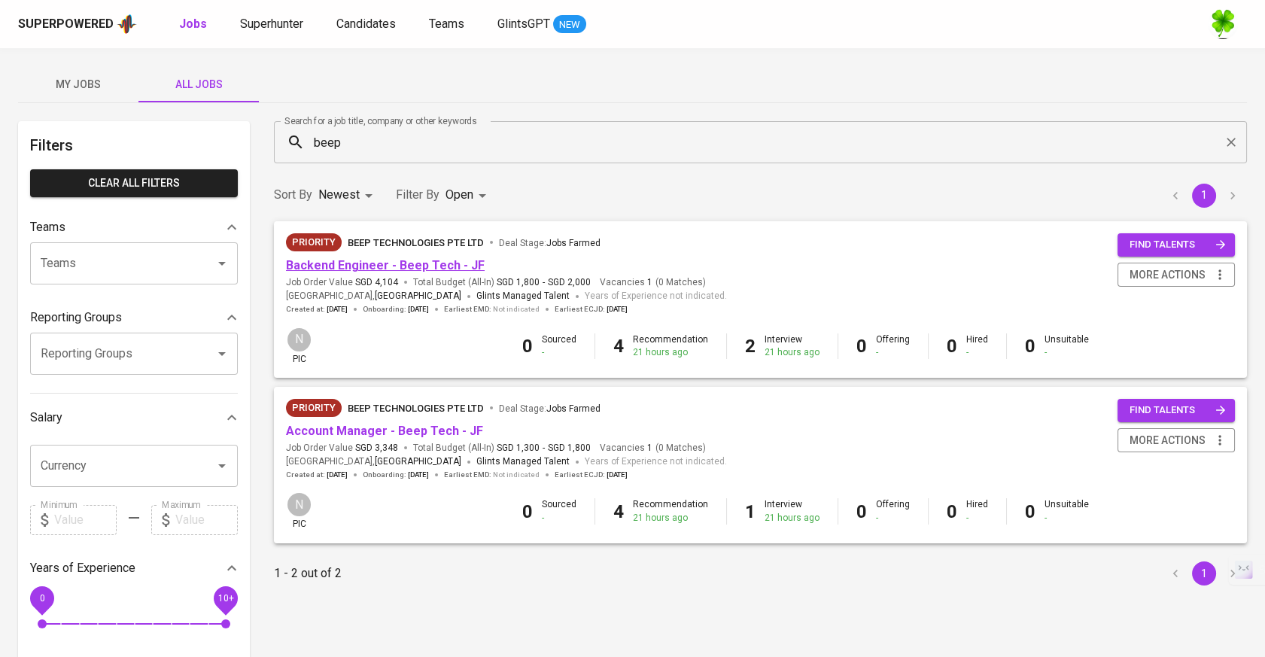
click at [360, 264] on link "Backend Engineer - Beep Tech - JF" at bounding box center [385, 265] width 199 height 14
